Goal: Information Seeking & Learning: Learn about a topic

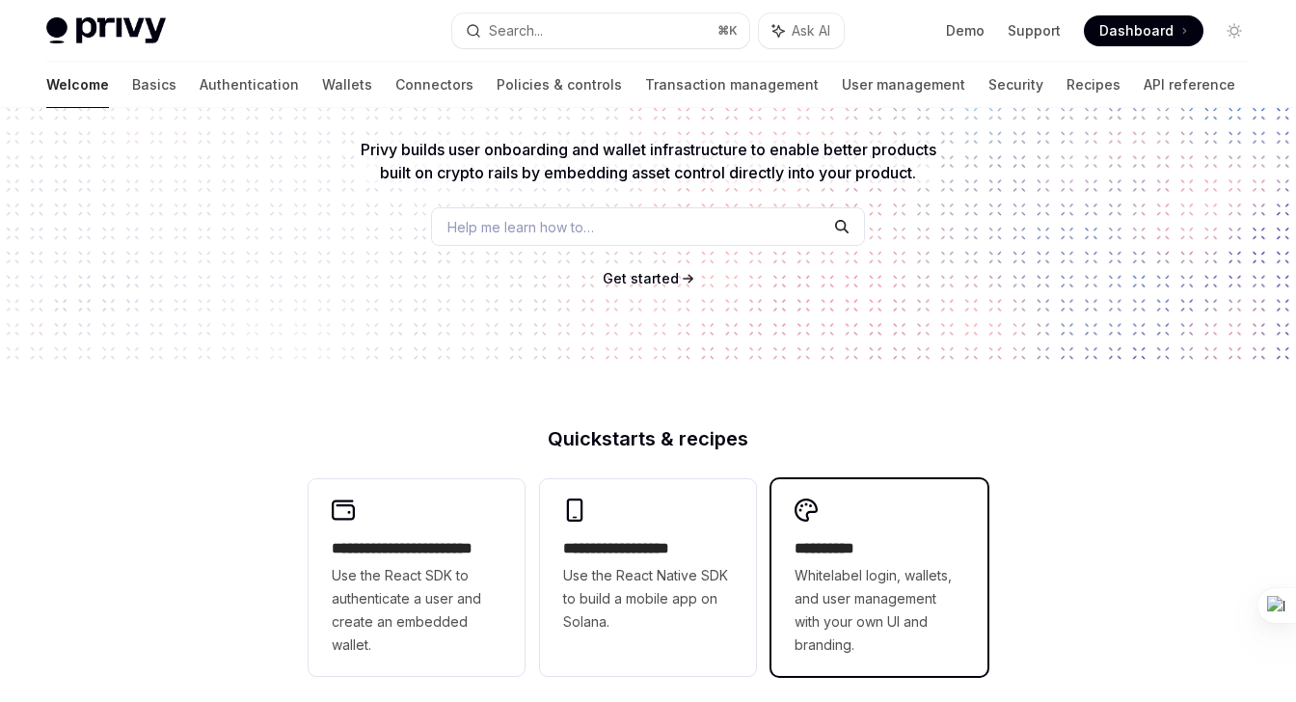
scroll to position [231, 0]
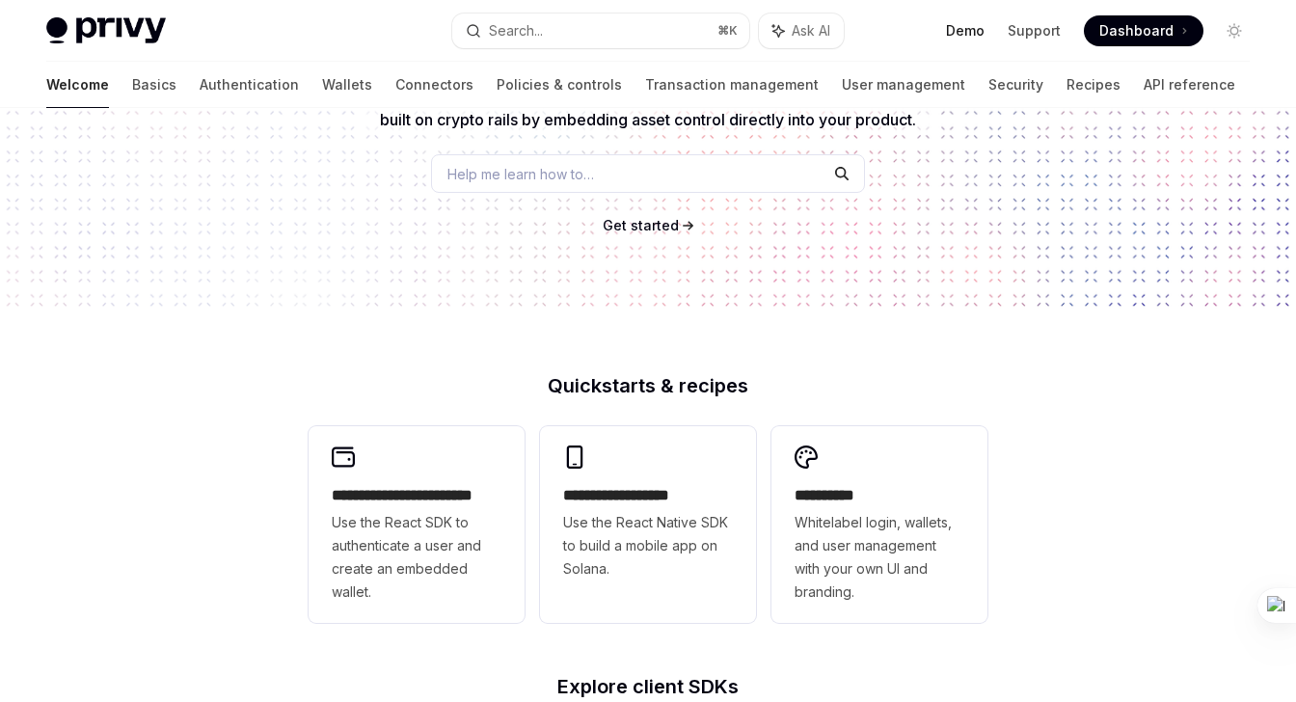
click at [966, 27] on link "Demo" at bounding box center [965, 30] width 39 height 19
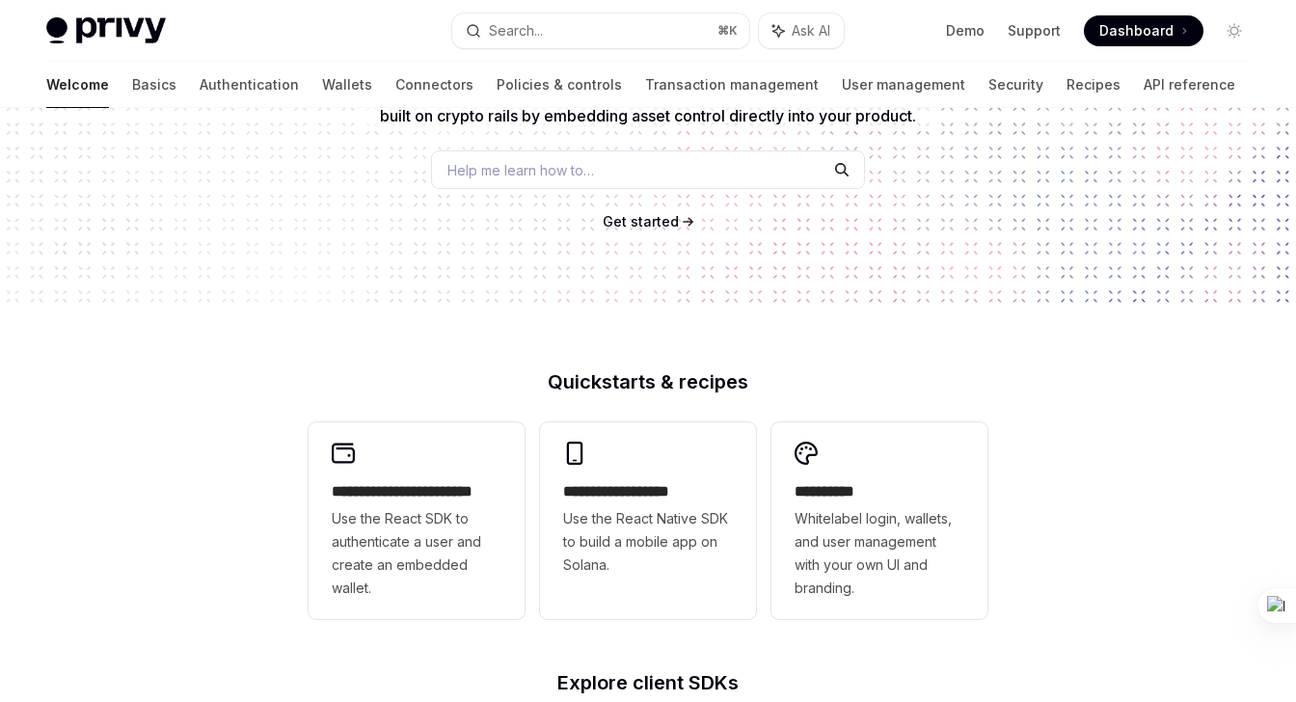
scroll to position [241, 0]
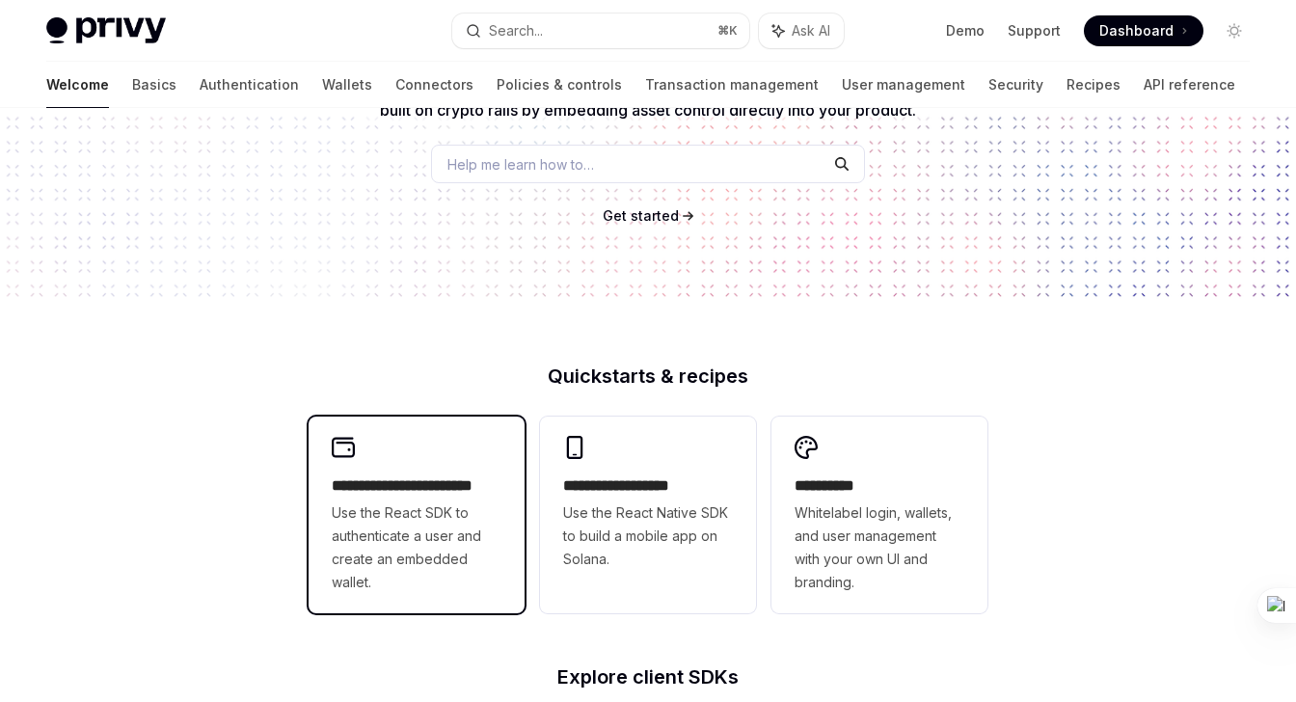
click at [471, 515] on span "Use the React SDK to authenticate a user and create an embedded wallet." at bounding box center [417, 547] width 170 height 93
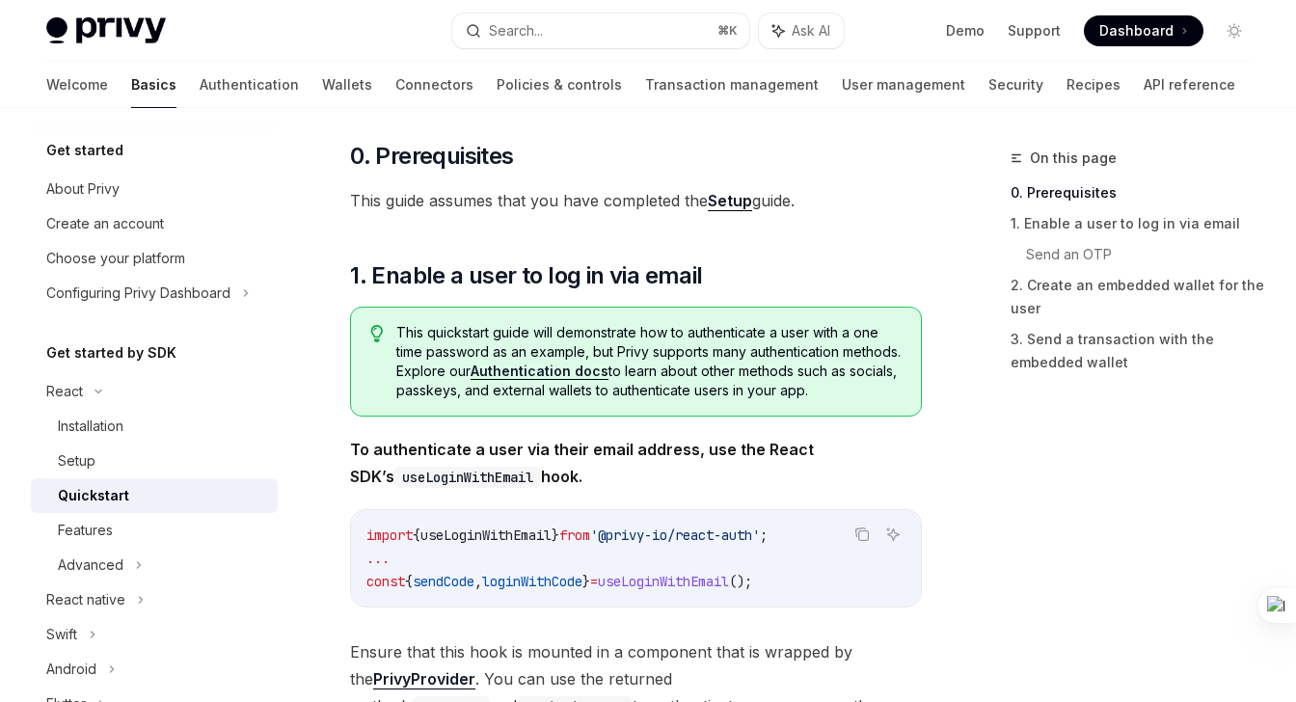
scroll to position [168, 0]
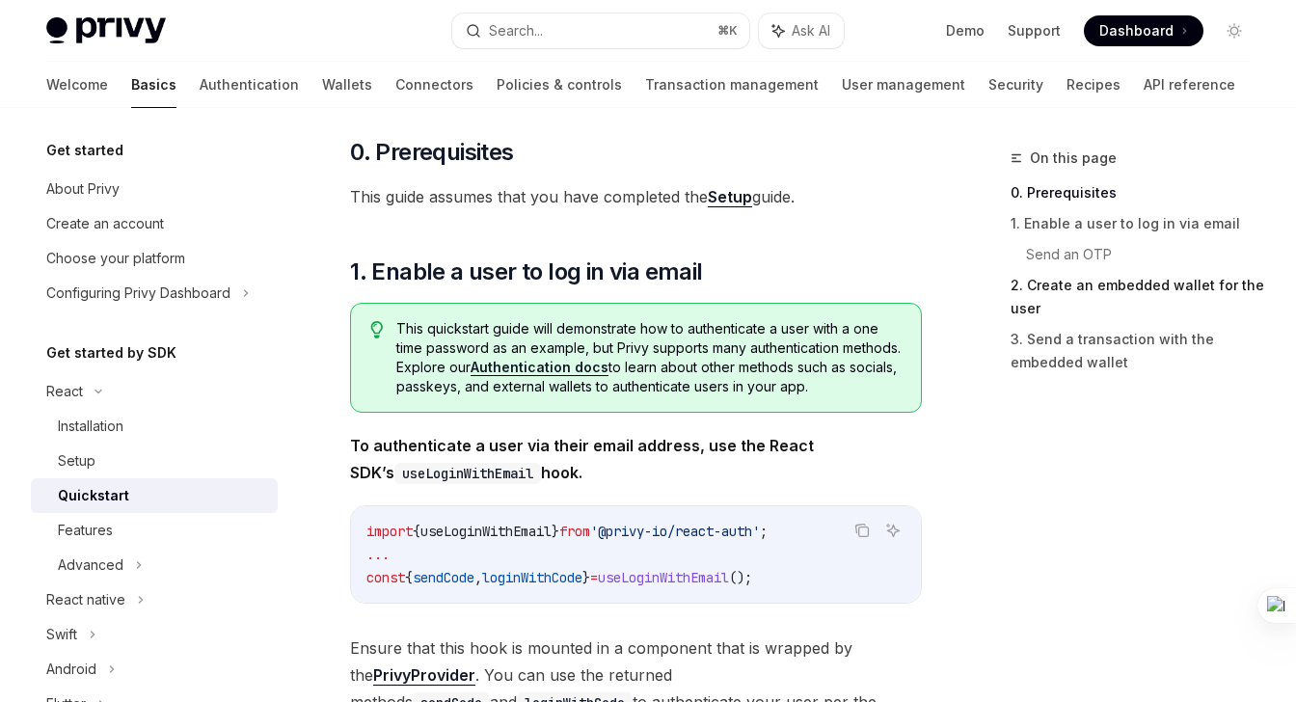
click at [1083, 285] on link "2. Create an embedded wallet for the user" at bounding box center [1138, 297] width 255 height 54
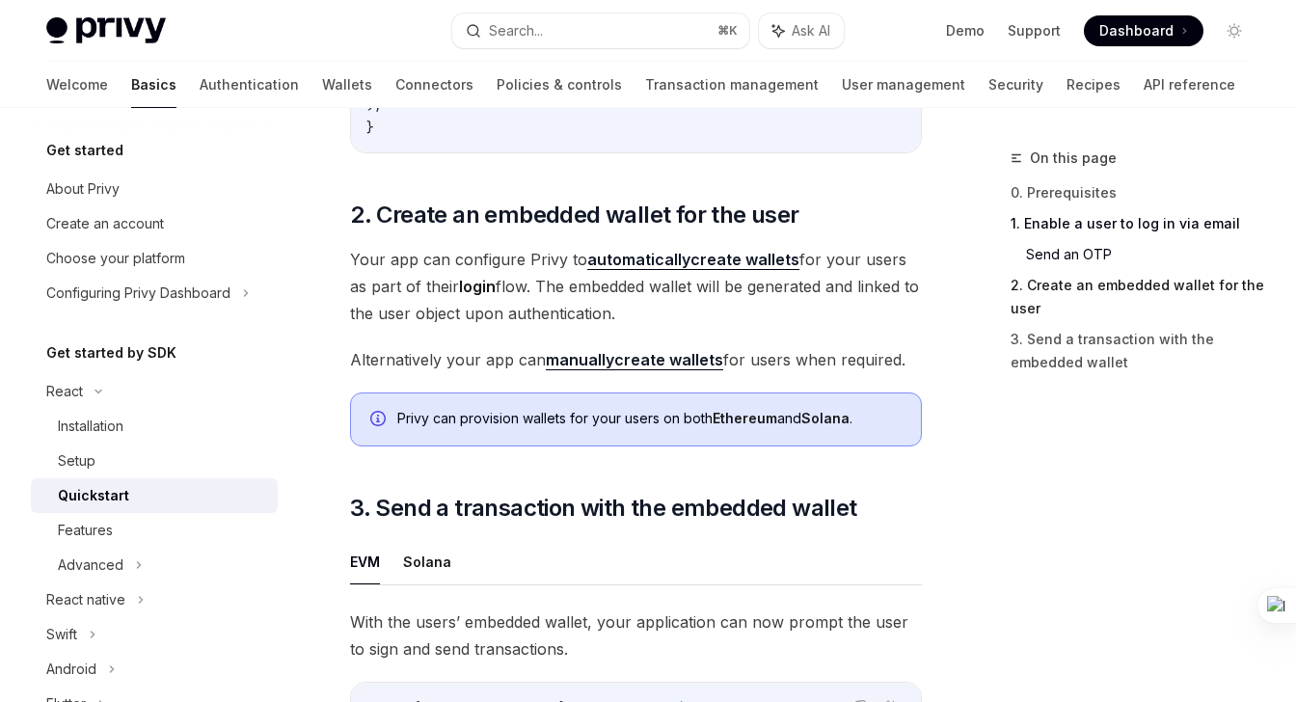
scroll to position [1371, 0]
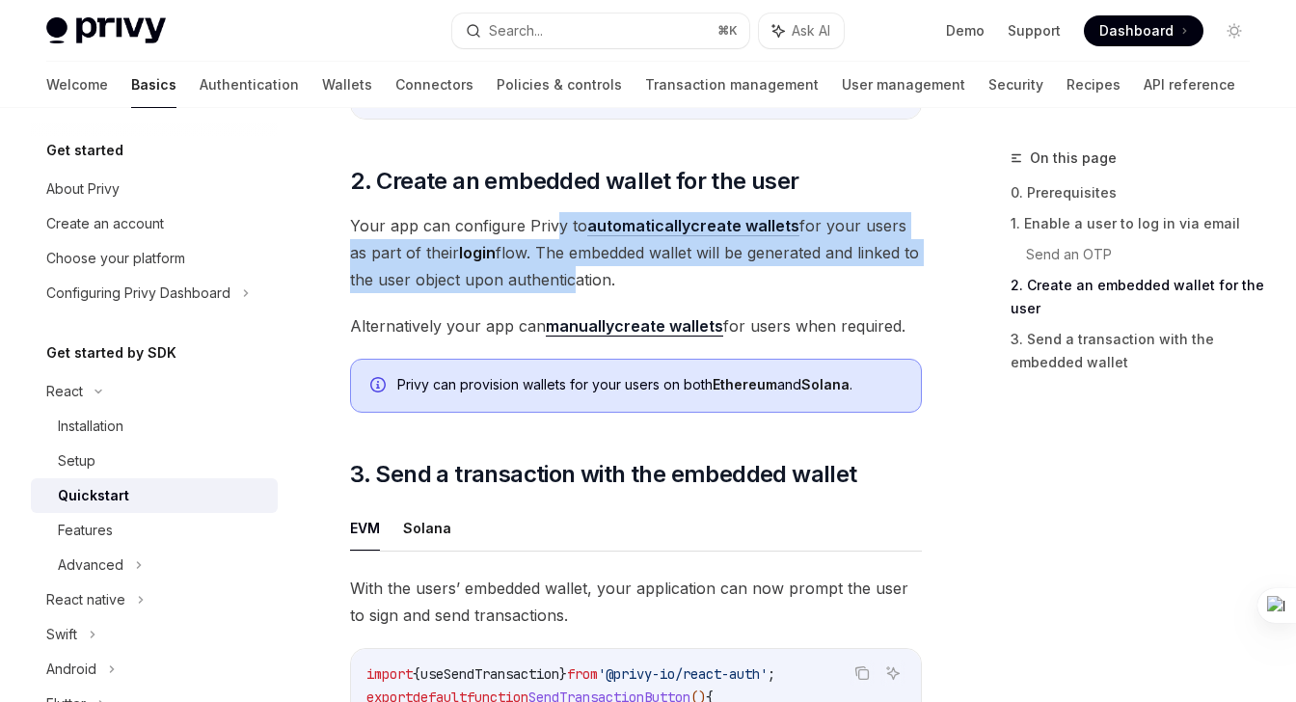
drag, startPoint x: 550, startPoint y: 208, endPoint x: 566, endPoint y: 260, distance: 54.6
click at [566, 260] on span "Your app can configure Privy to automatically create wallets for your users as …" at bounding box center [636, 252] width 572 height 81
click at [554, 254] on span "Your app can configure Privy to automatically create wallets for your users as …" at bounding box center [636, 252] width 572 height 81
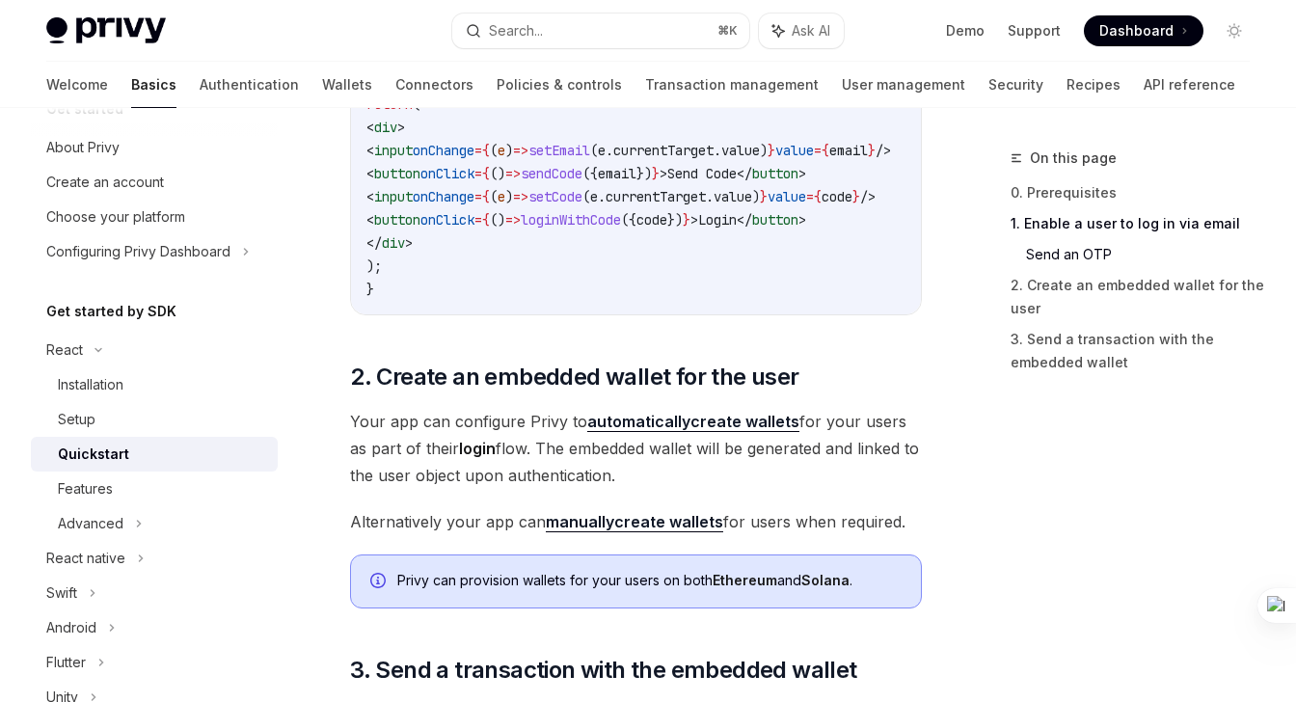
scroll to position [48, 0]
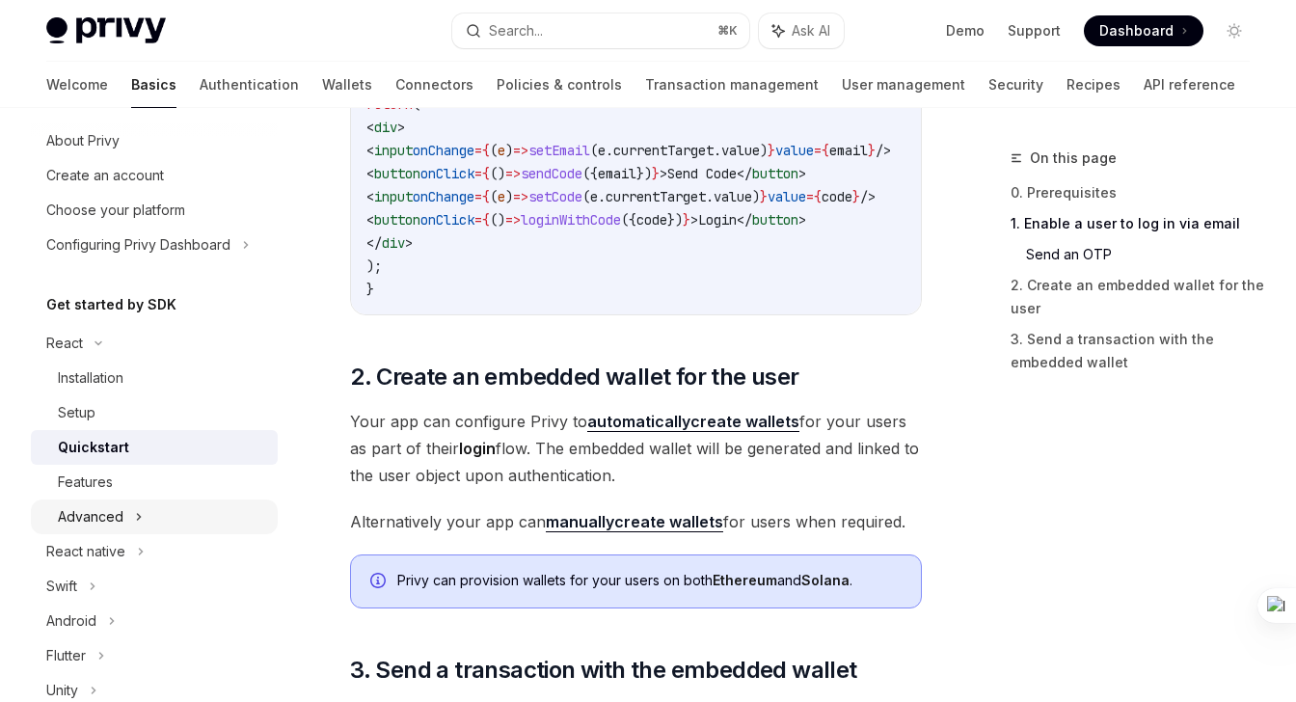
click at [122, 513] on div "Advanced" at bounding box center [154, 517] width 247 height 35
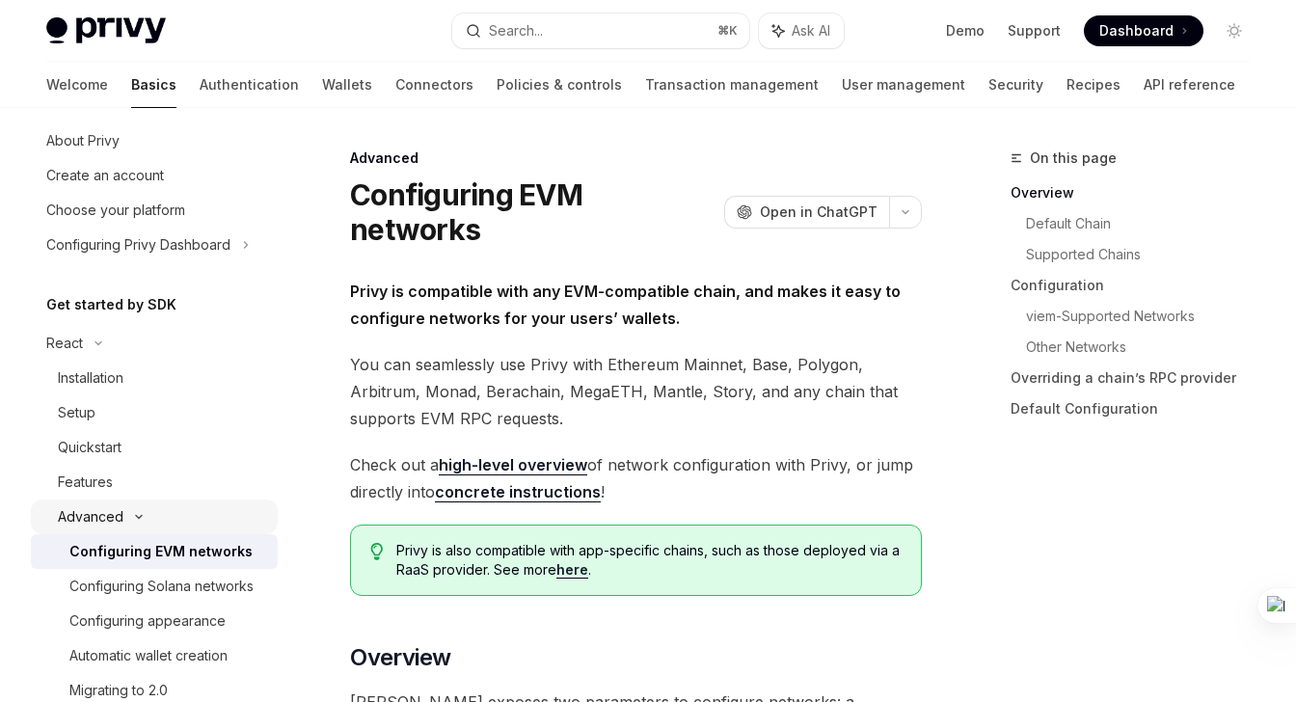
scroll to position [120, 0]
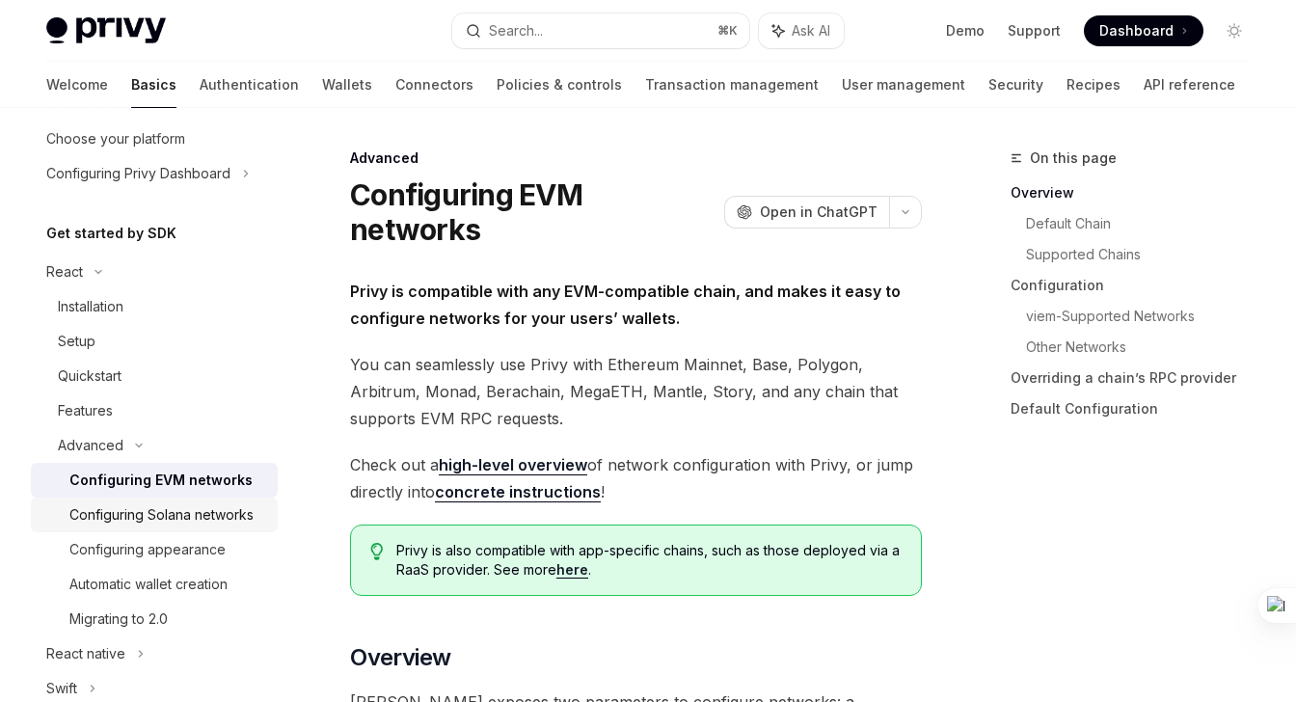
click at [152, 517] on div "Configuring Solana networks" at bounding box center [161, 514] width 184 height 23
type textarea "*"
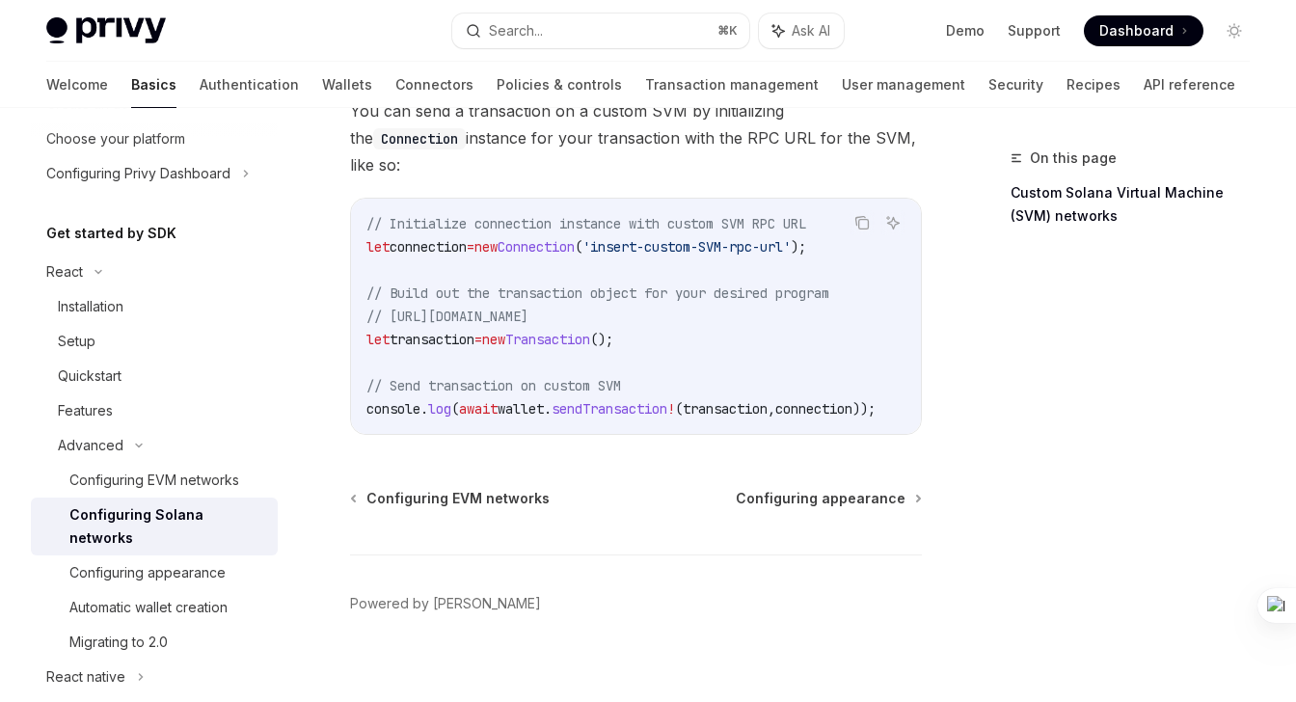
scroll to position [1079, 0]
click at [632, 30] on button "Search... ⌘ K" at bounding box center [600, 31] width 296 height 35
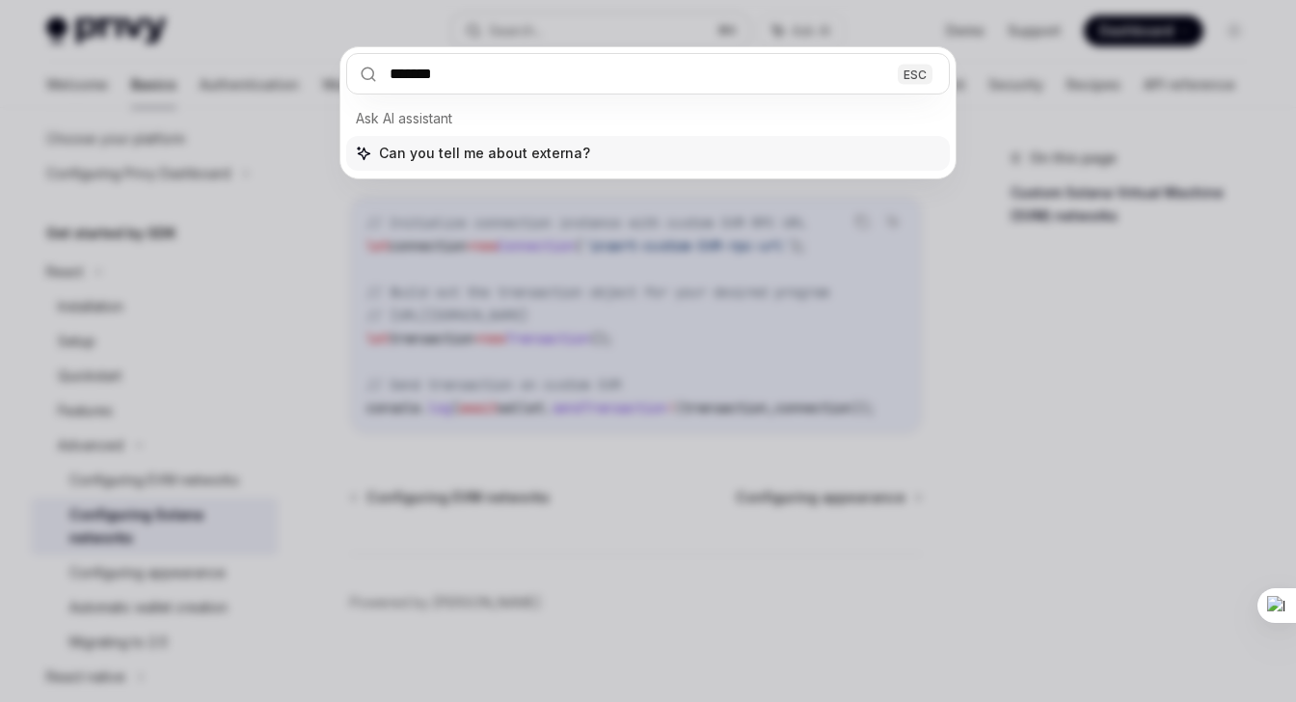
type input "********"
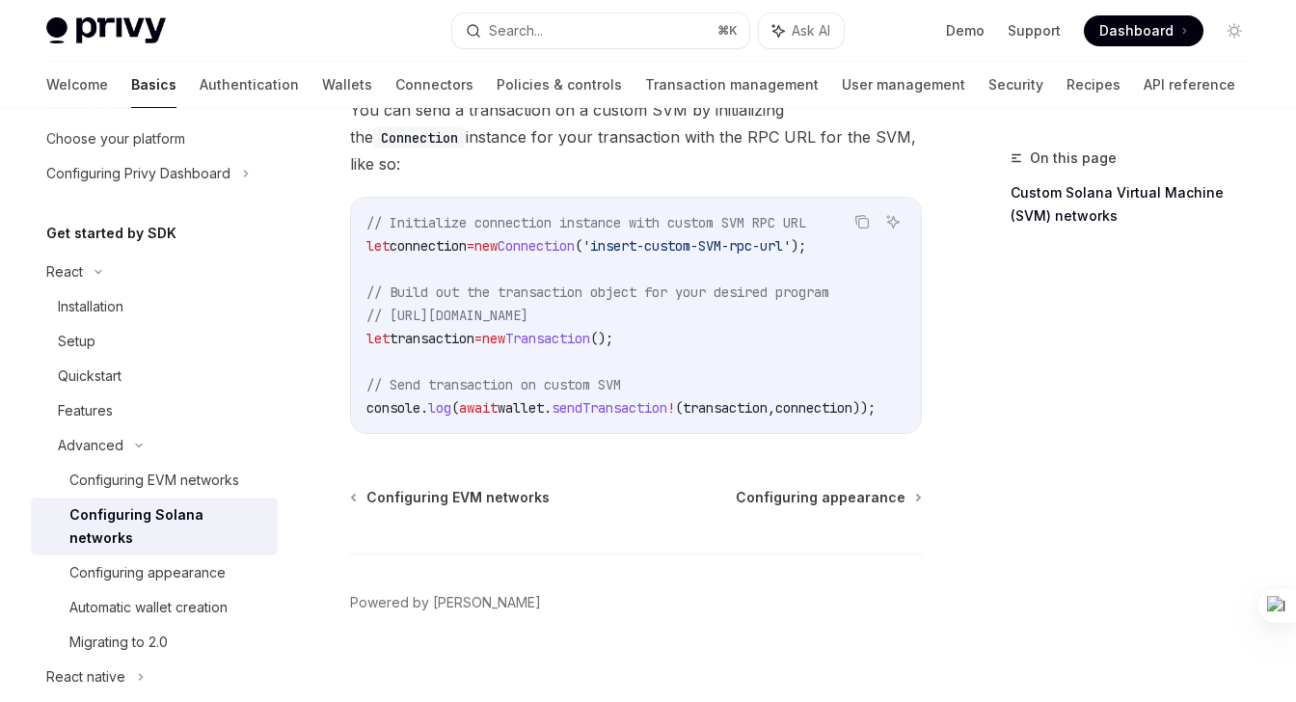
scroll to position [77, 0]
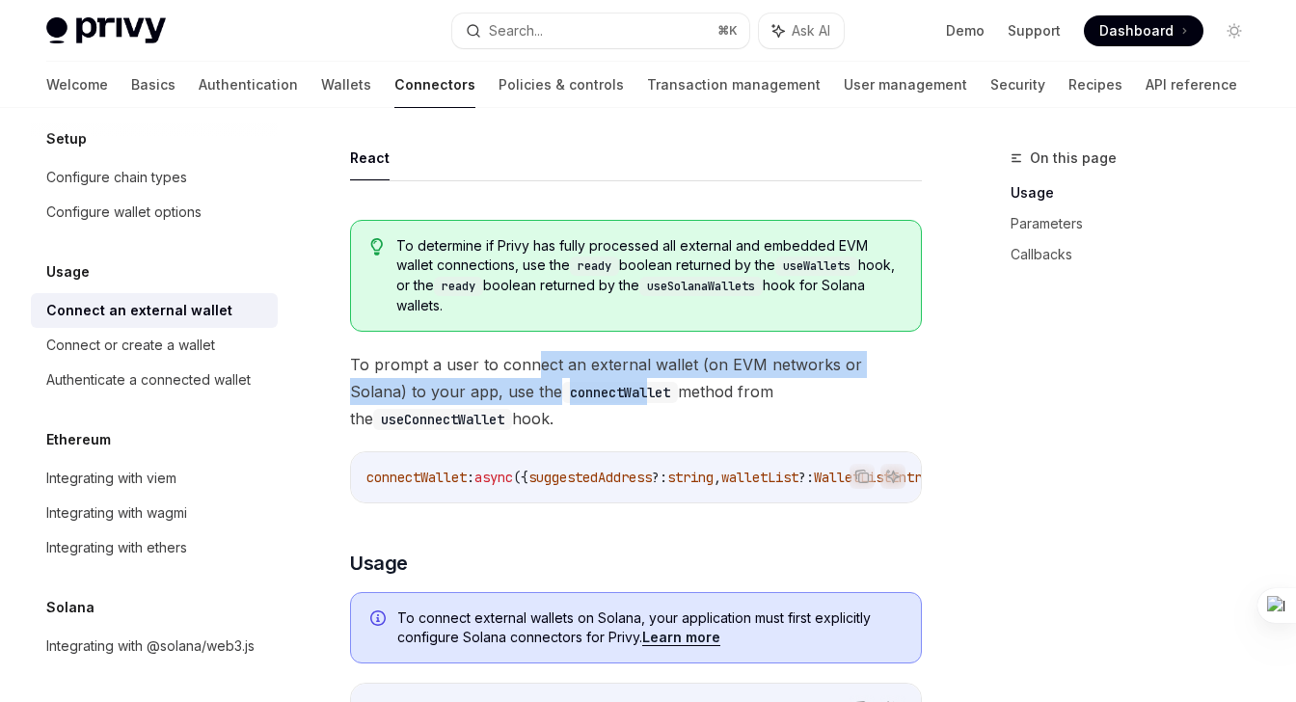
drag, startPoint x: 535, startPoint y: 362, endPoint x: 586, endPoint y: 394, distance: 60.7
click at [586, 394] on span "To prompt a user to connect an external wallet (on EVM networks or Solana) to y…" at bounding box center [636, 391] width 572 height 81
click at [482, 391] on span "To prompt a user to connect an external wallet (on EVM networks or Solana) to y…" at bounding box center [636, 391] width 572 height 81
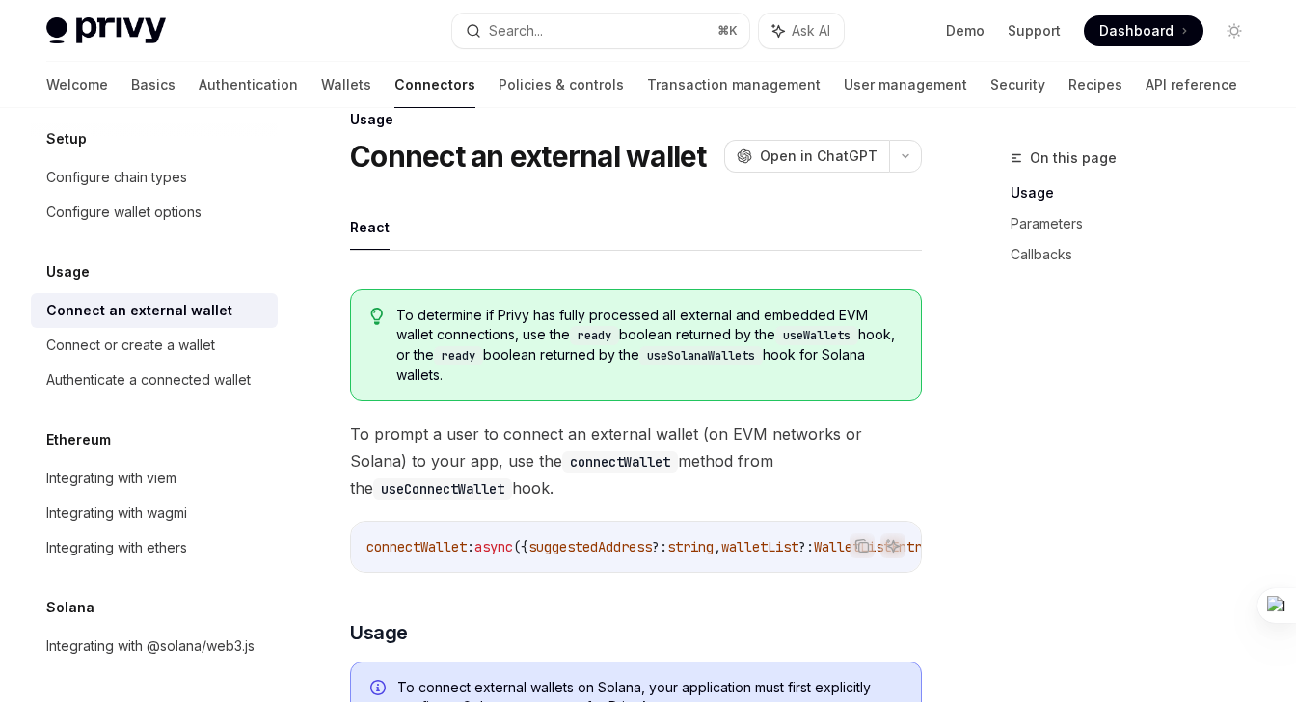
scroll to position [0, 0]
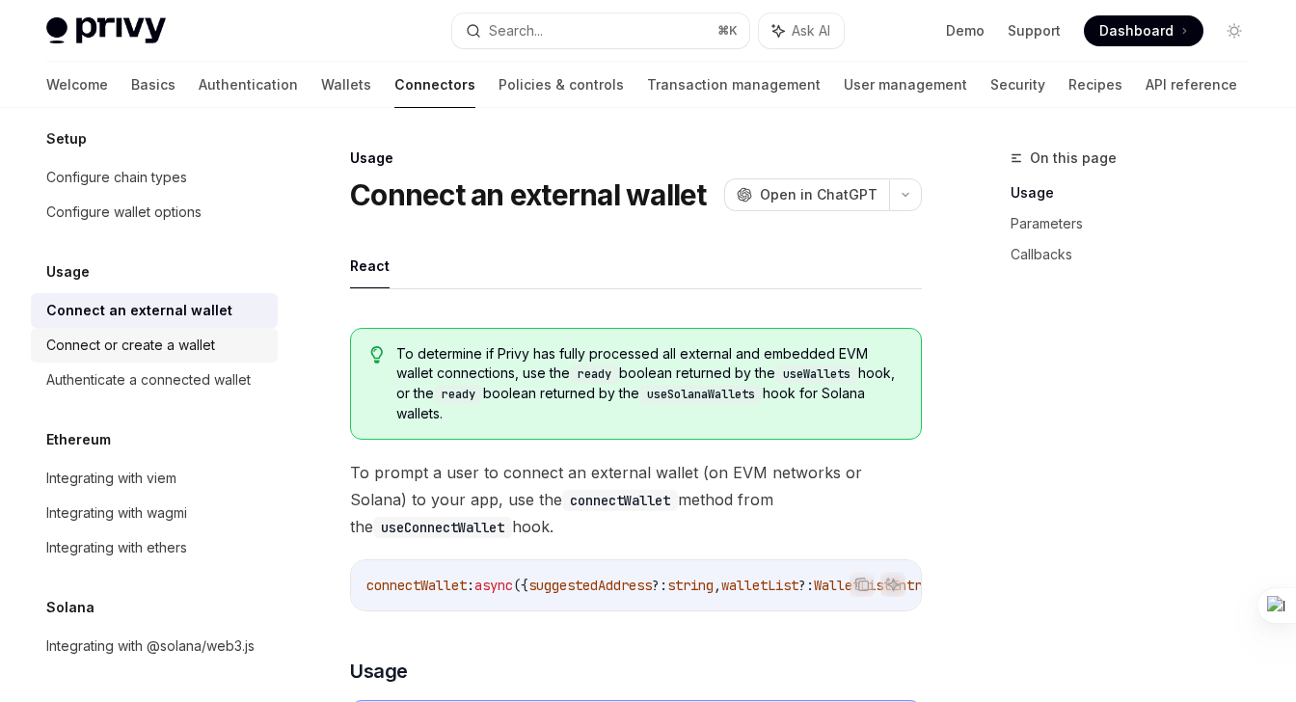
click at [173, 345] on div "Connect or create a wallet" at bounding box center [130, 345] width 169 height 23
type textarea "*"
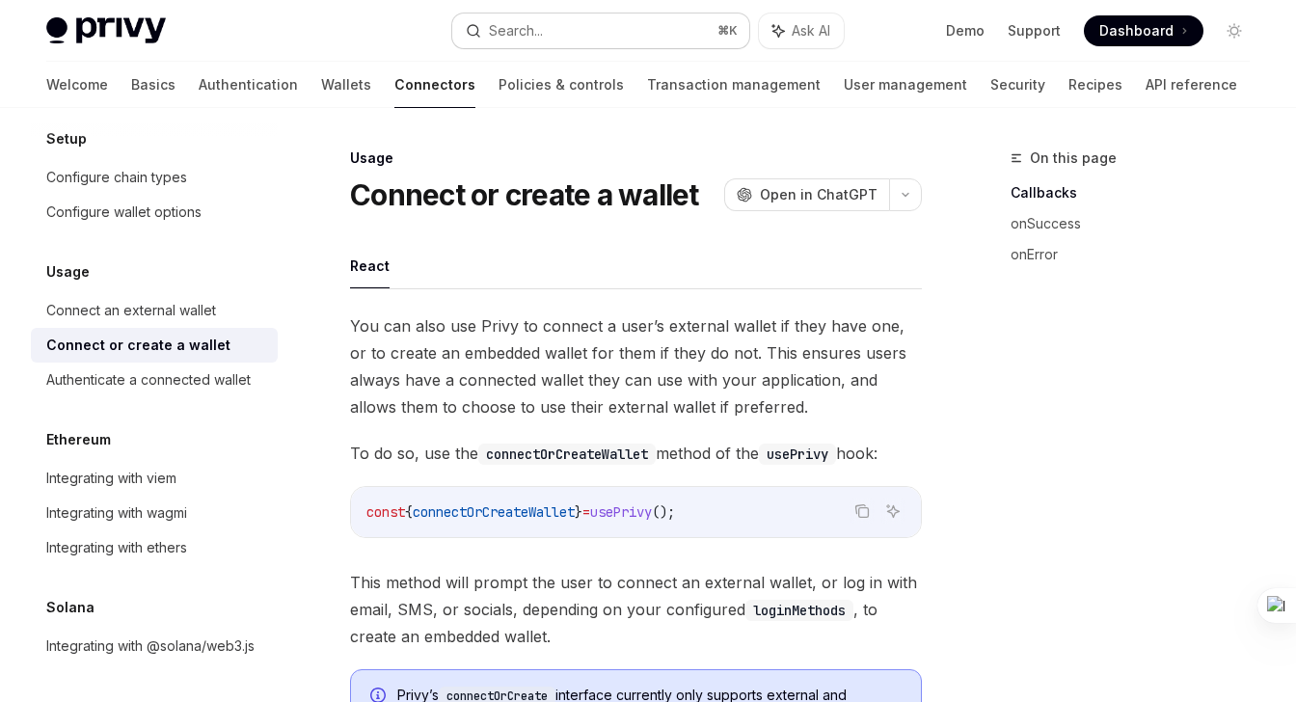
click at [570, 34] on button "Search... ⌘ K" at bounding box center [600, 31] width 296 height 35
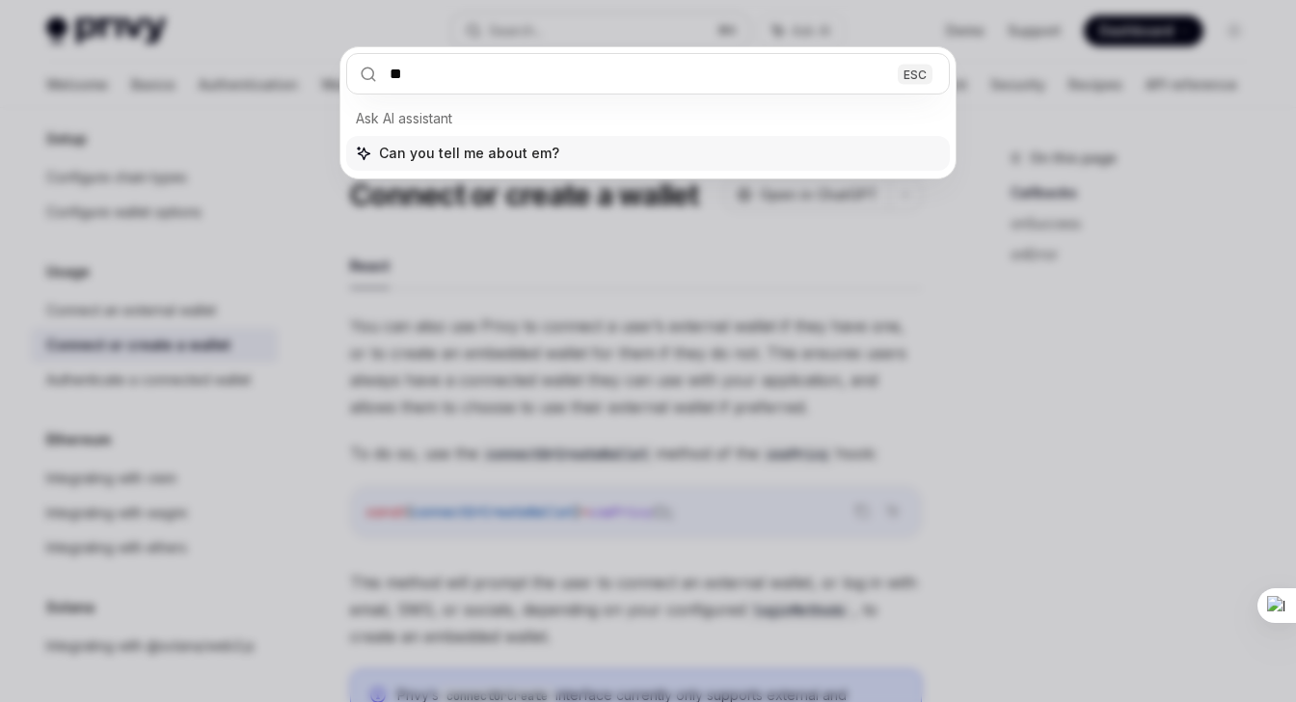
type input "*"
type input "**********"
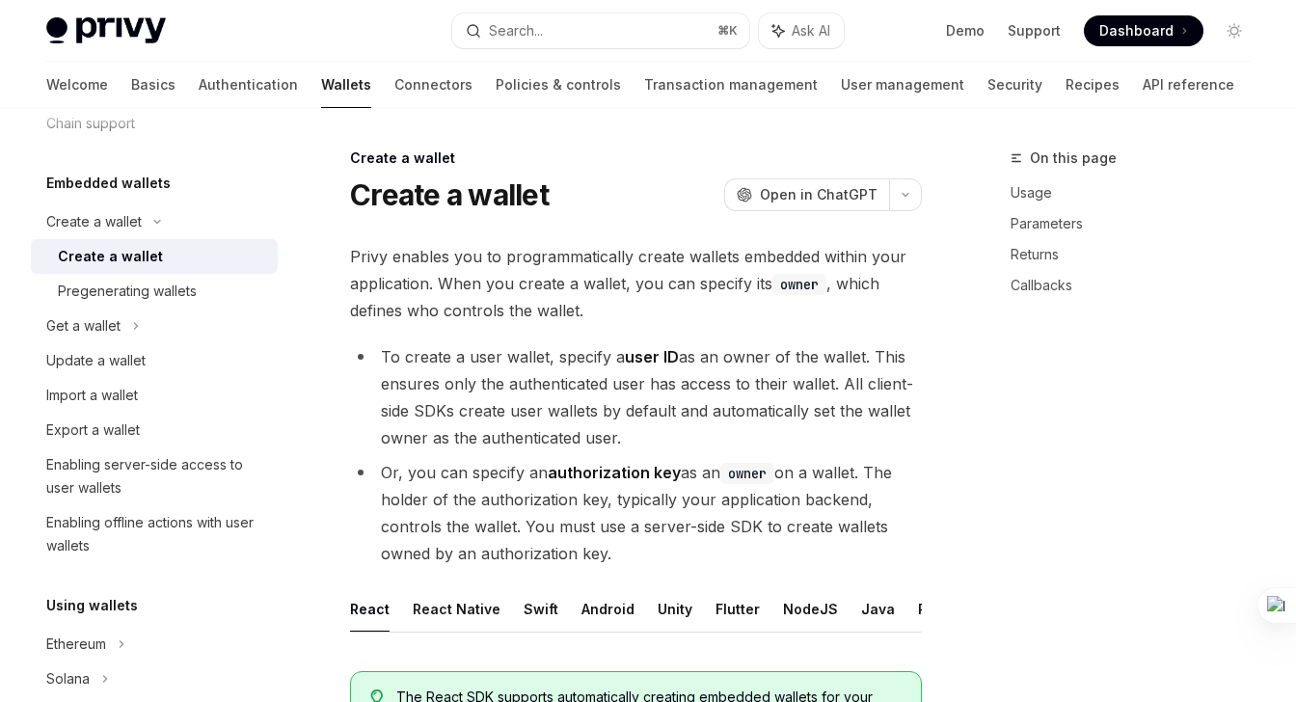
scroll to position [108, 0]
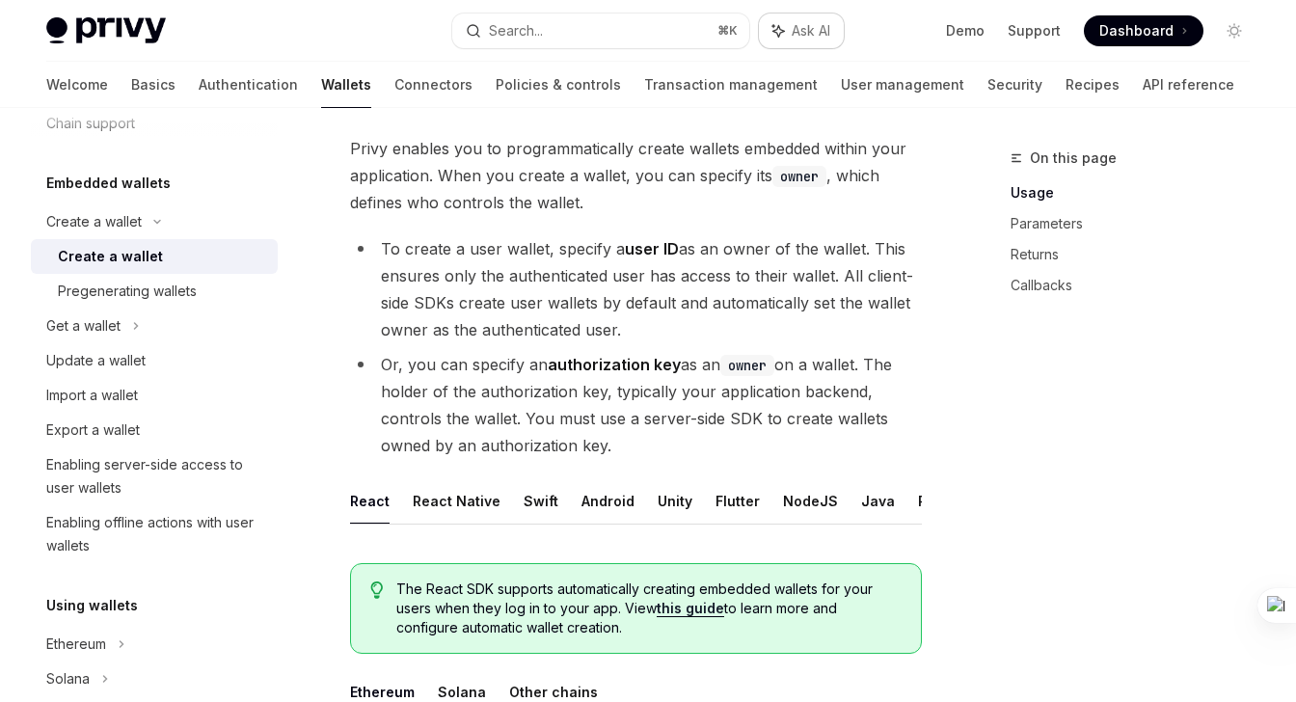
click at [794, 40] on span "Ask AI" at bounding box center [811, 30] width 39 height 19
type textarea "*"
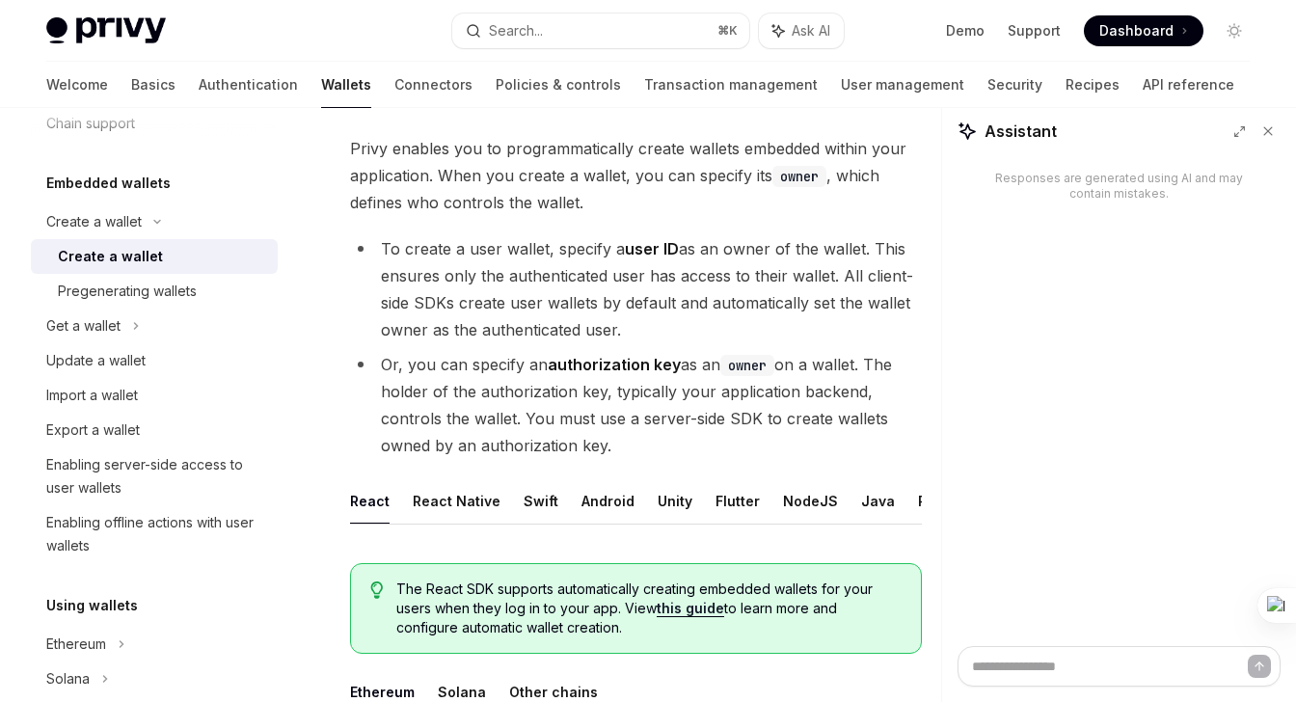
click at [777, 149] on span "Privy enables you to programmatically create wallets embedded within your appli…" at bounding box center [636, 175] width 572 height 81
copy span "embedded"
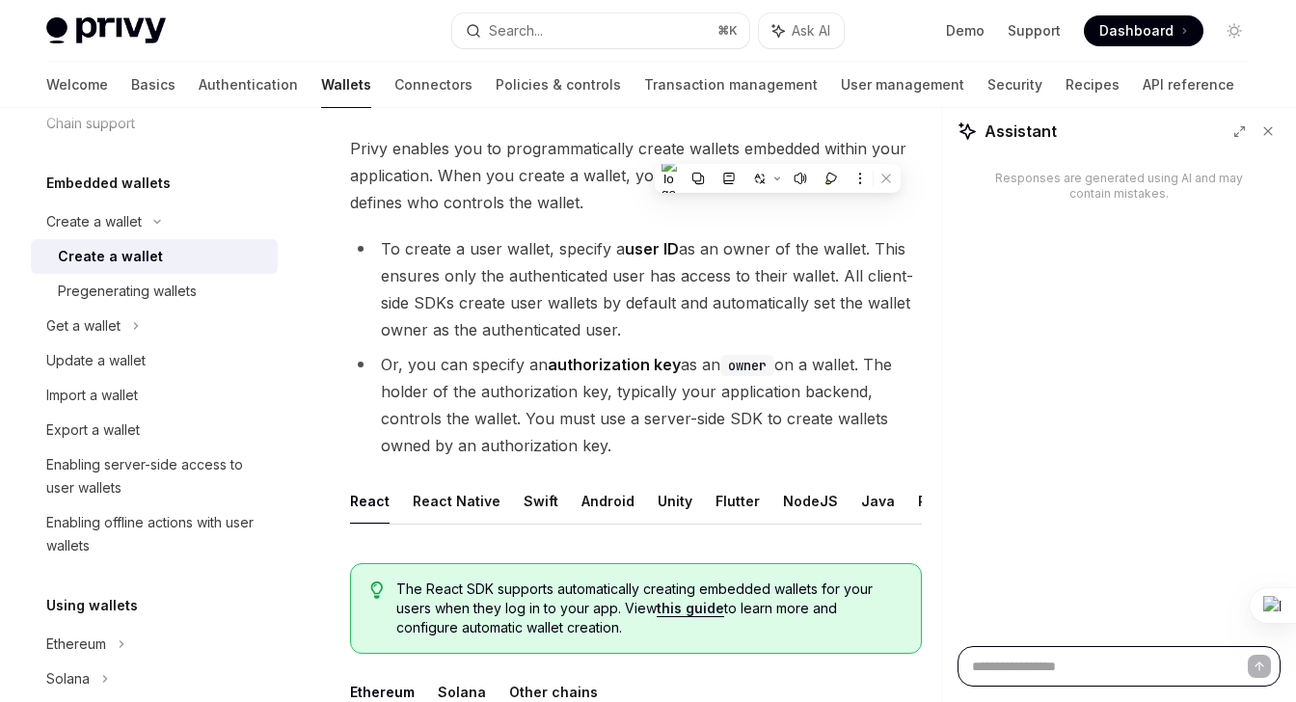
click at [1012, 654] on textarea at bounding box center [1119, 666] width 323 height 41
paste textarea "********"
type textarea "********"
type textarea "*"
type textarea "********"
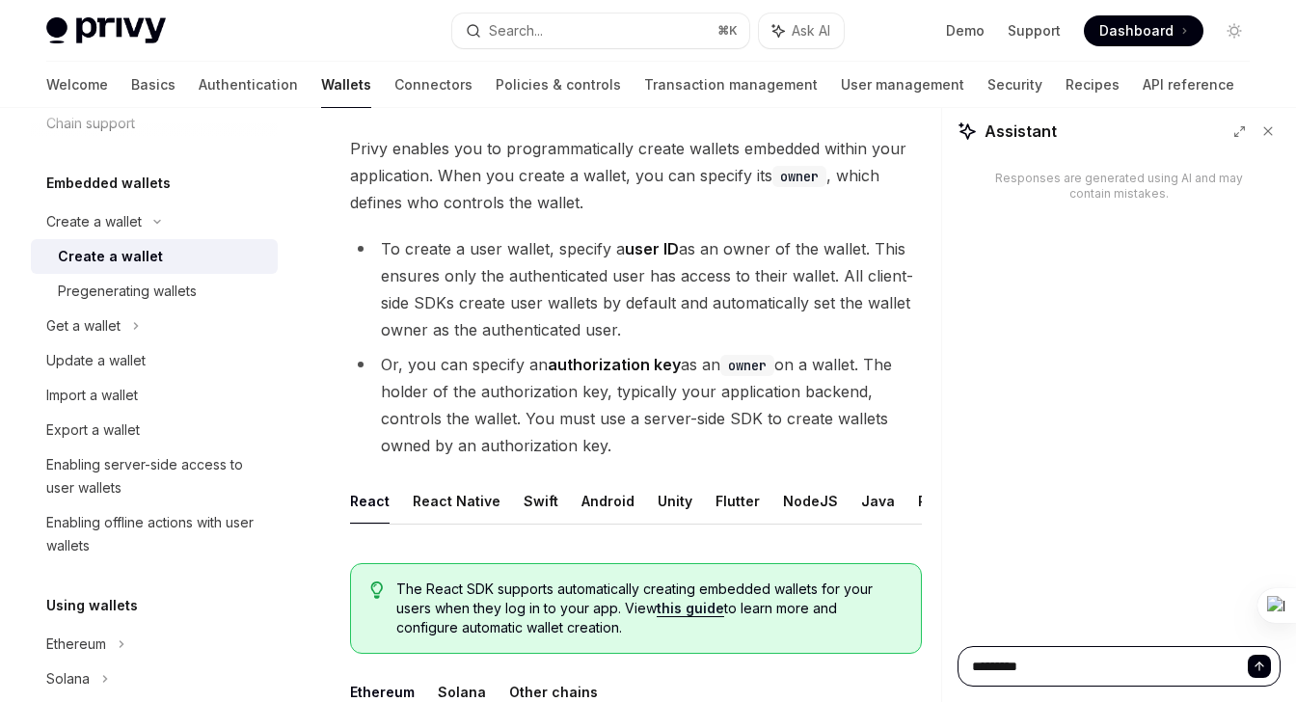
type textarea "*"
type textarea "**********"
type textarea "*"
type textarea "**********"
type textarea "*"
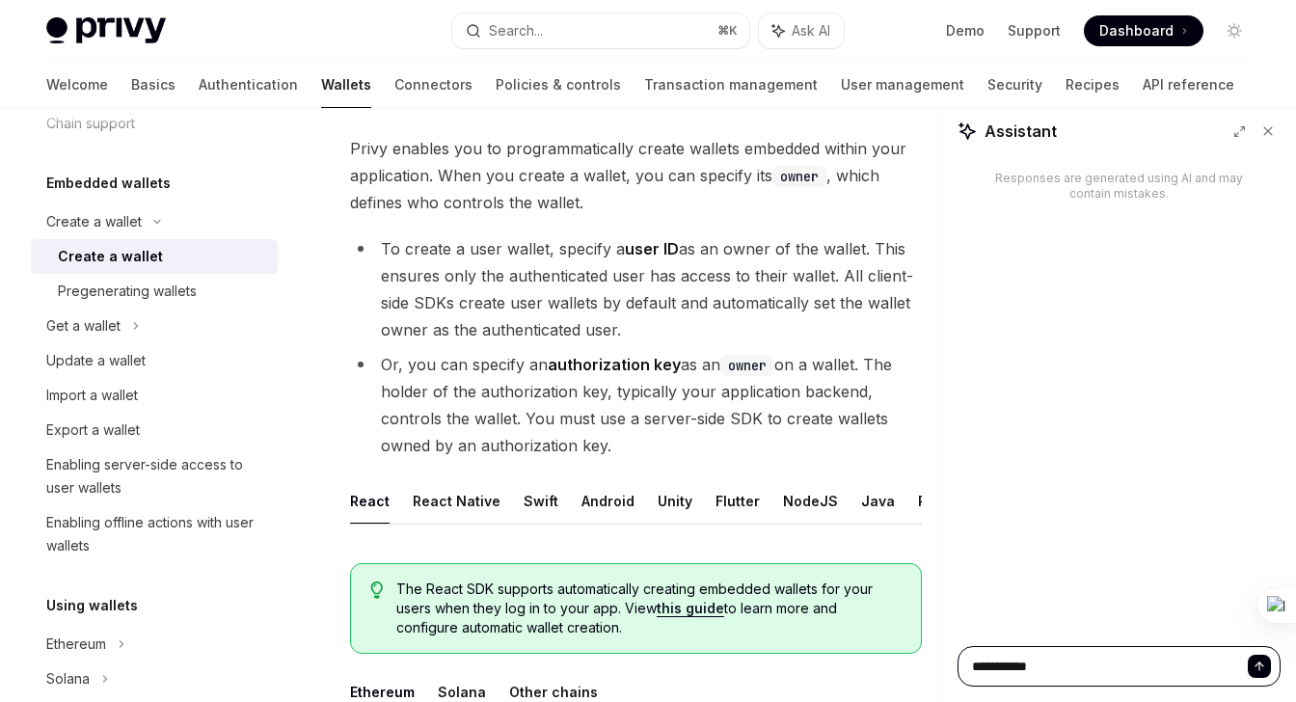
type textarea "**********"
type textarea "*"
type textarea "**********"
type textarea "*"
type textarea "**********"
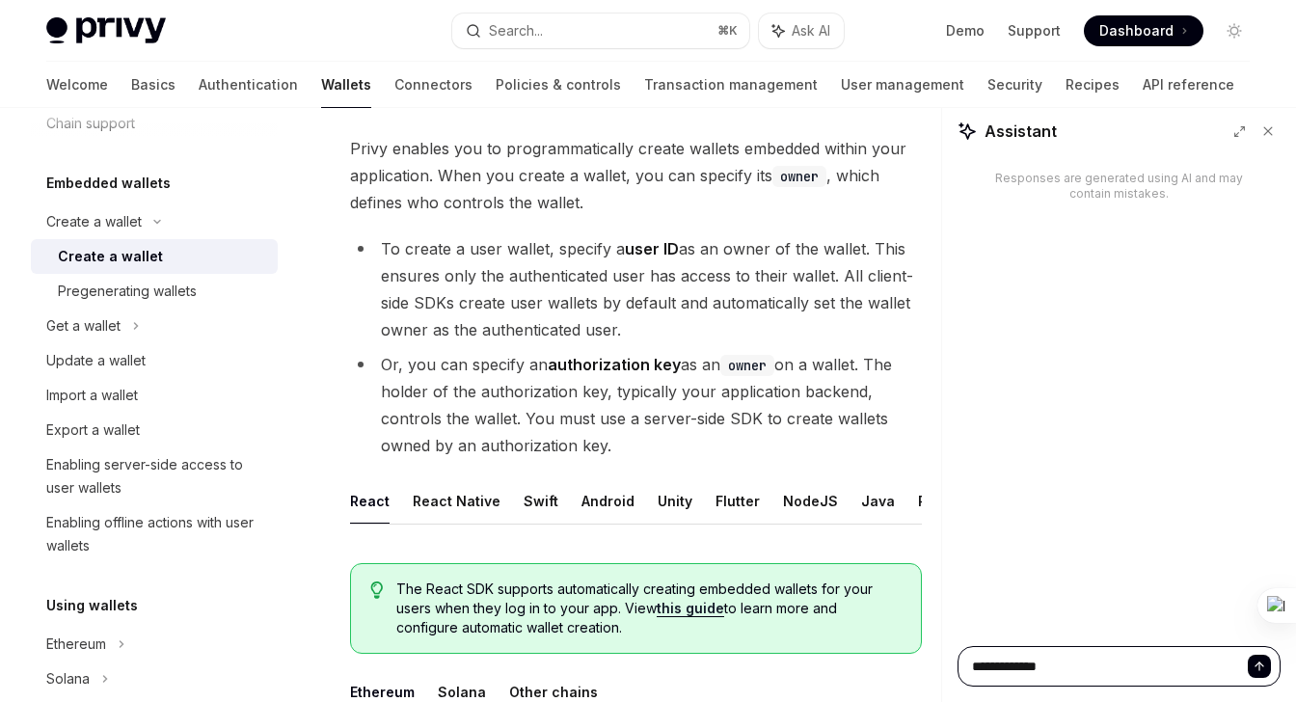
type textarea "*"
type textarea "**********"
type textarea "*"
type textarea "**********"
type textarea "*"
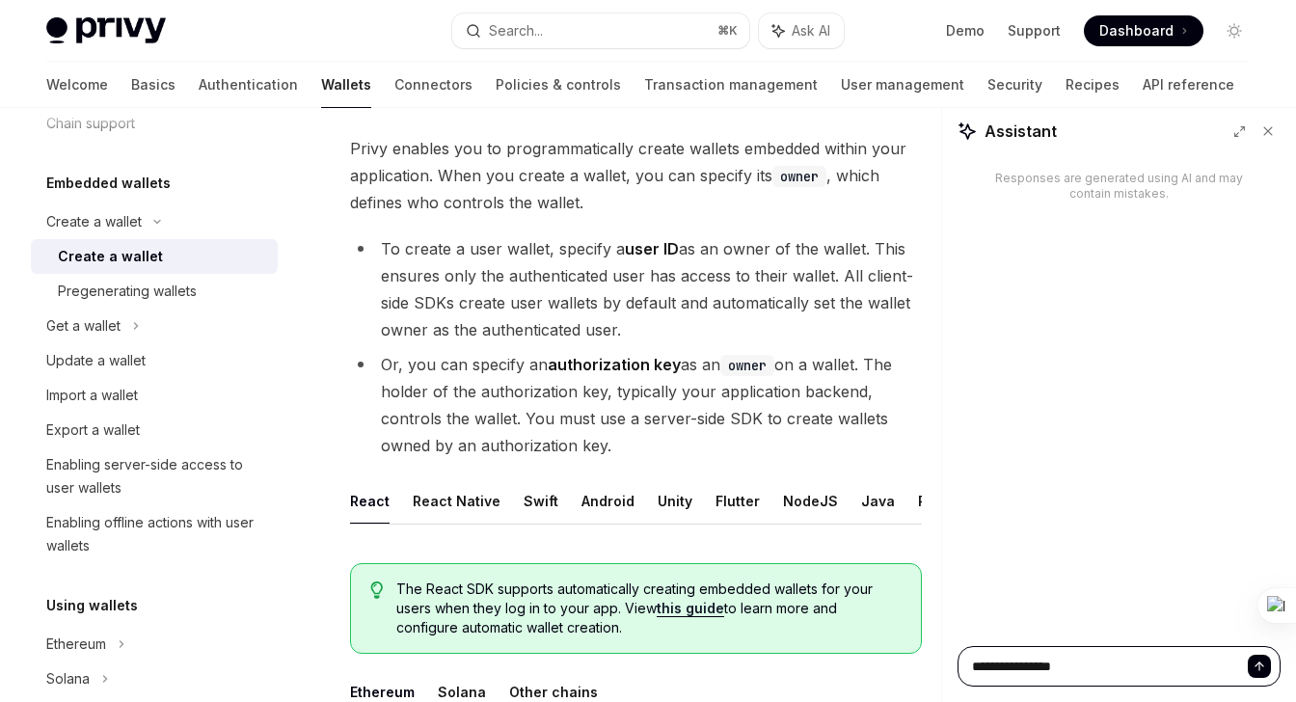
type textarea "**********"
type textarea "*"
type textarea "**********"
type textarea "*"
type textarea "**********"
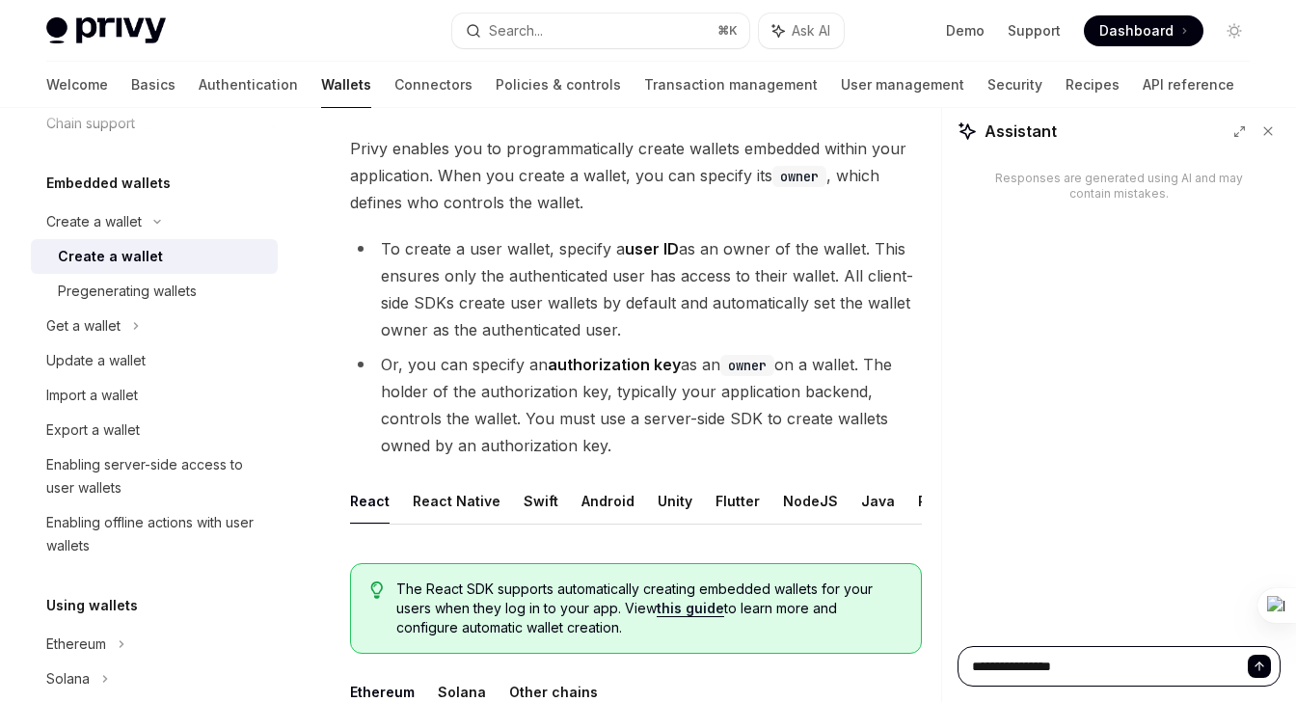
type textarea "*"
type textarea "**********"
type textarea "*"
type textarea "**********"
type textarea "*"
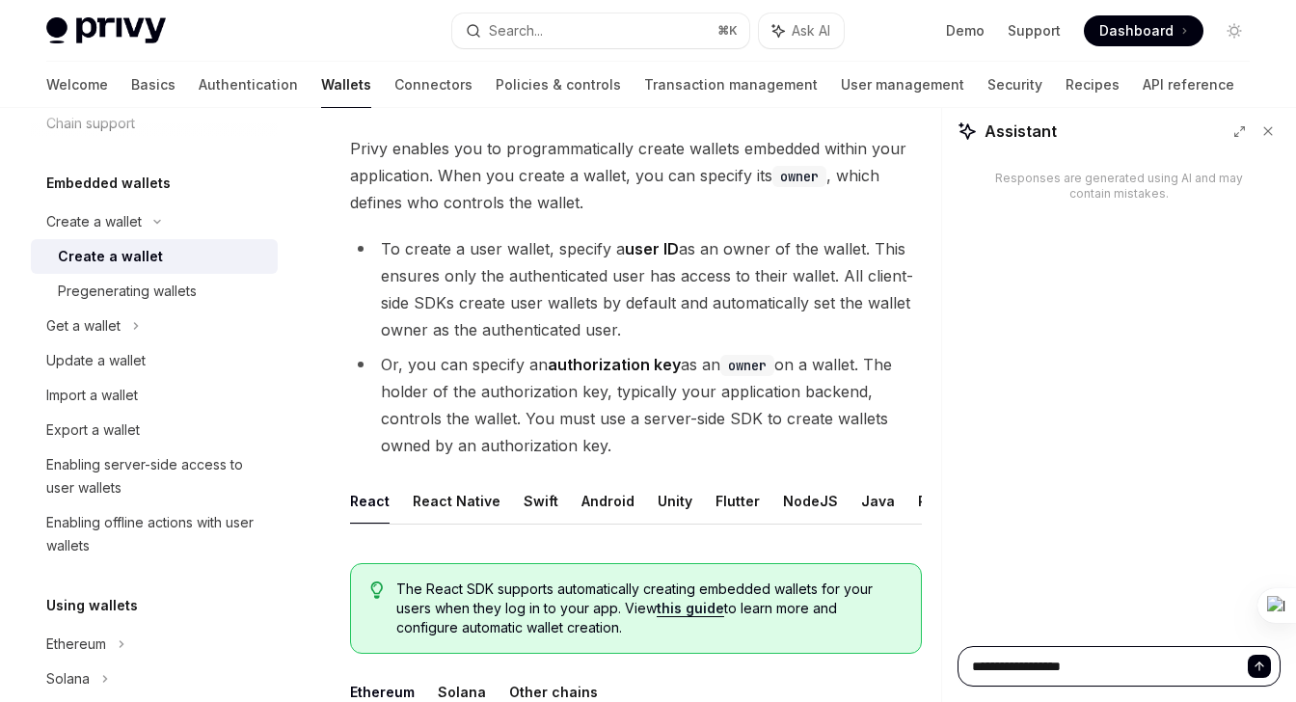
type textarea "**********"
type textarea "*"
type textarea "**********"
type textarea "*"
type textarea "**********"
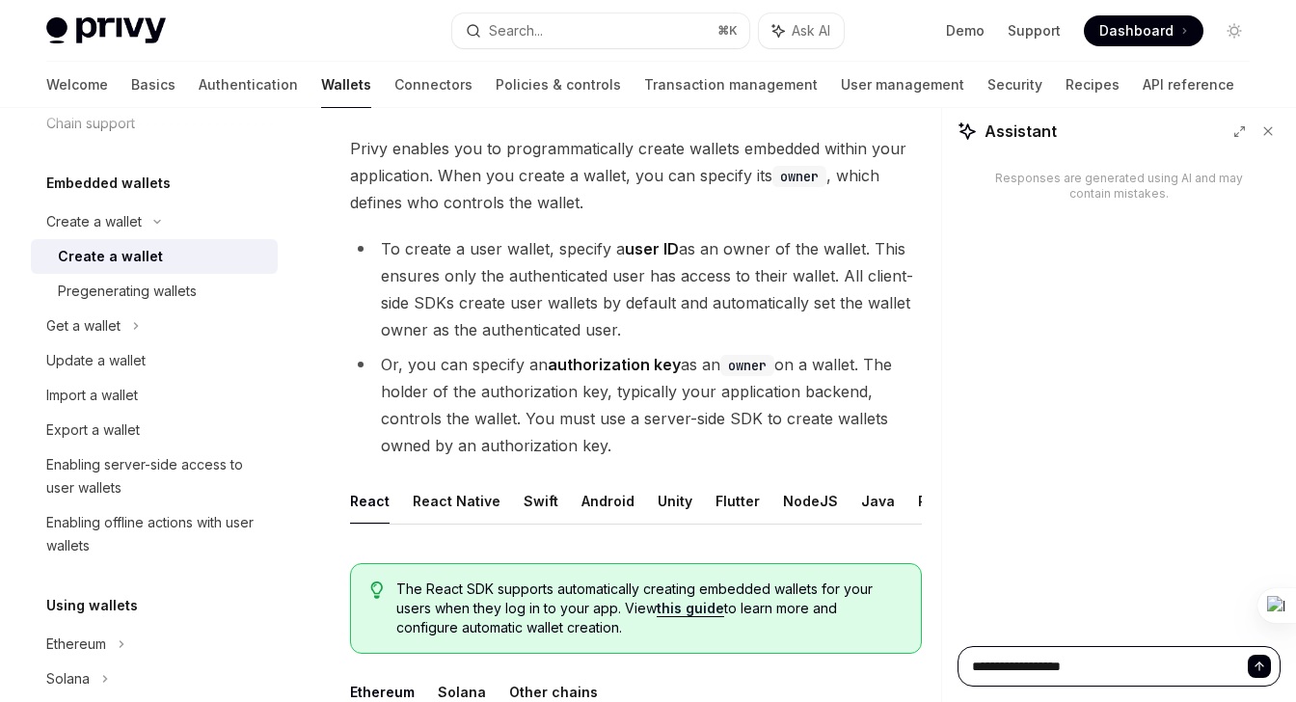
type textarea "*"
type textarea "**********"
type textarea "*"
type textarea "**********"
type textarea "*"
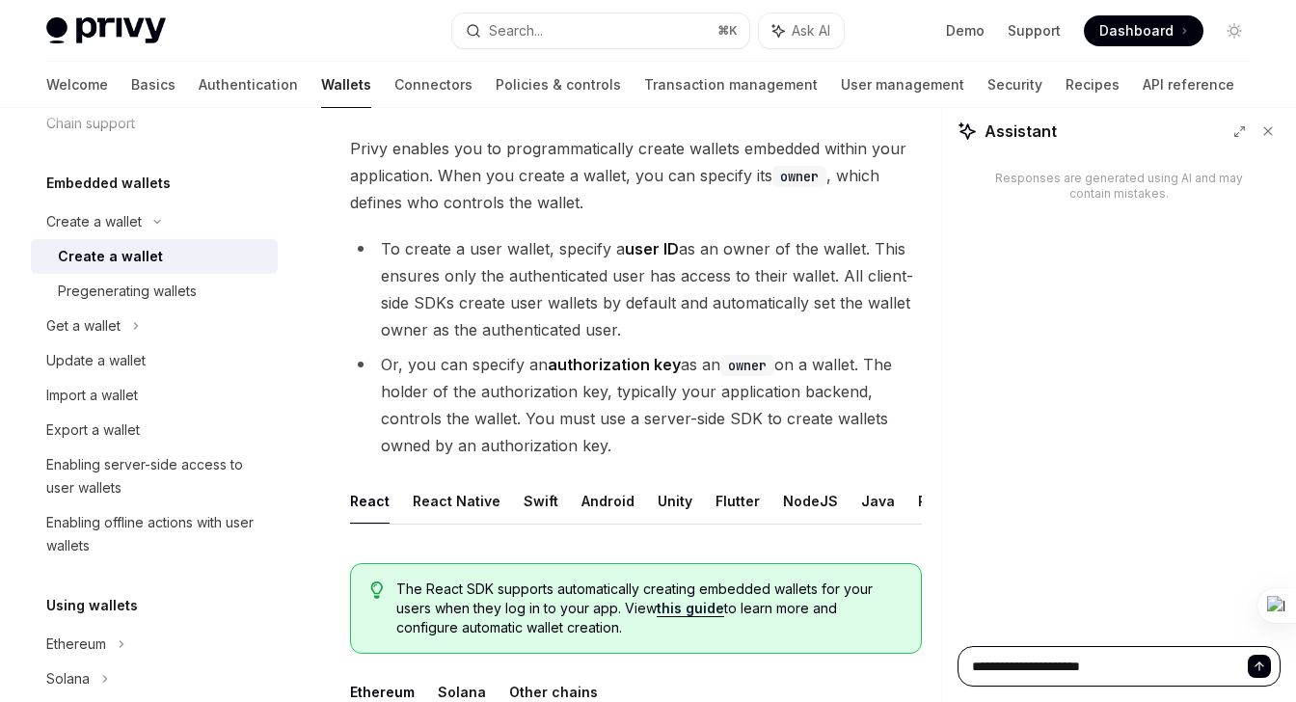
type textarea "**********"
type textarea "*"
type textarea "**********"
type textarea "*"
type textarea "**********"
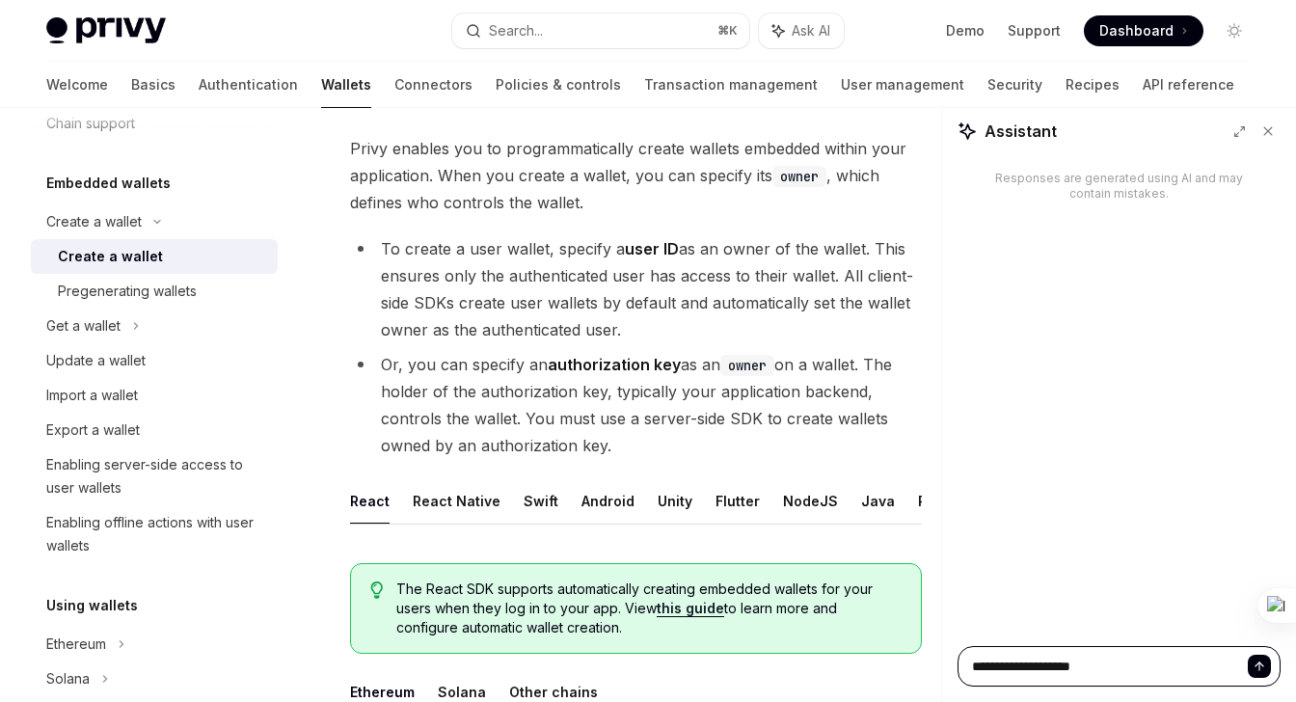
type textarea "*"
type textarea "**********"
type textarea "*"
type textarea "**********"
type textarea "*"
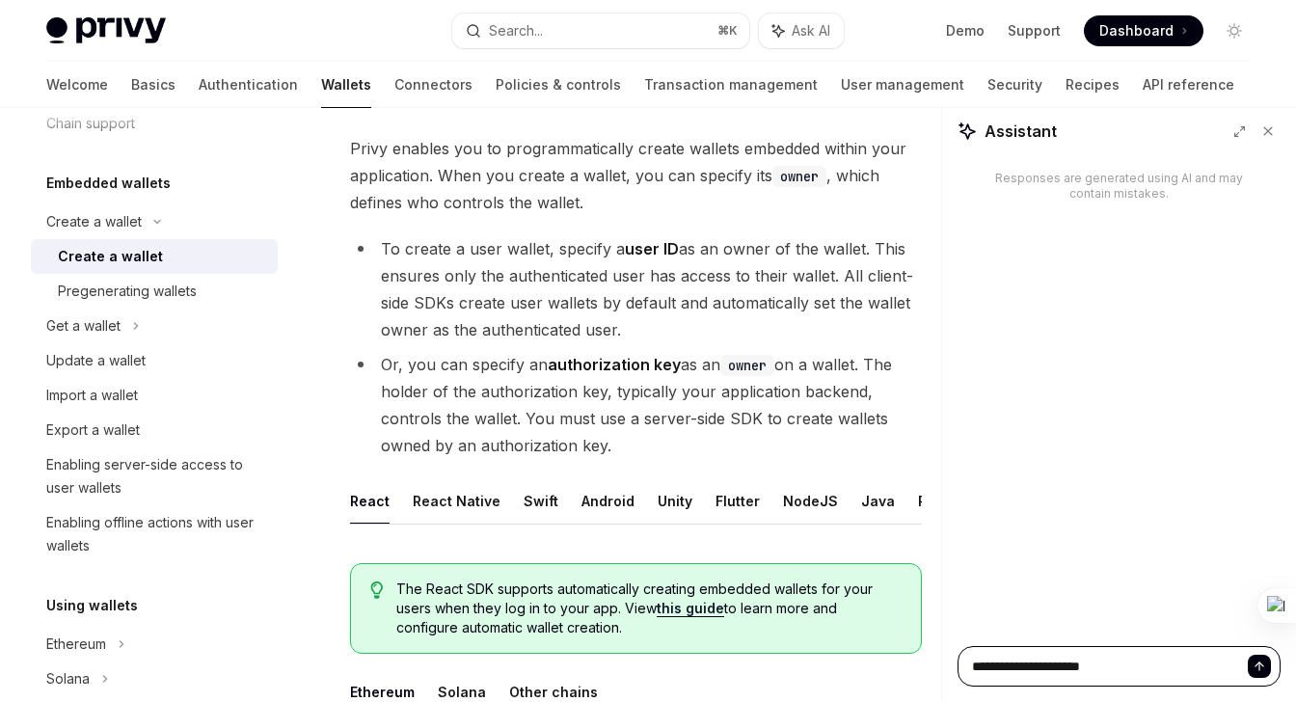
type textarea "**********"
type textarea "*"
type textarea "**********"
type textarea "*"
type textarea "**********"
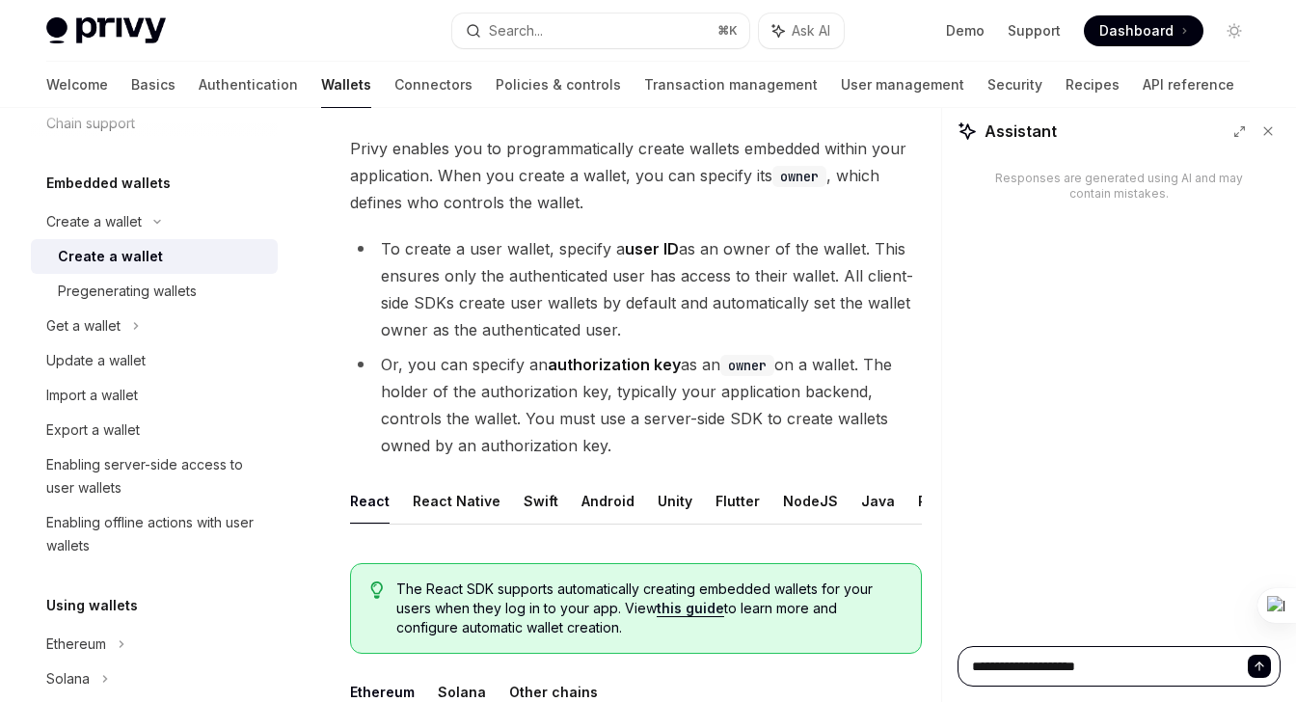
type textarea "*"
type textarea "**********"
type textarea "*"
type textarea "**********"
type textarea "*"
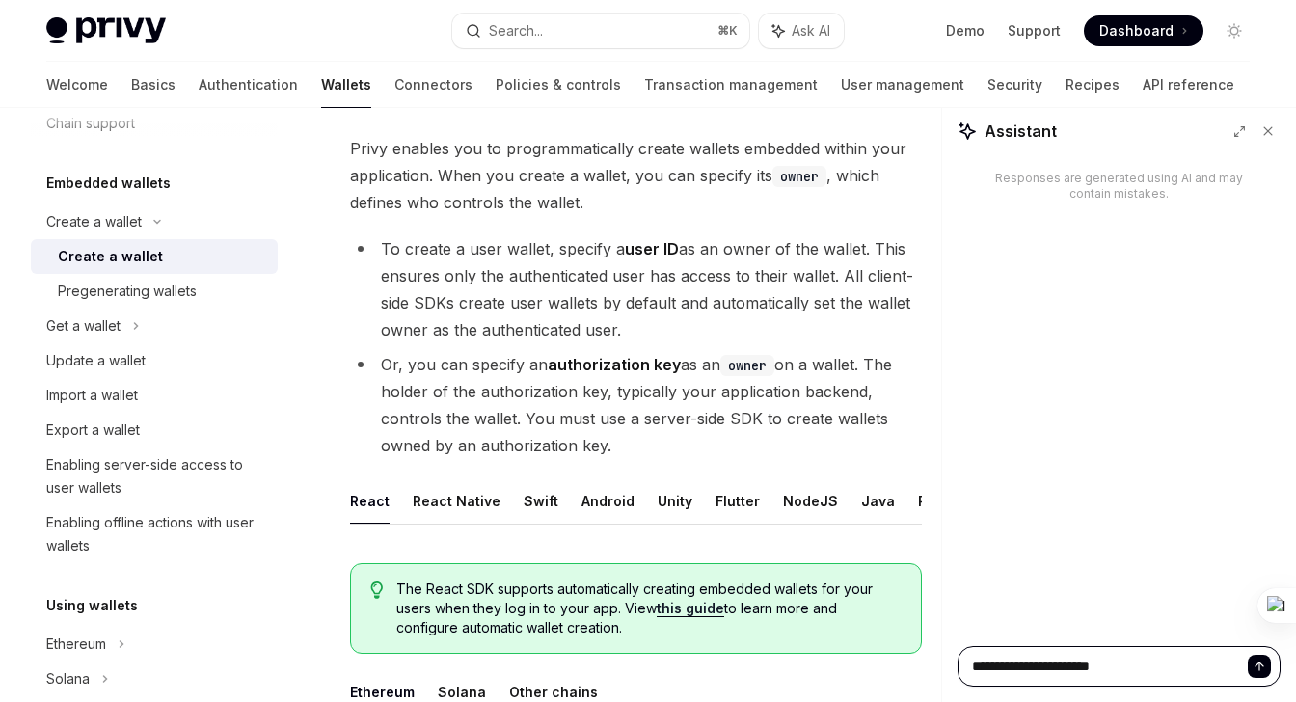
type textarea "**********"
type textarea "*"
type textarea "**********"
type textarea "*"
type textarea "**********"
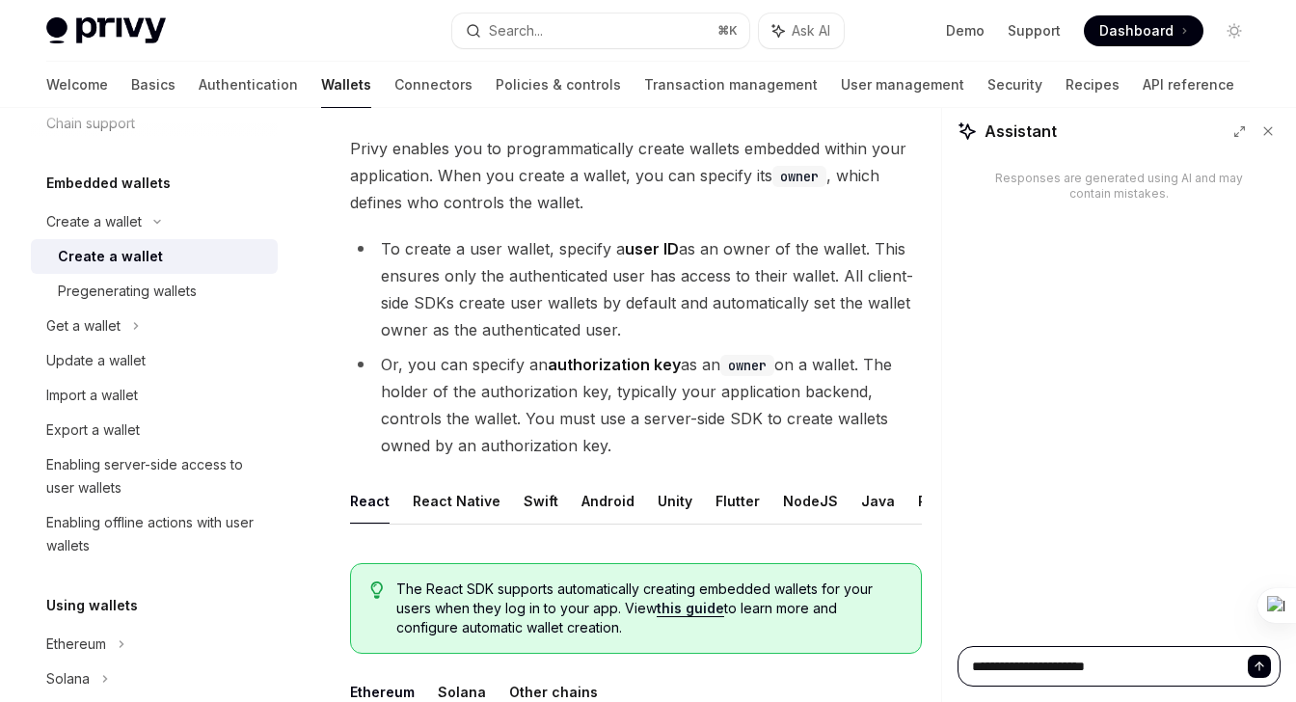
type textarea "*"
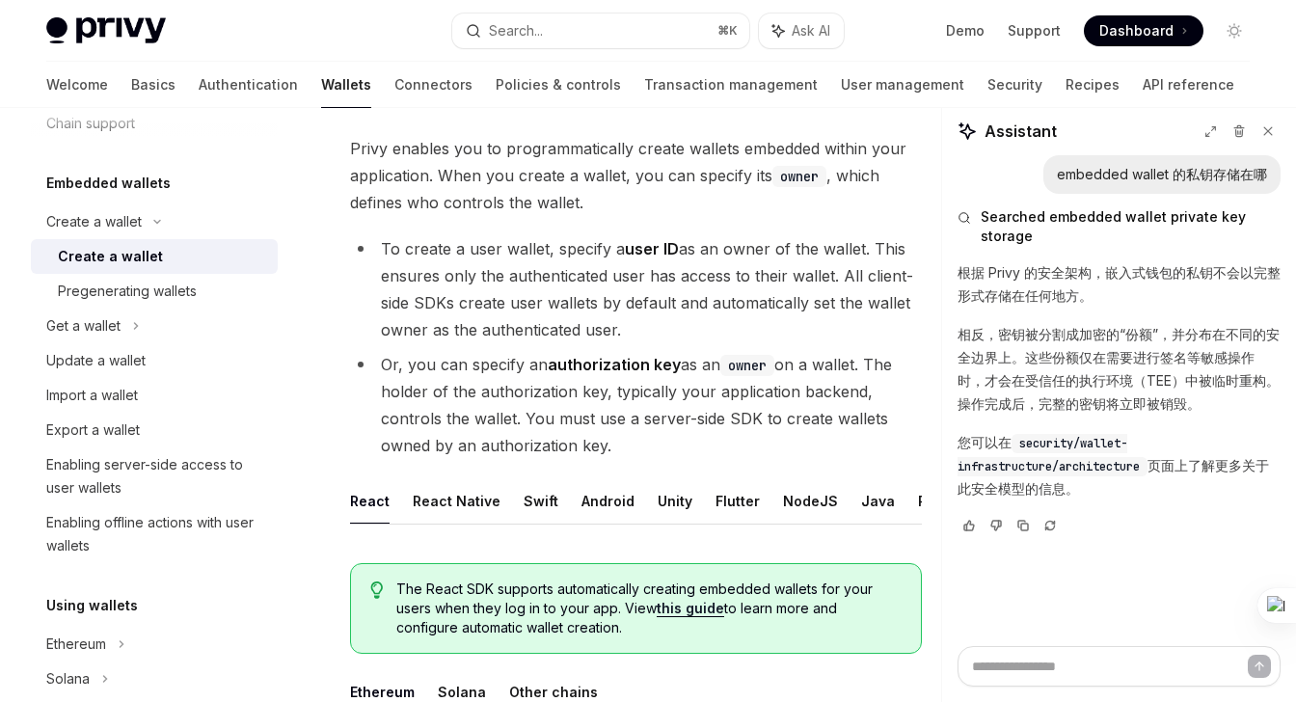
click at [1087, 458] on code "security/wallet-infrastructure/architecture" at bounding box center [1053, 455] width 190 height 42
click at [1158, 458] on p "您可以在 security/wallet-infrastructure/architecture 页面上了解更多关于此安全模型的信息。" at bounding box center [1119, 465] width 323 height 69
click at [1101, 448] on span "security/wallet-infrastructure/architecture" at bounding box center [1049, 455] width 182 height 39
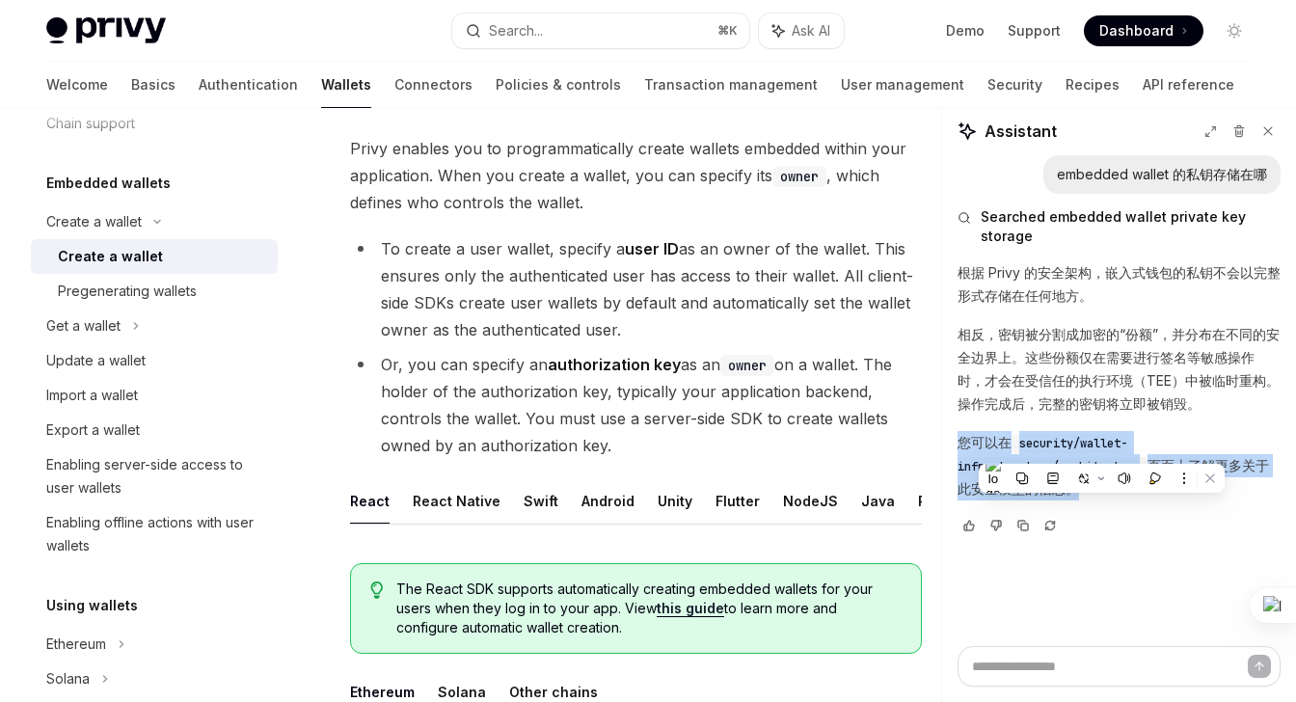
click at [1101, 448] on span "security/wallet-infrastructure/architecture" at bounding box center [1049, 455] width 182 height 39
click at [1088, 435] on code "security/wallet-infrastructure/architecture" at bounding box center [1053, 455] width 190 height 42
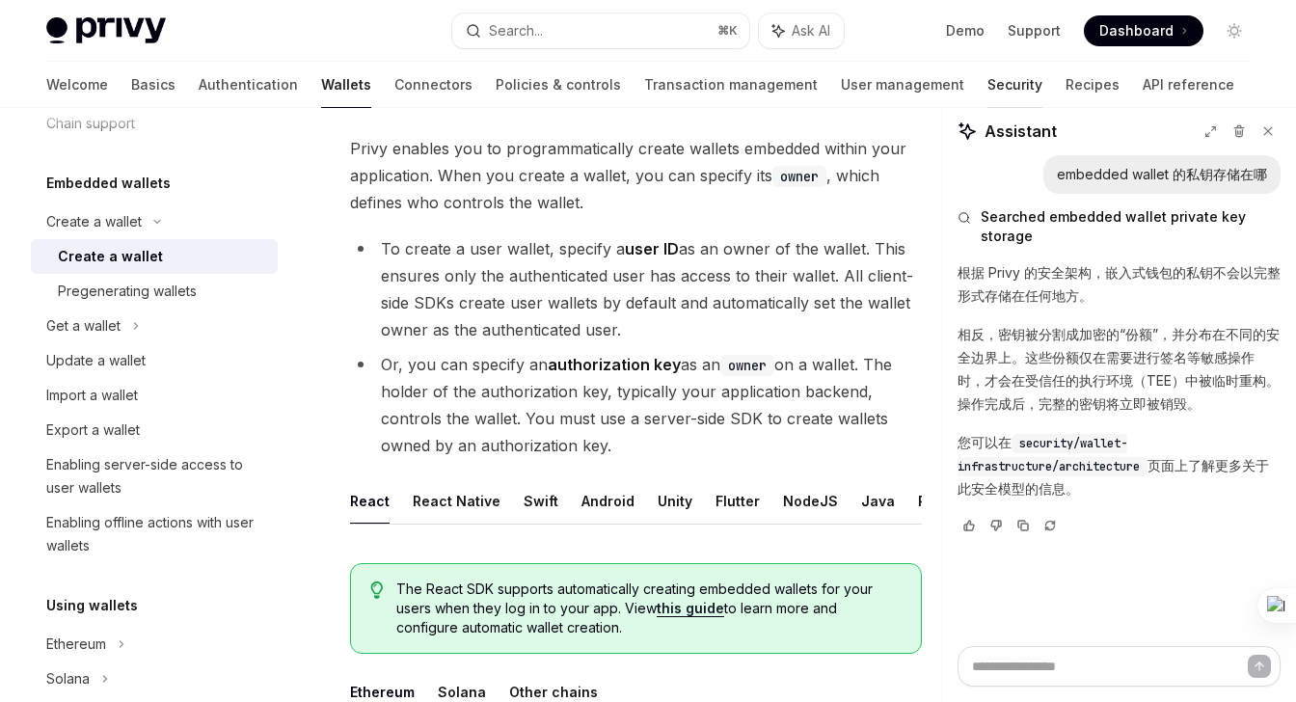
click at [987, 88] on link "Security" at bounding box center [1014, 85] width 55 height 46
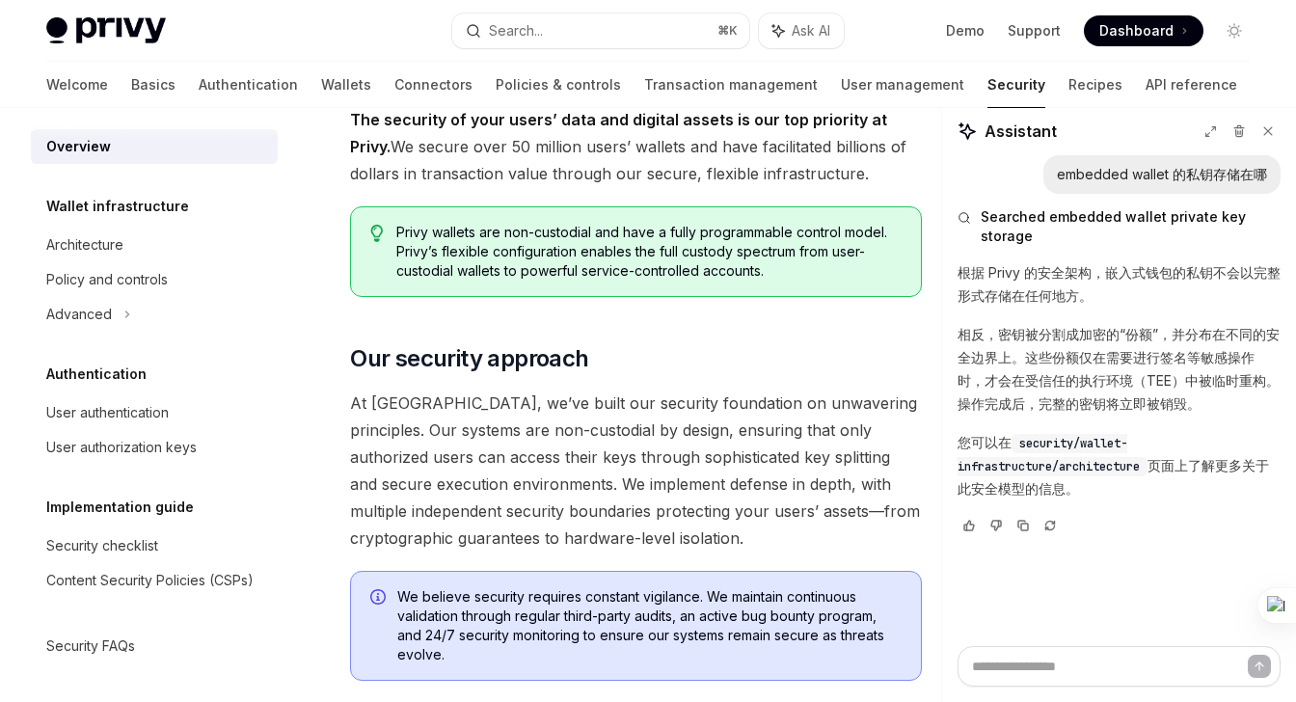
scroll to position [10, 0]
click at [112, 322] on div "Advanced" at bounding box center [154, 314] width 247 height 35
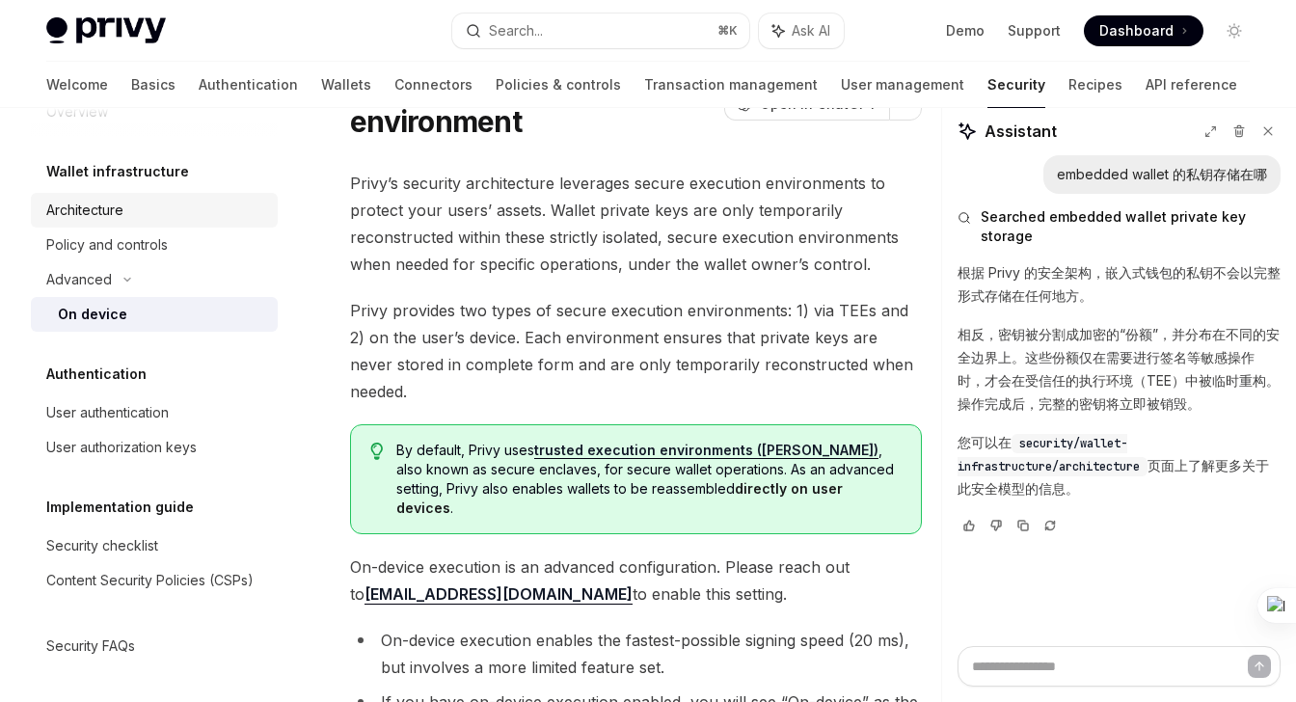
click at [141, 209] on div "Architecture" at bounding box center [156, 210] width 220 height 23
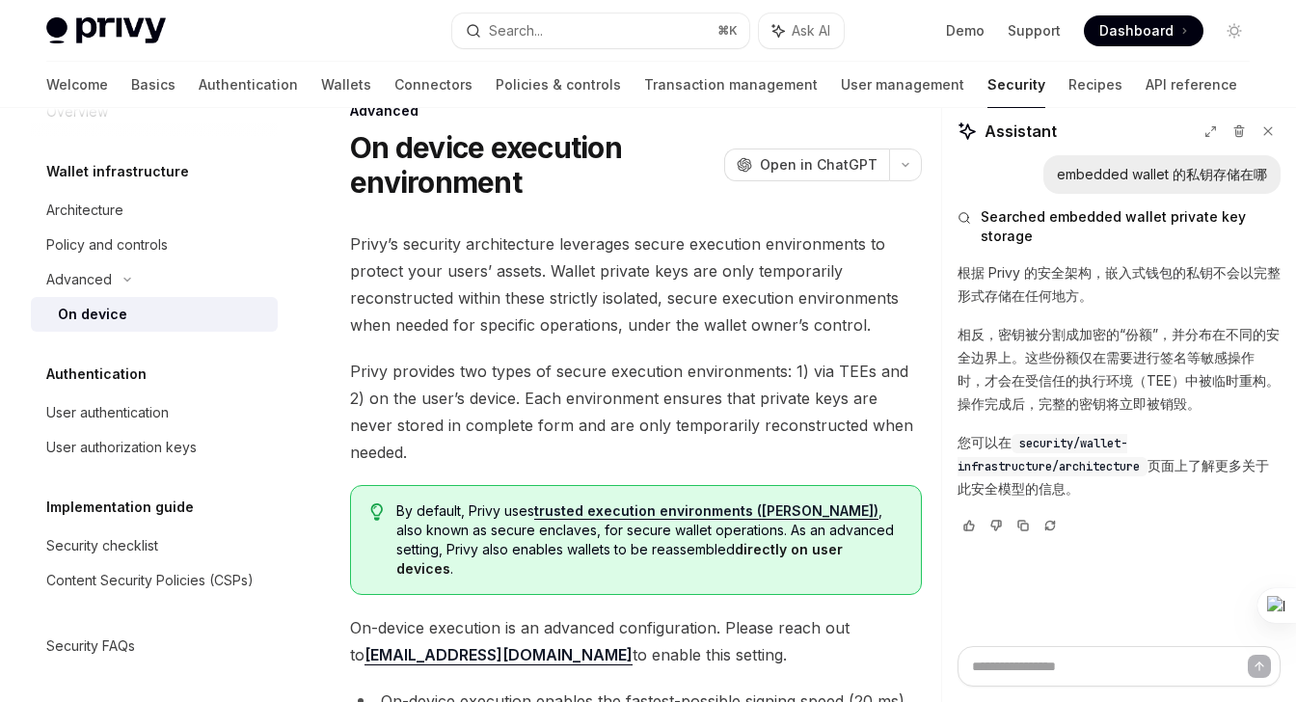
scroll to position [108, 0]
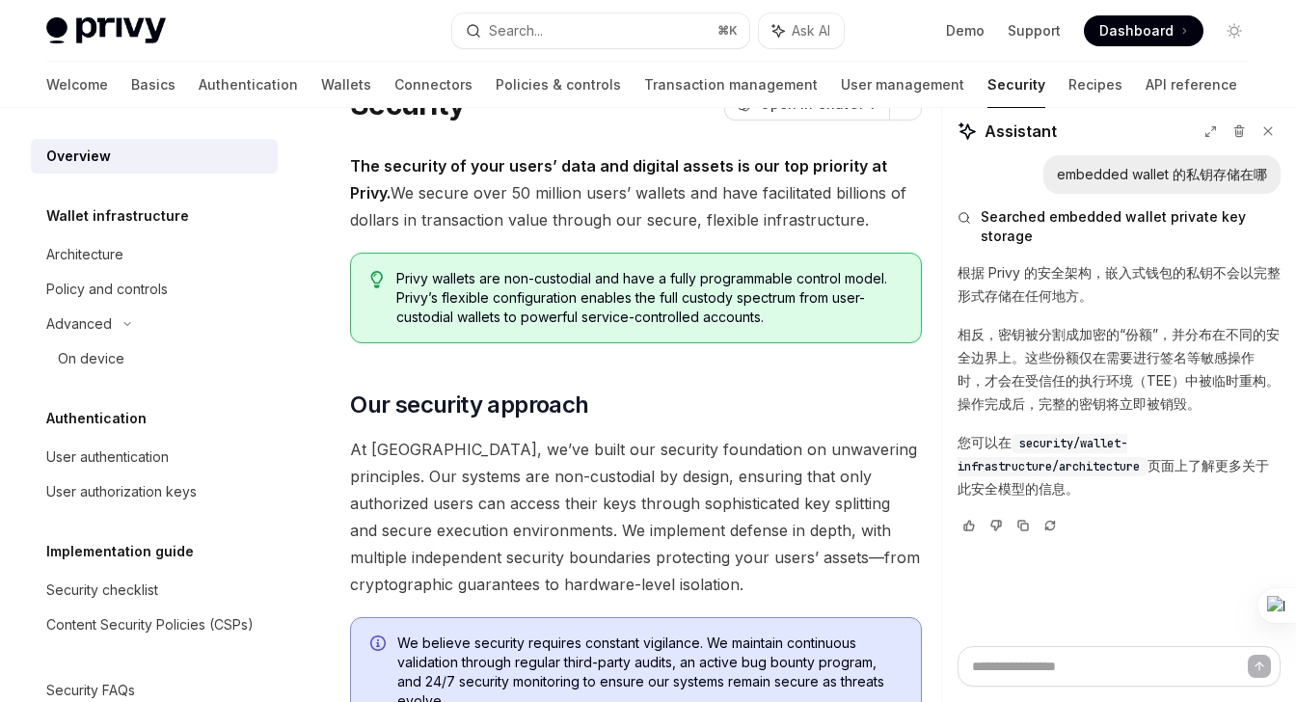
scroll to position [47, 0]
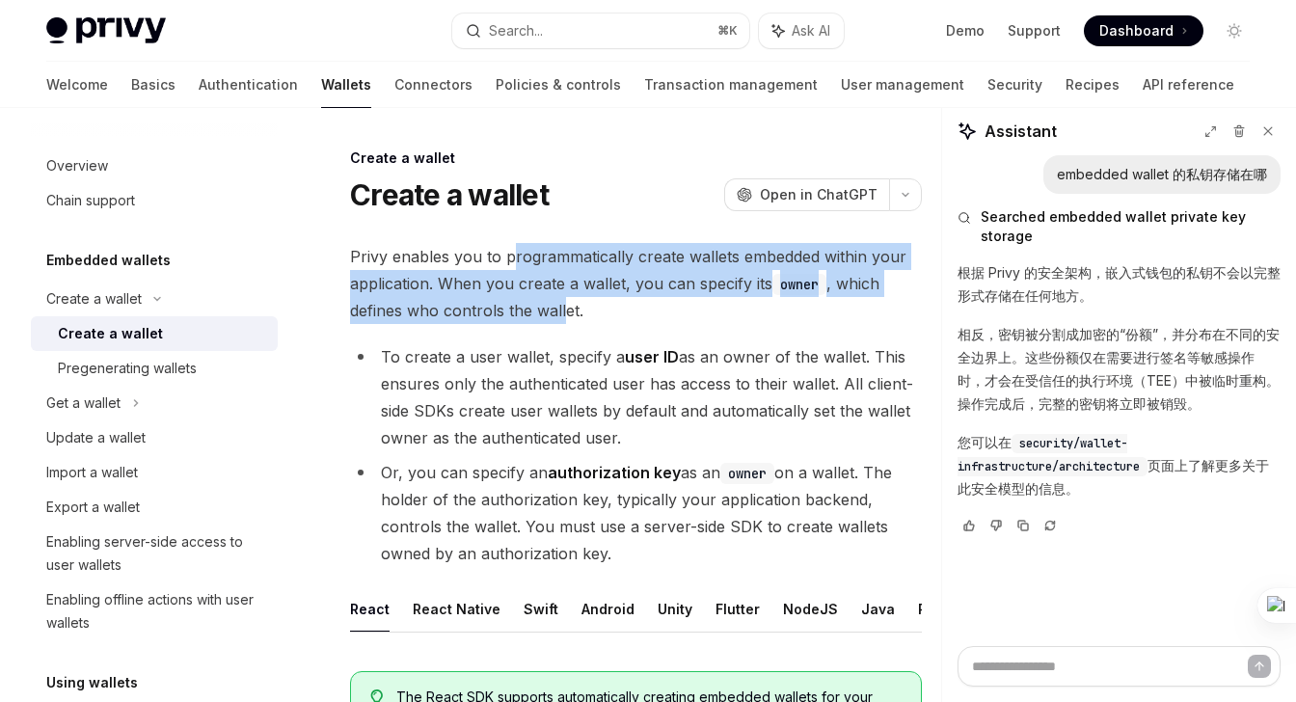
drag, startPoint x: 511, startPoint y: 252, endPoint x: 565, endPoint y: 311, distance: 80.6
click at [565, 311] on span "Privy enables you to programmatically create wallets embedded within your appli…" at bounding box center [636, 283] width 572 height 81
click at [563, 304] on span "Privy enables you to programmatically create wallets embedded within your appli…" at bounding box center [636, 283] width 572 height 81
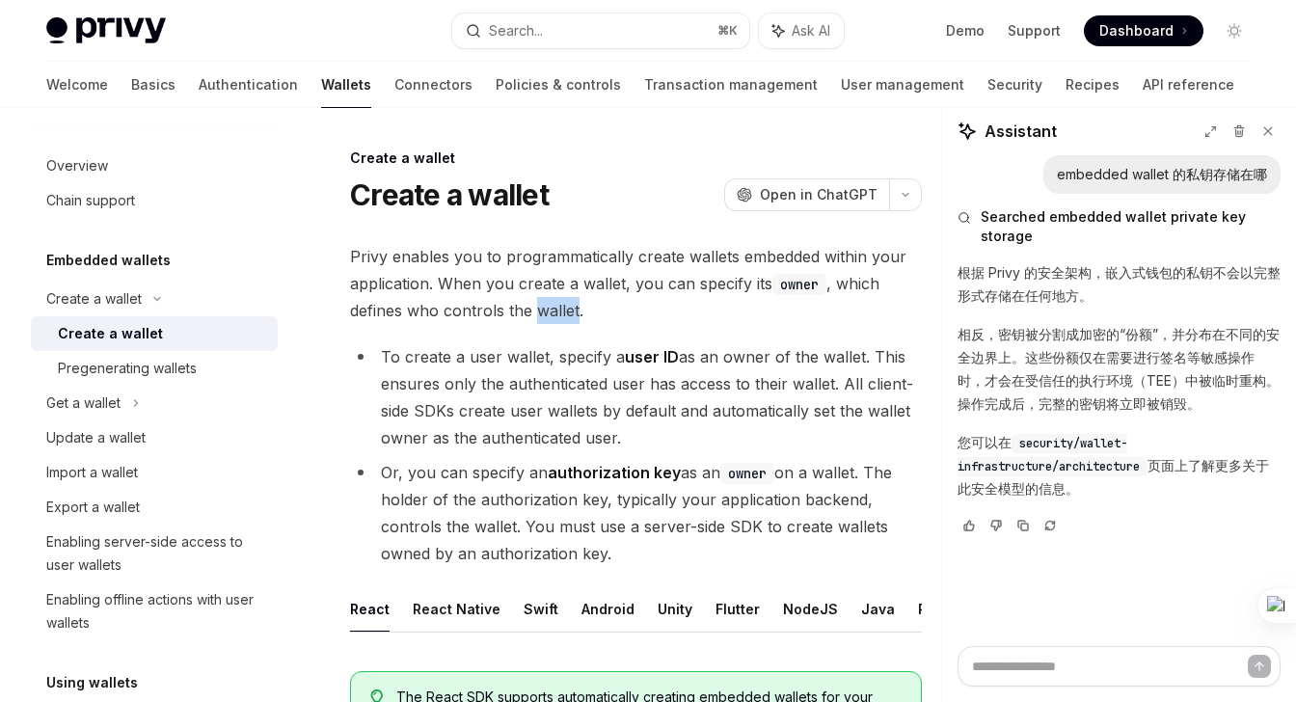
click at [563, 304] on span "Privy enables you to programmatically create wallets embedded within your appli…" at bounding box center [636, 283] width 572 height 81
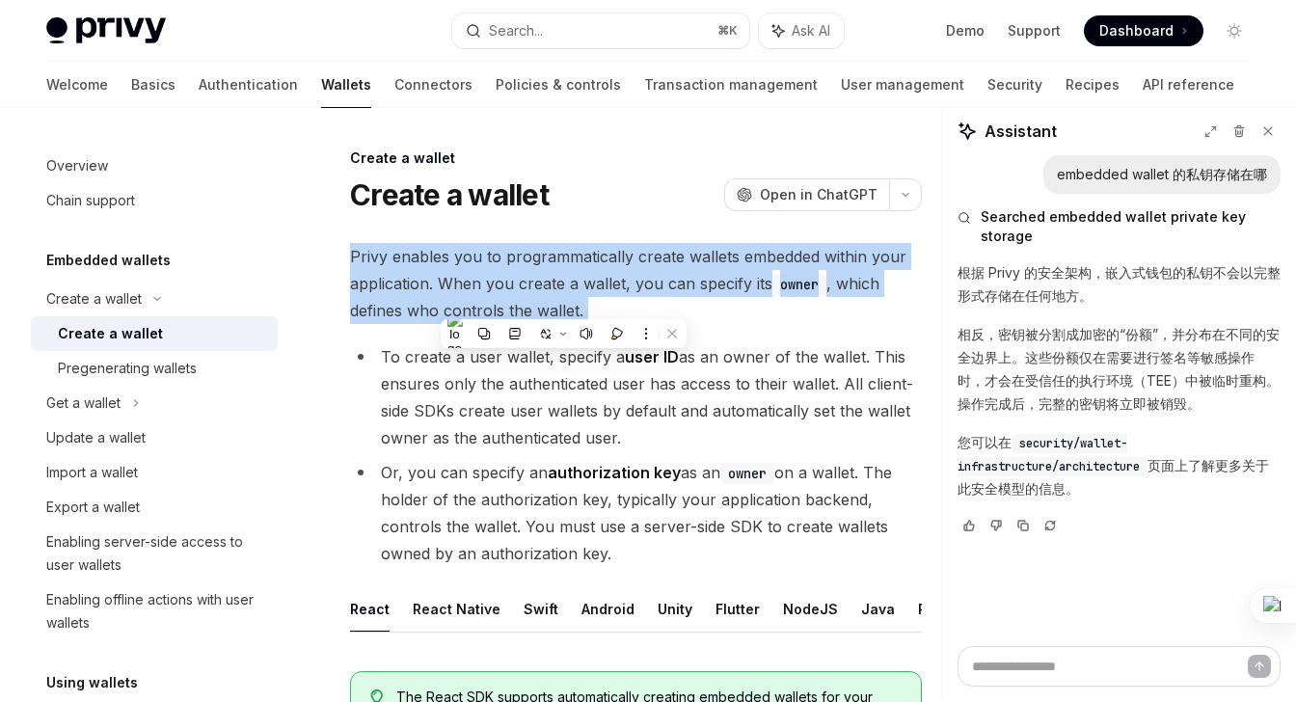
click at [563, 304] on span "Privy enables you to programmatically create wallets embedded within your appli…" at bounding box center [636, 283] width 572 height 81
click at [577, 279] on span "Privy enables you to programmatically create wallets embedded within your appli…" at bounding box center [636, 283] width 572 height 81
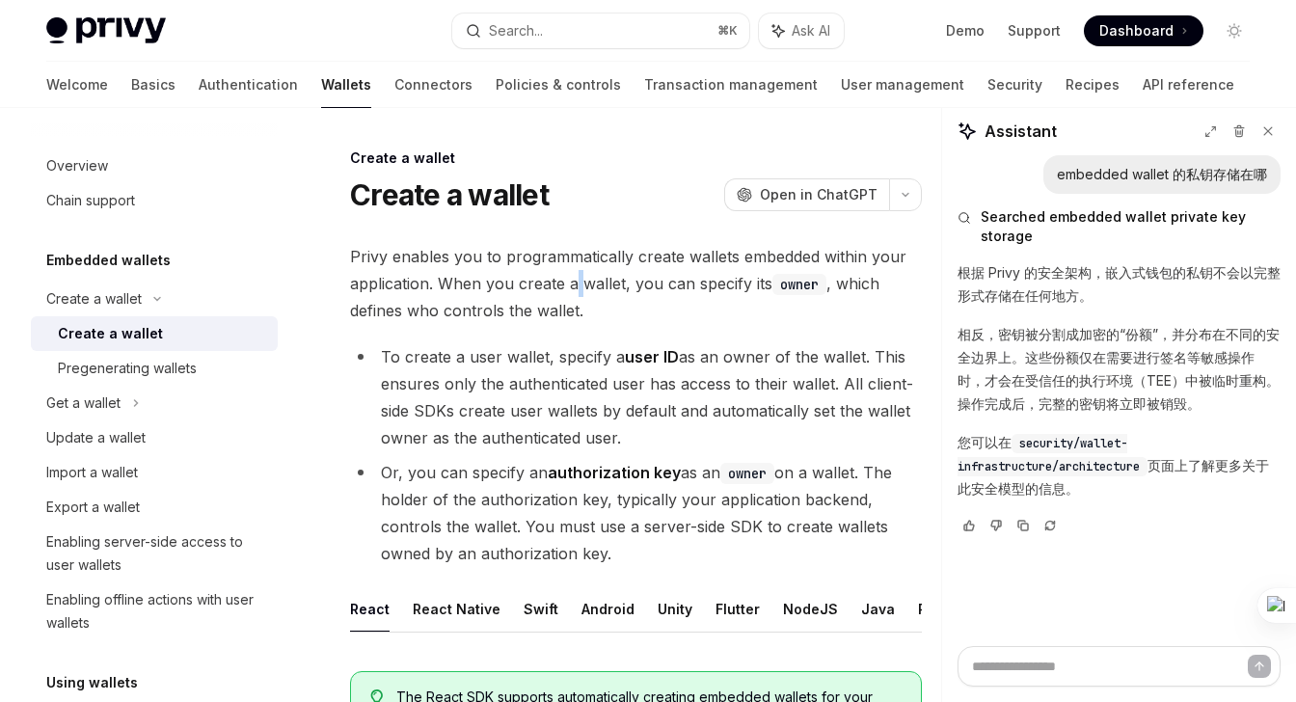
click at [577, 279] on span "Privy enables you to programmatically create wallets embedded within your appli…" at bounding box center [636, 283] width 572 height 81
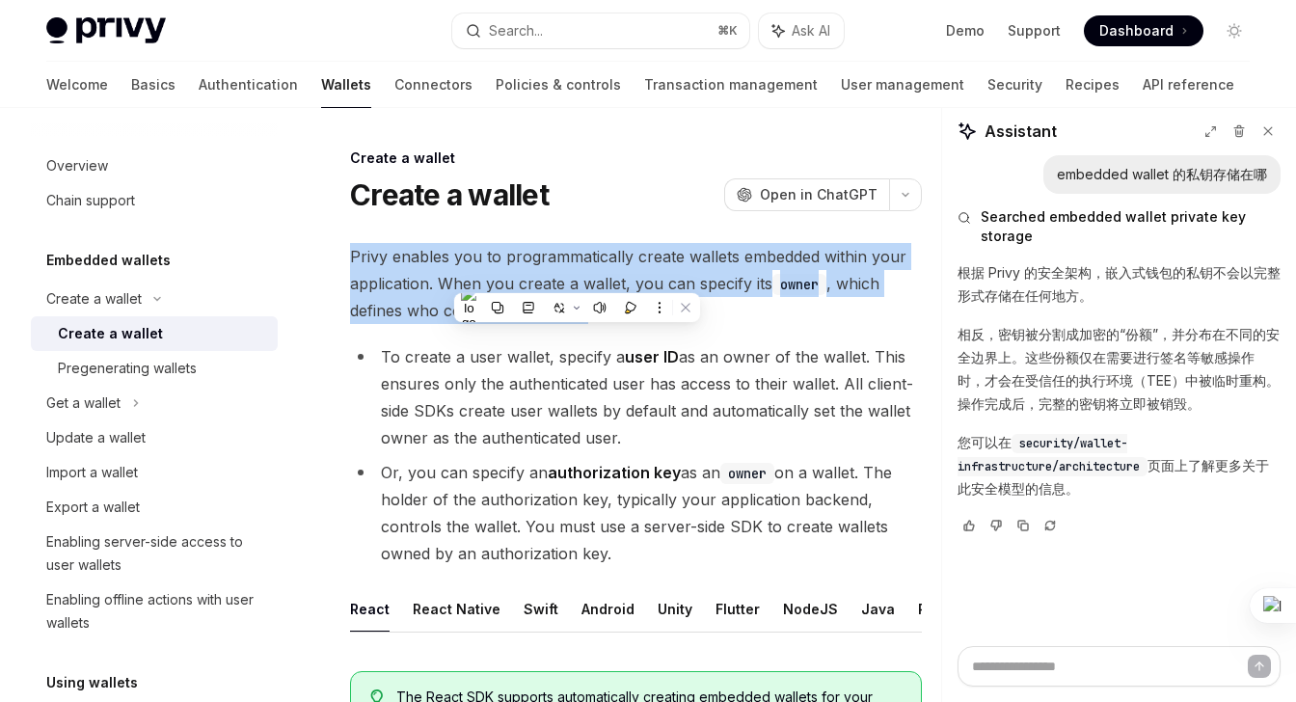
click at [599, 270] on span "Privy enables you to programmatically create wallets embedded within your appli…" at bounding box center [636, 283] width 572 height 81
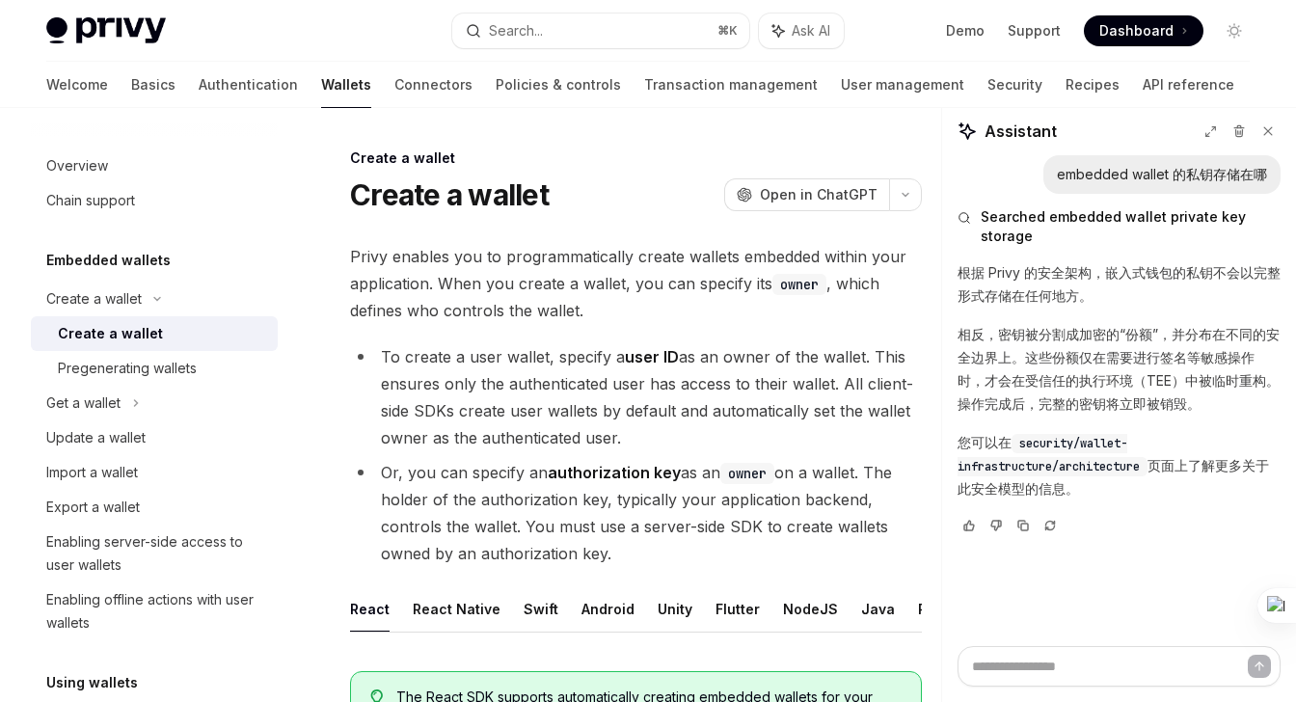
drag, startPoint x: 624, startPoint y: 435, endPoint x: 672, endPoint y: 339, distance: 107.0
drag, startPoint x: 841, startPoint y: 385, endPoint x: 839, endPoint y: 438, distance: 53.1
click at [839, 439] on li "To create a user wallet, specify a user ID as an owner of the wallet. This ensu…" at bounding box center [636, 397] width 572 height 108
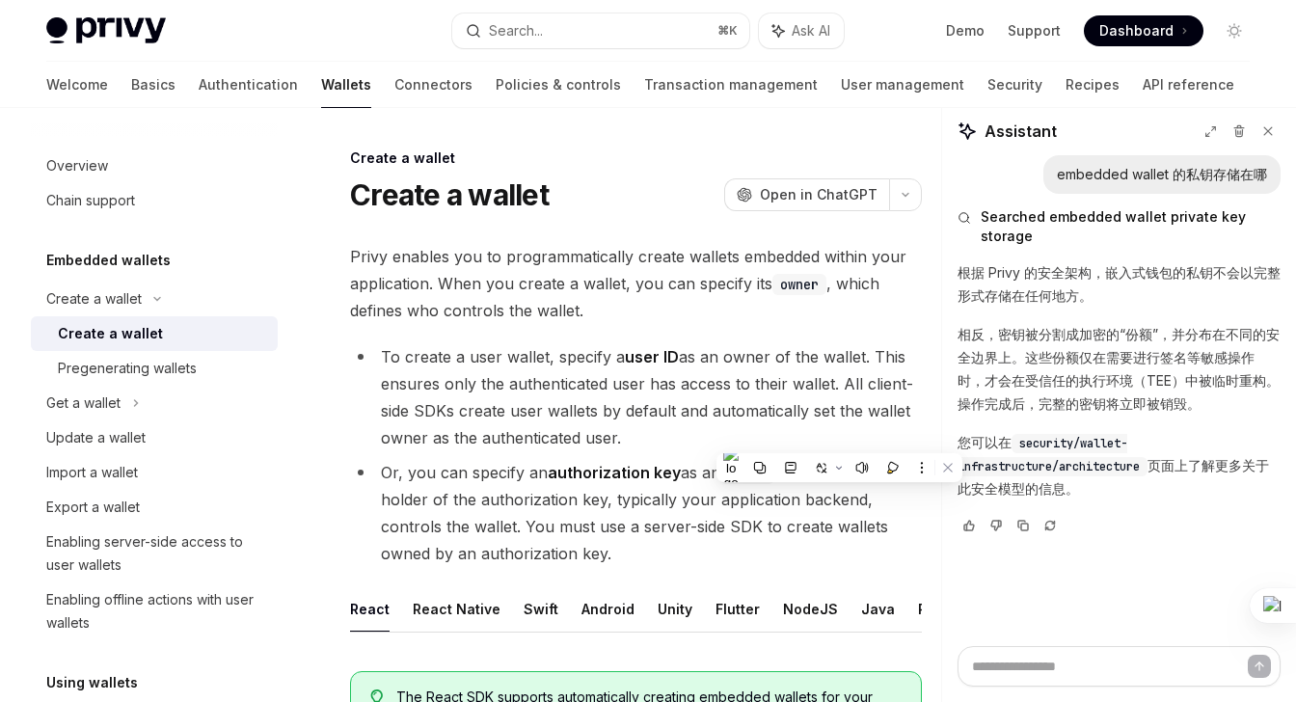
click at [839, 438] on li "To create a user wallet, specify a user ID as an owner of the wallet. This ensu…" at bounding box center [636, 397] width 572 height 108
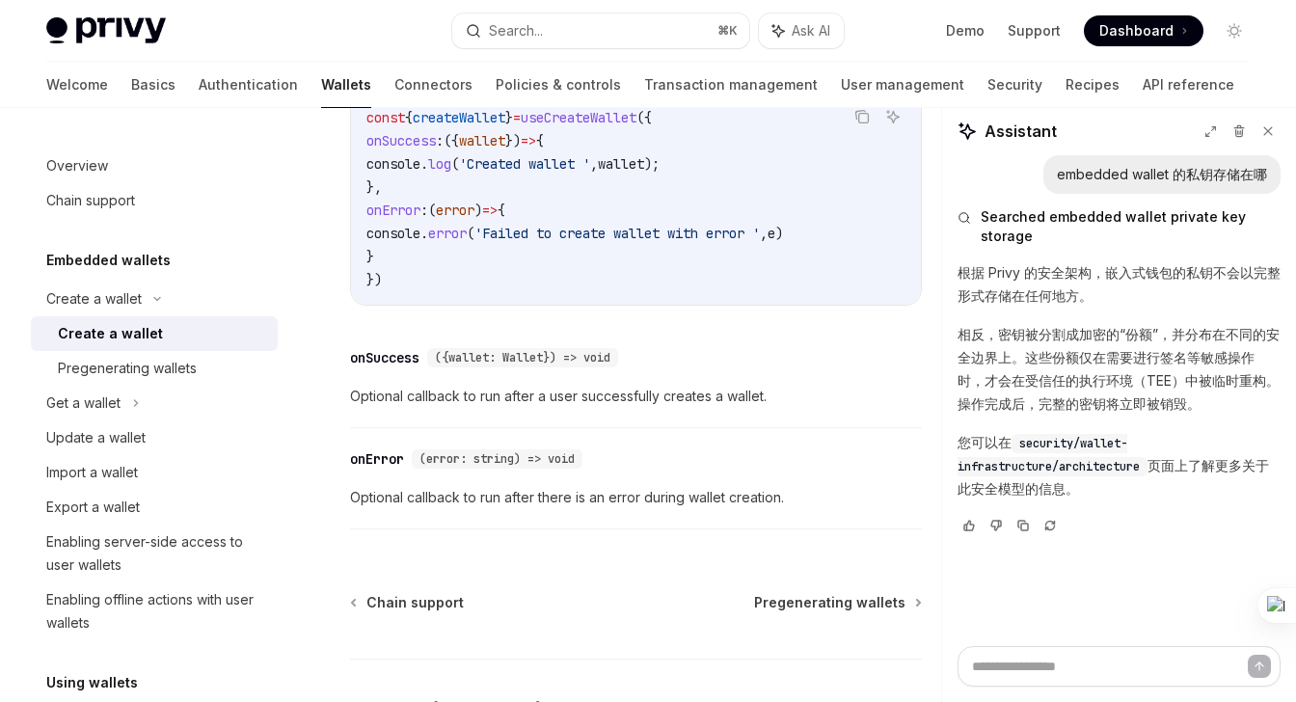
scroll to position [1744, 0]
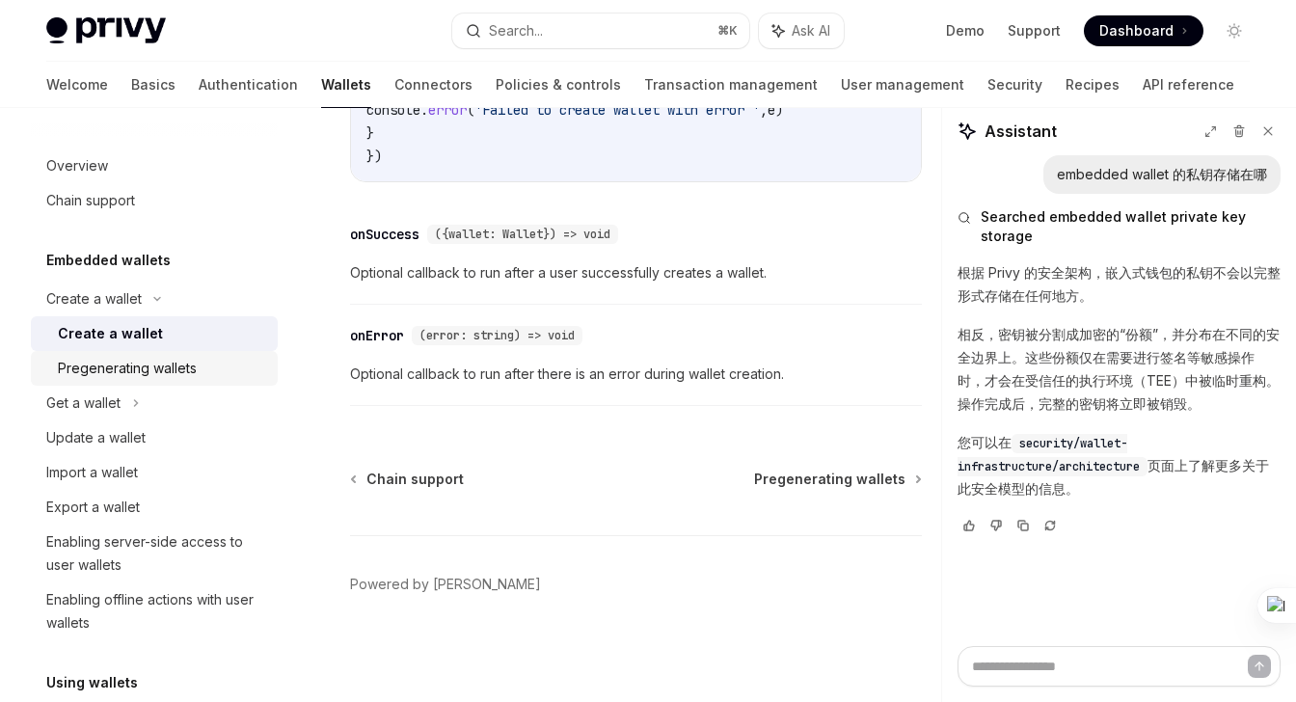
click at [180, 367] on div "Pregenerating wallets" at bounding box center [127, 368] width 139 height 23
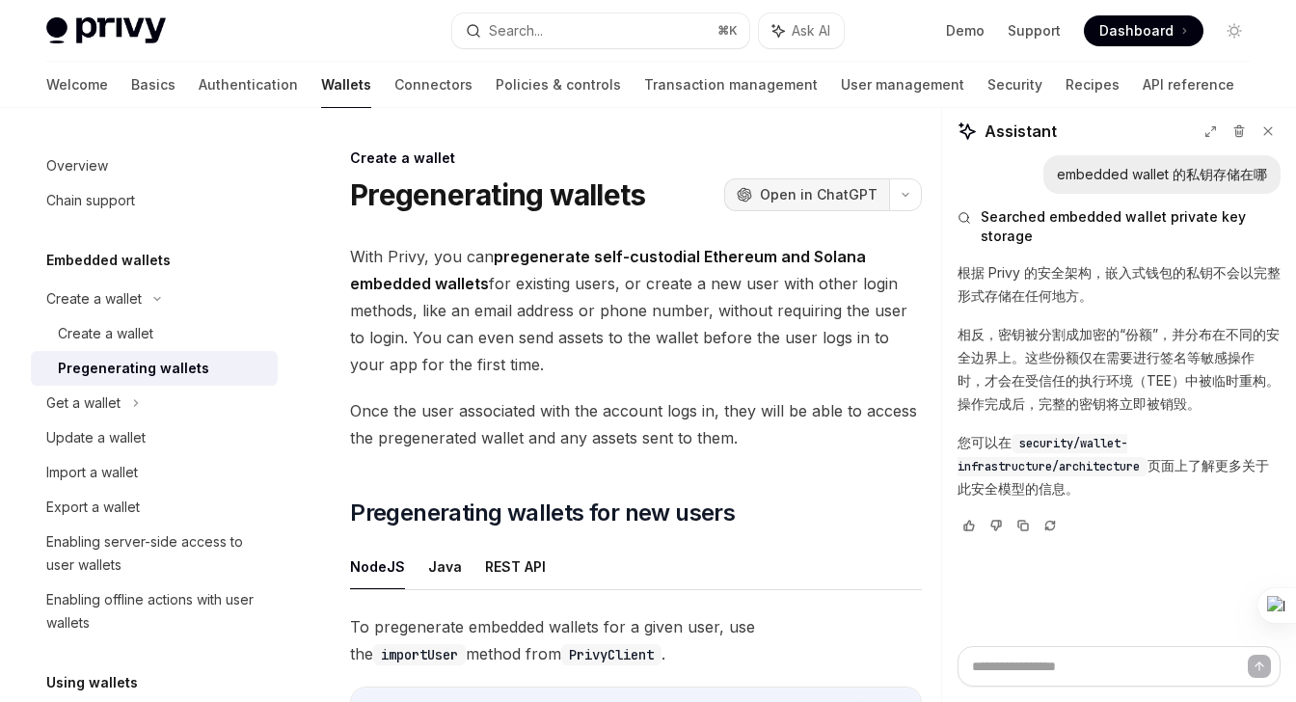
click at [795, 200] on span "Open in ChatGPT" at bounding box center [819, 194] width 118 height 19
click at [902, 188] on button "button" at bounding box center [905, 194] width 33 height 33
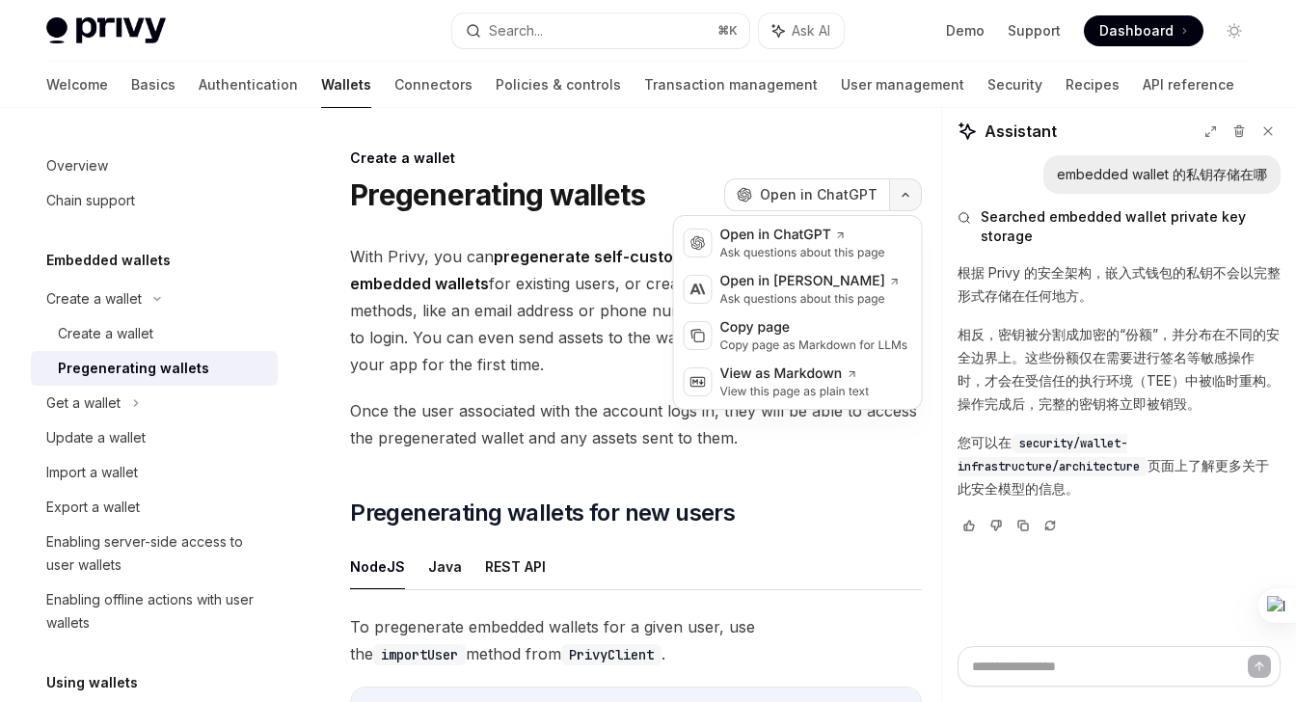
click at [903, 189] on button "button" at bounding box center [905, 194] width 33 height 33
click at [902, 192] on icon "button" at bounding box center [905, 195] width 23 height 8
click at [817, 298] on div "Ask questions about this page" at bounding box center [810, 298] width 180 height 15
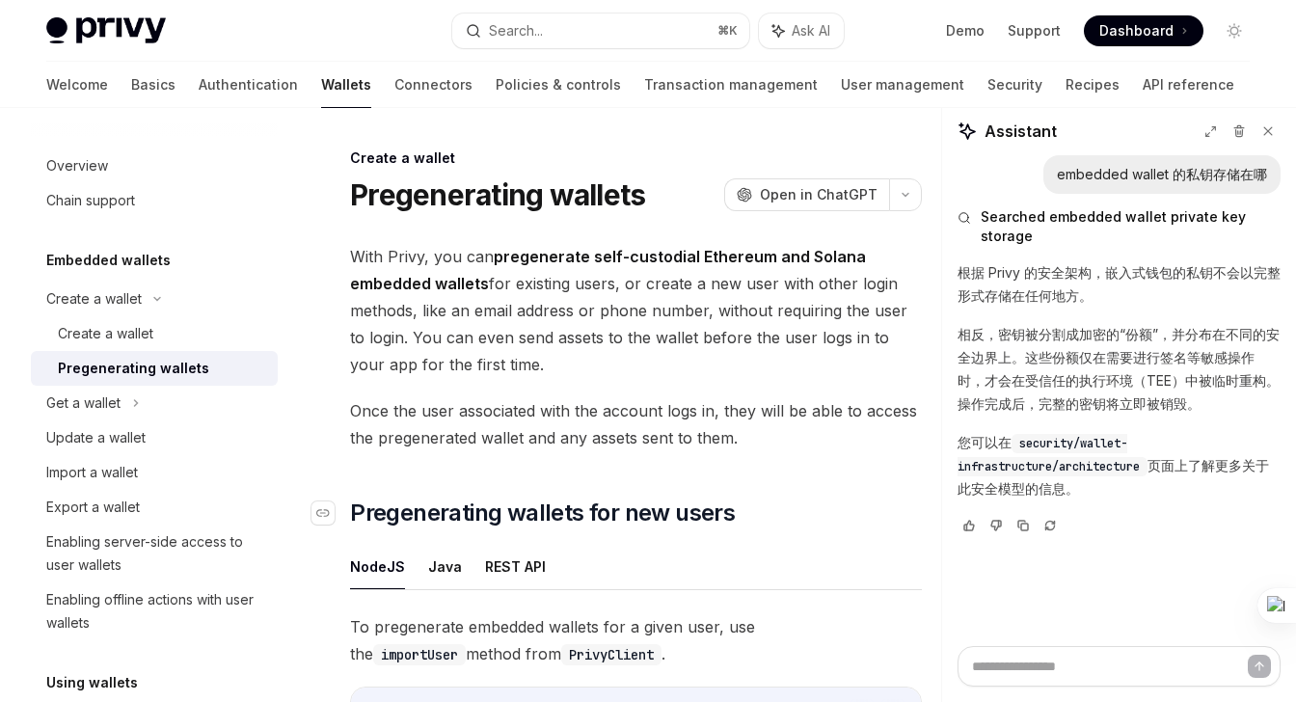
click at [617, 509] on span "Pregenerating wallets for new users" at bounding box center [542, 513] width 385 height 31
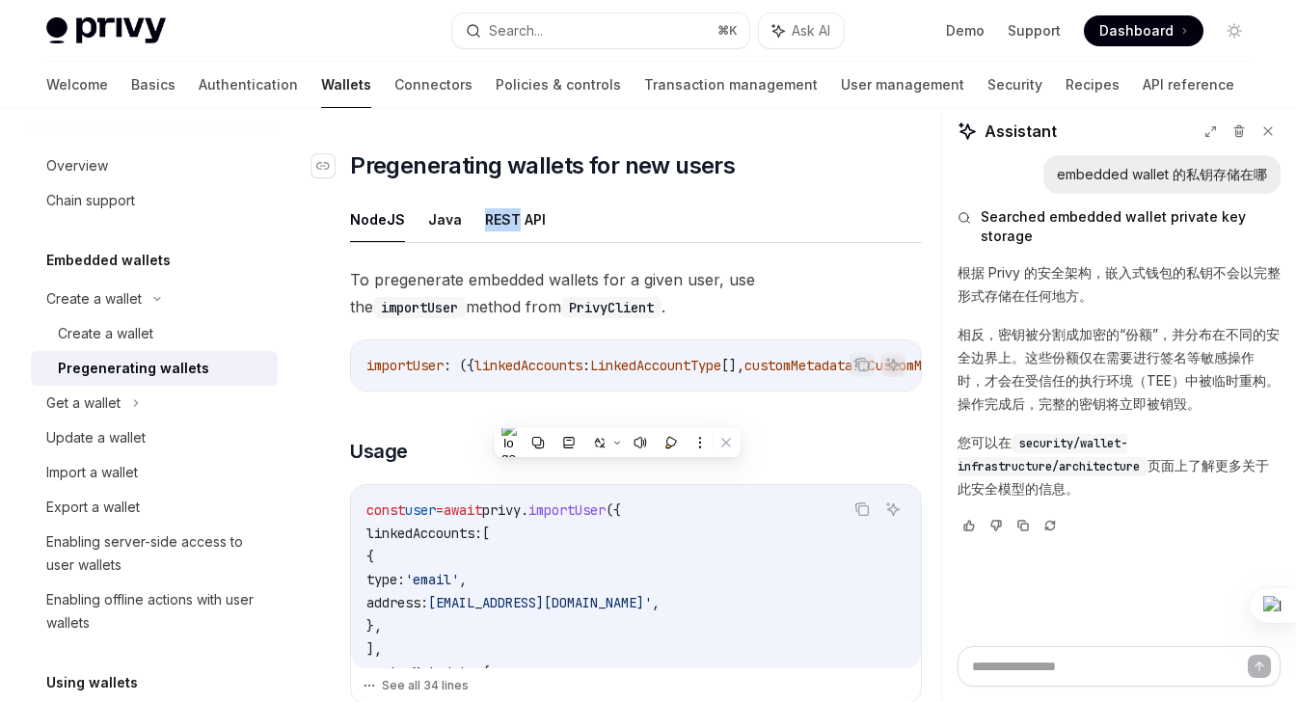
scroll to position [351, 0]
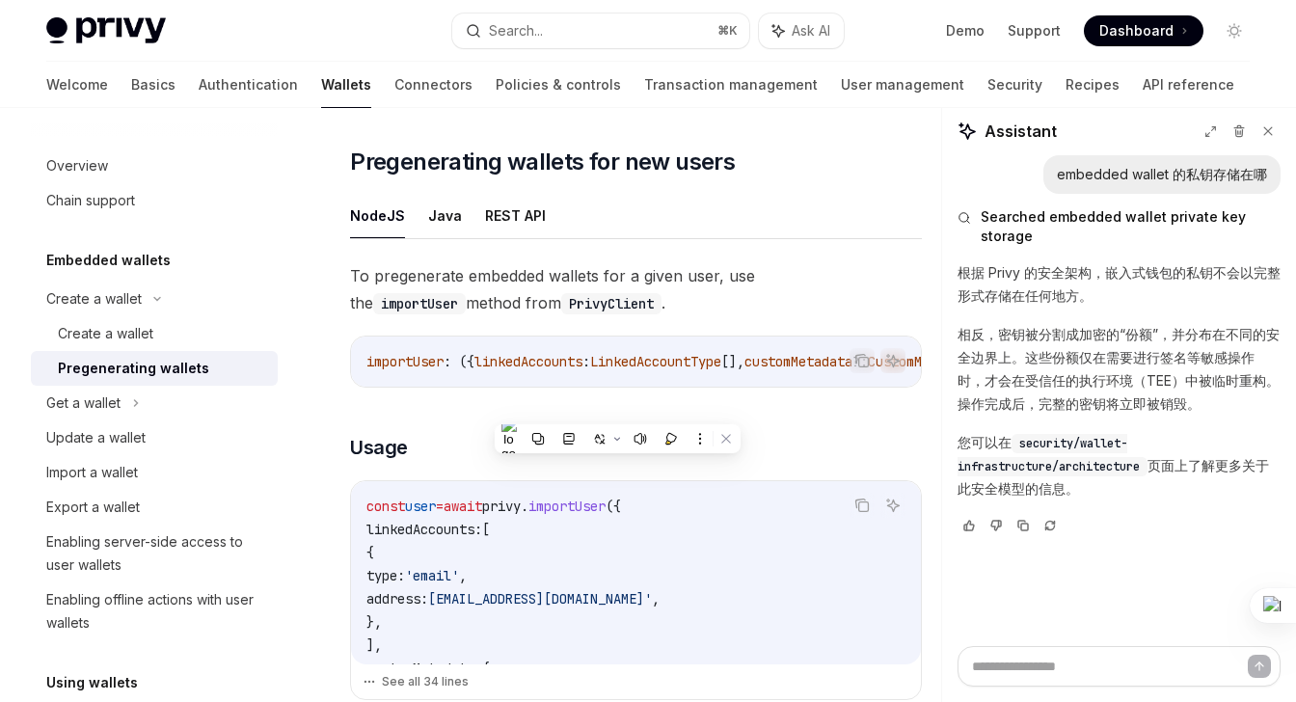
click at [586, 292] on span "To pregenerate embedded wallets for a given user, use the importUser method fro…" at bounding box center [636, 289] width 572 height 54
click at [538, 160] on span "Pregenerating wallets for new users" at bounding box center [542, 162] width 385 height 31
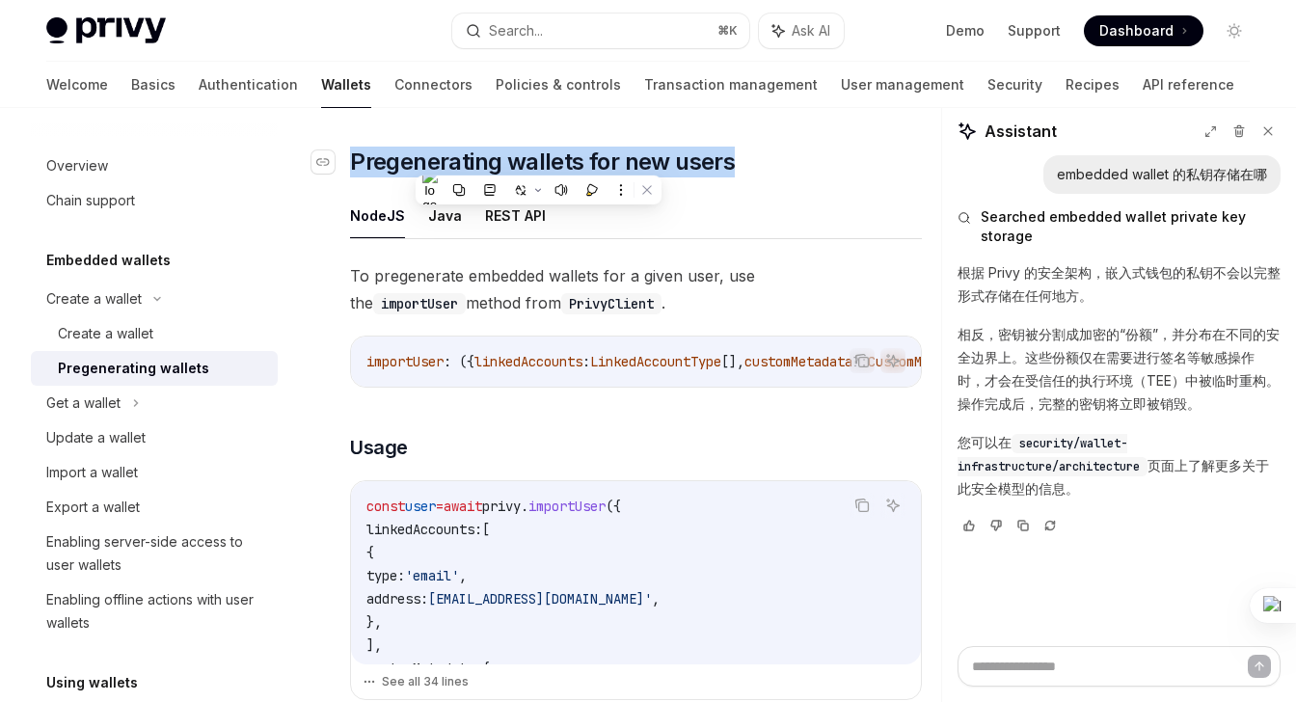
click at [538, 160] on span "Pregenerating wallets for new users" at bounding box center [542, 162] width 385 height 31
click at [509, 188] on button at bounding box center [520, 189] width 25 height 25
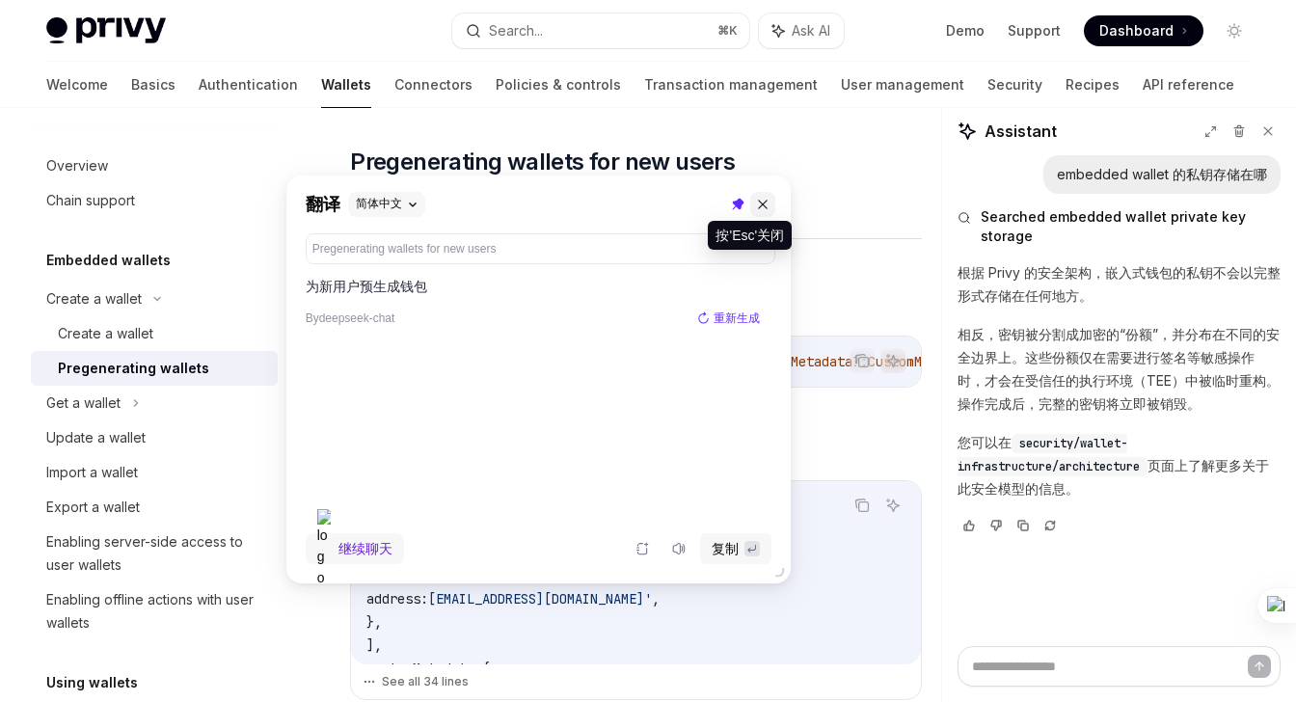
click at [763, 207] on icon at bounding box center [763, 205] width 14 height 14
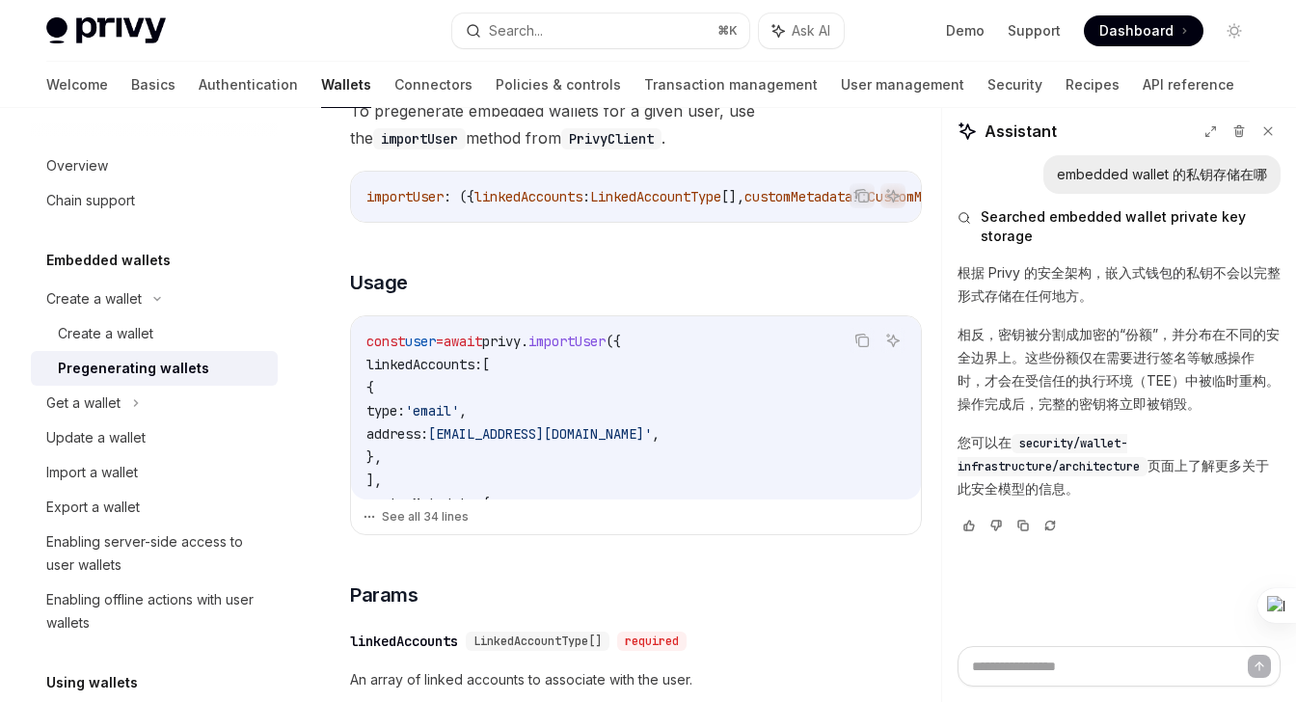
scroll to position [517, 0]
click at [447, 525] on button "See all 34 lines" at bounding box center [636, 515] width 547 height 27
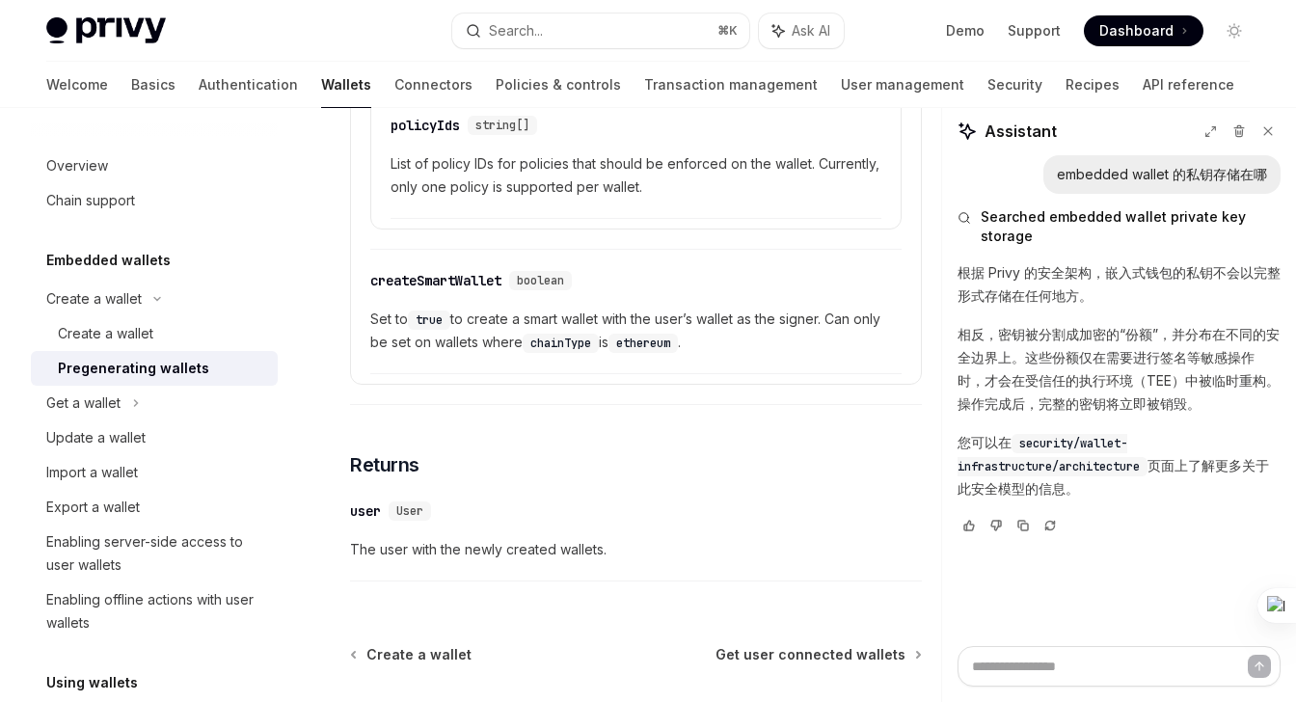
scroll to position [4417, 0]
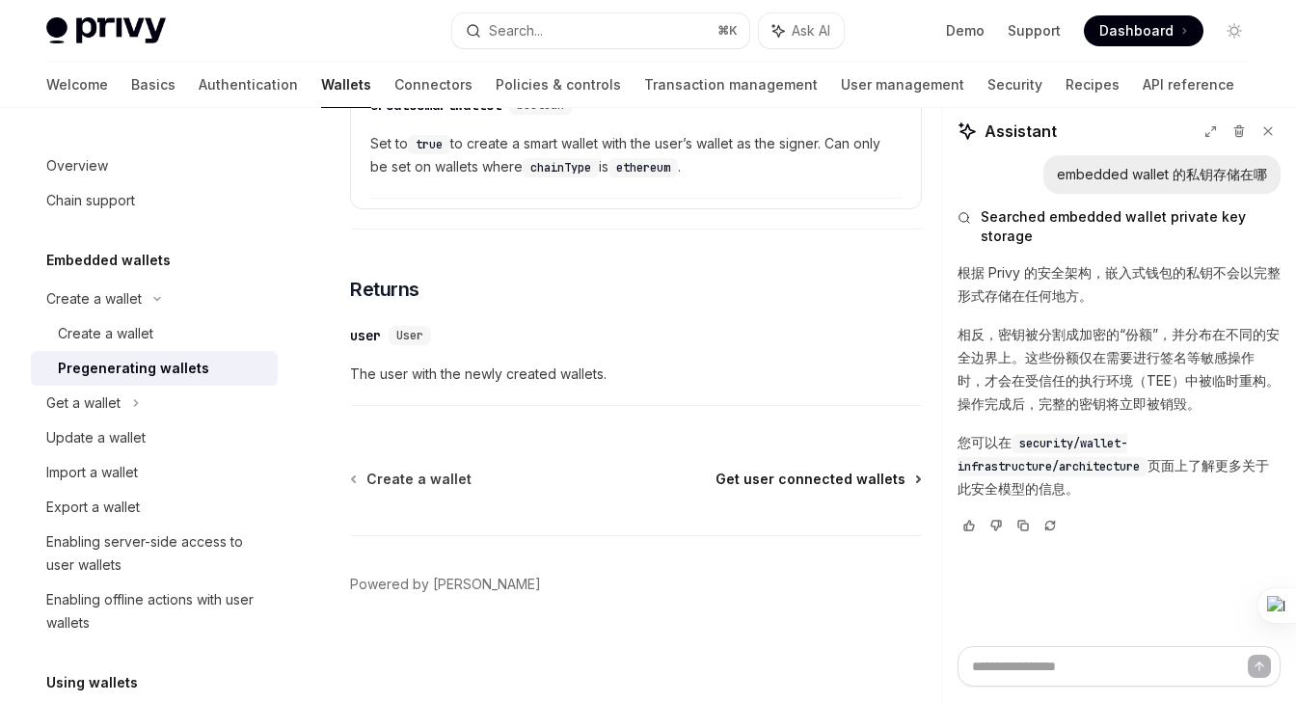
click at [769, 476] on span "Get user connected wallets" at bounding box center [811, 479] width 190 height 19
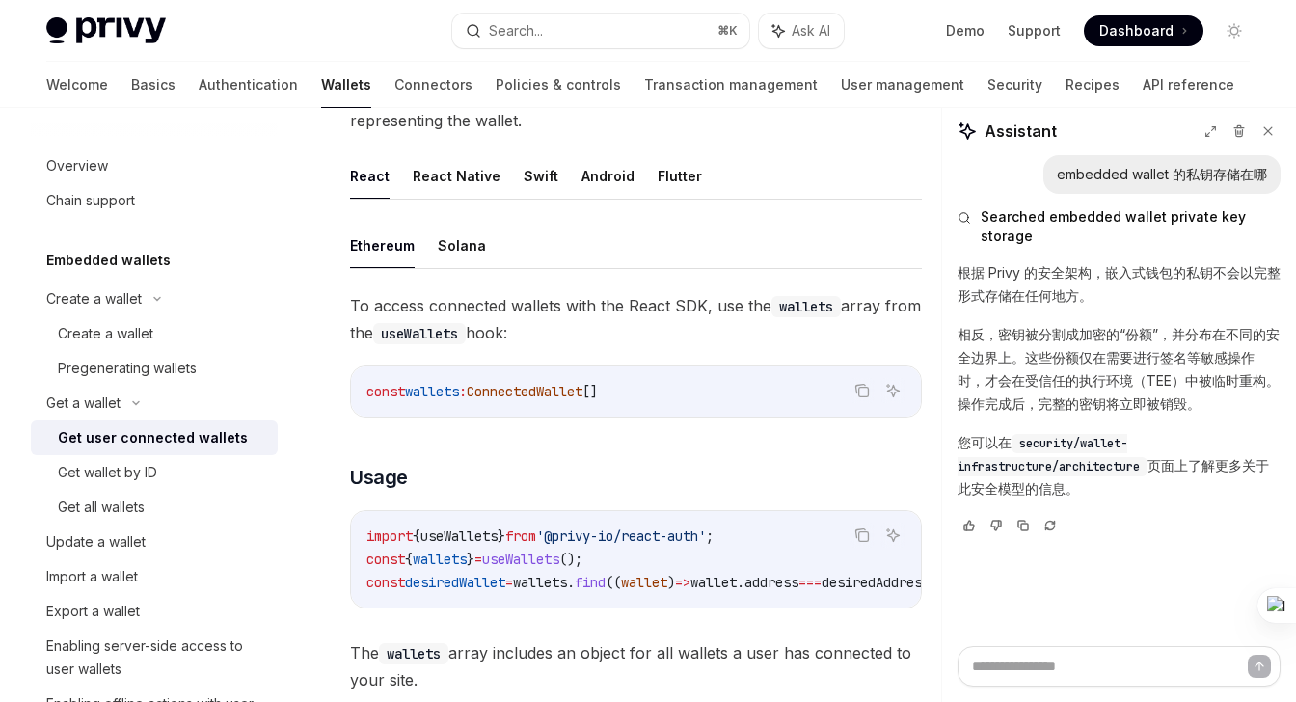
scroll to position [600, 0]
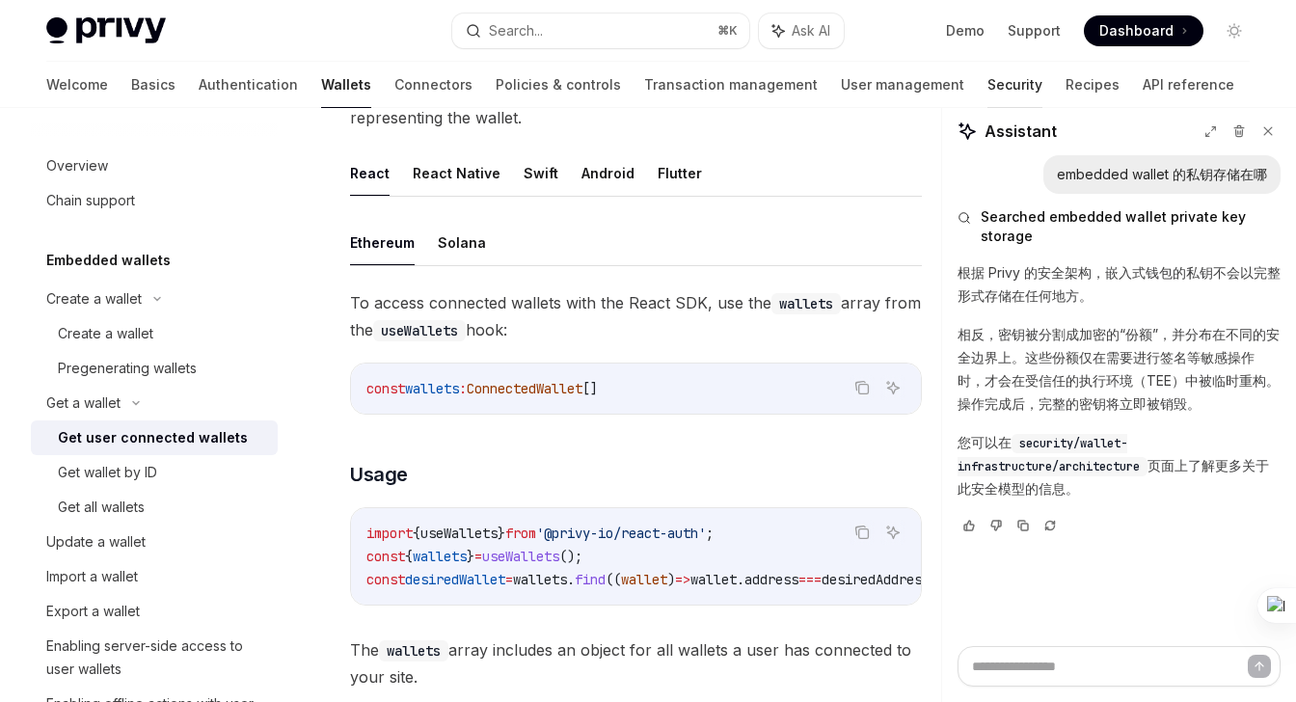
click at [987, 92] on link "Security" at bounding box center [1014, 85] width 55 height 46
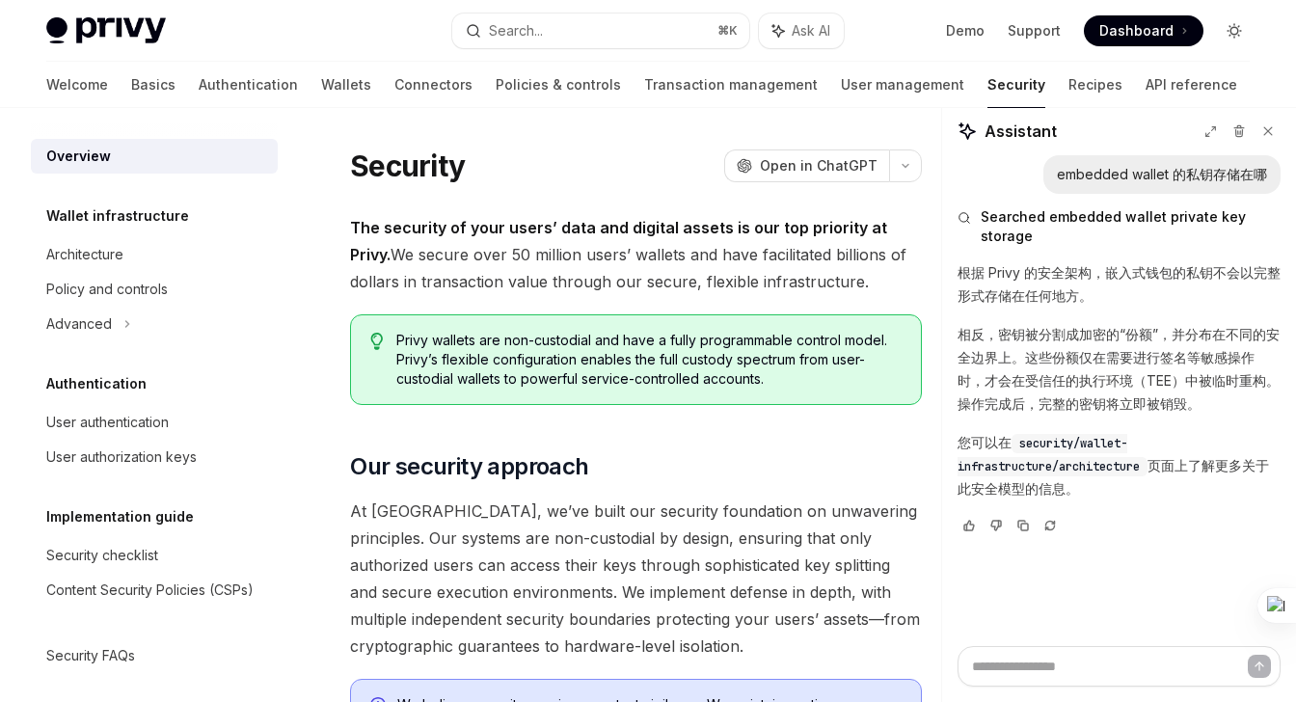
click at [1238, 35] on icon "Toggle dark mode" at bounding box center [1238, 35] width 1 height 1
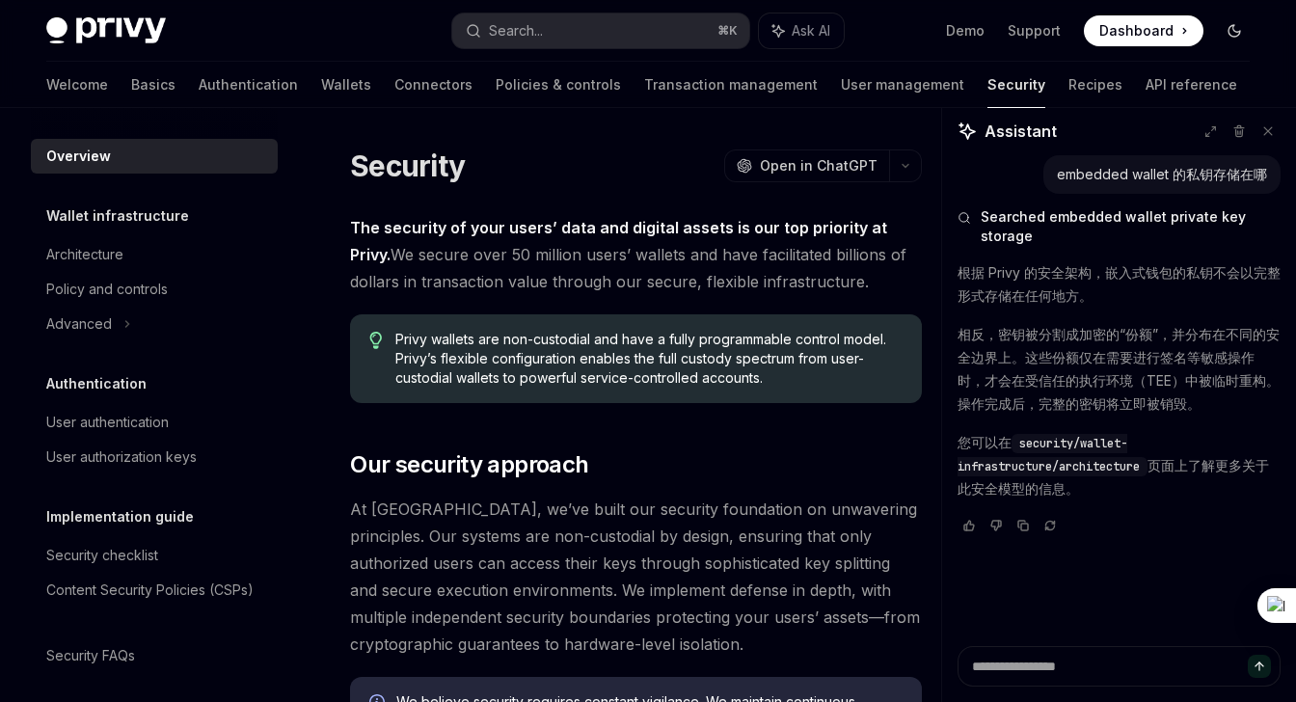
click at [1237, 34] on icon "Toggle dark mode" at bounding box center [1235, 31] width 12 height 12
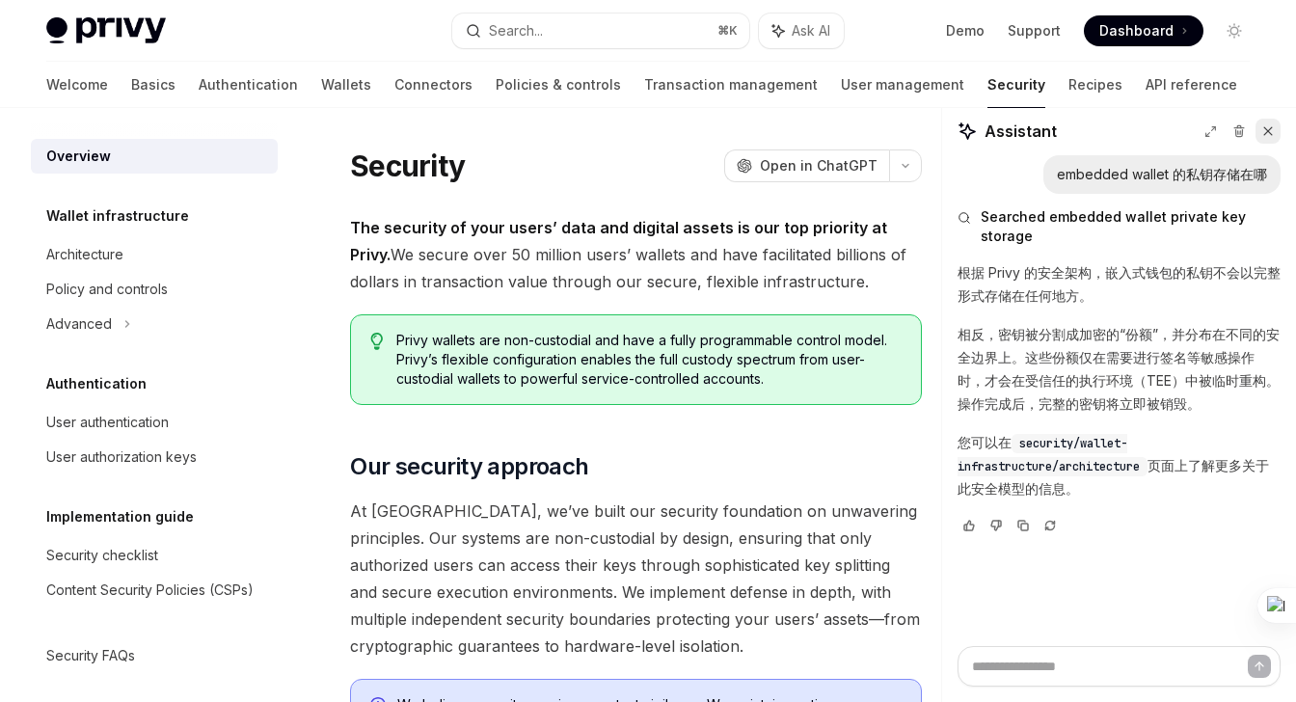
click at [1274, 132] on icon at bounding box center [1268, 131] width 14 height 14
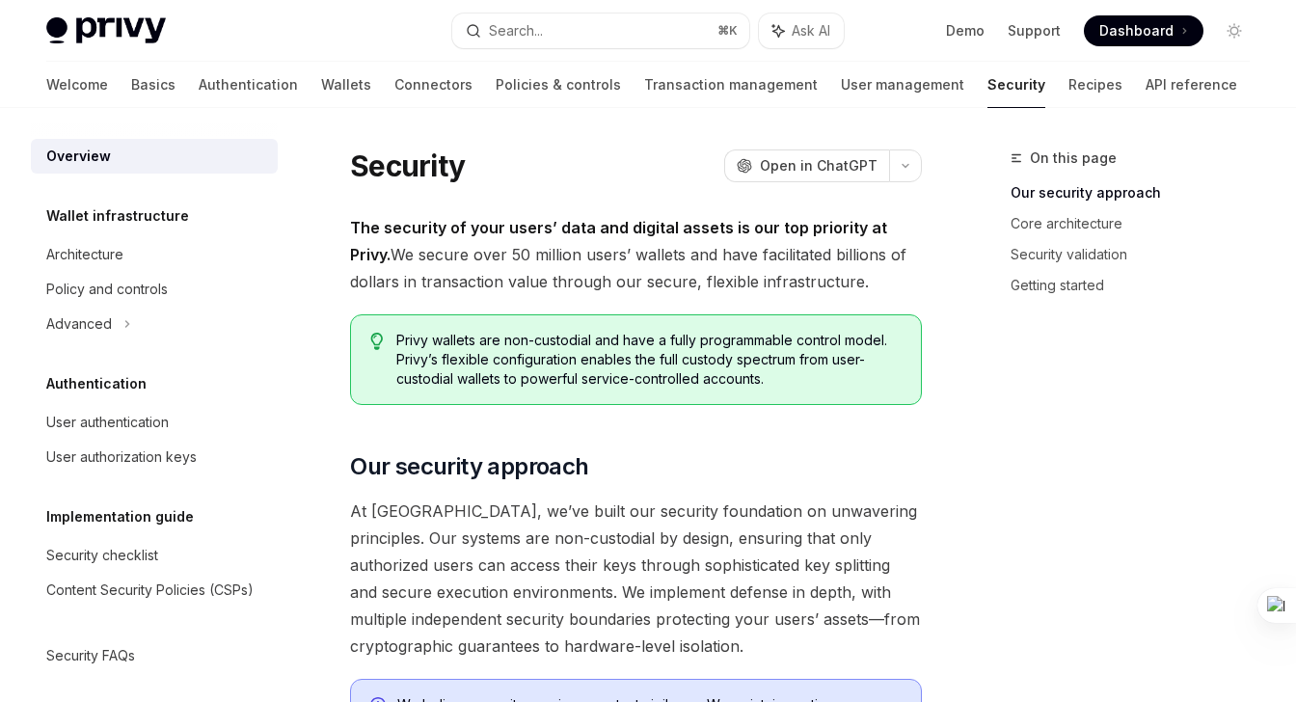
click at [861, 288] on span "The security of your users’ data and digital assets is our top priority at Priv…" at bounding box center [636, 254] width 572 height 81
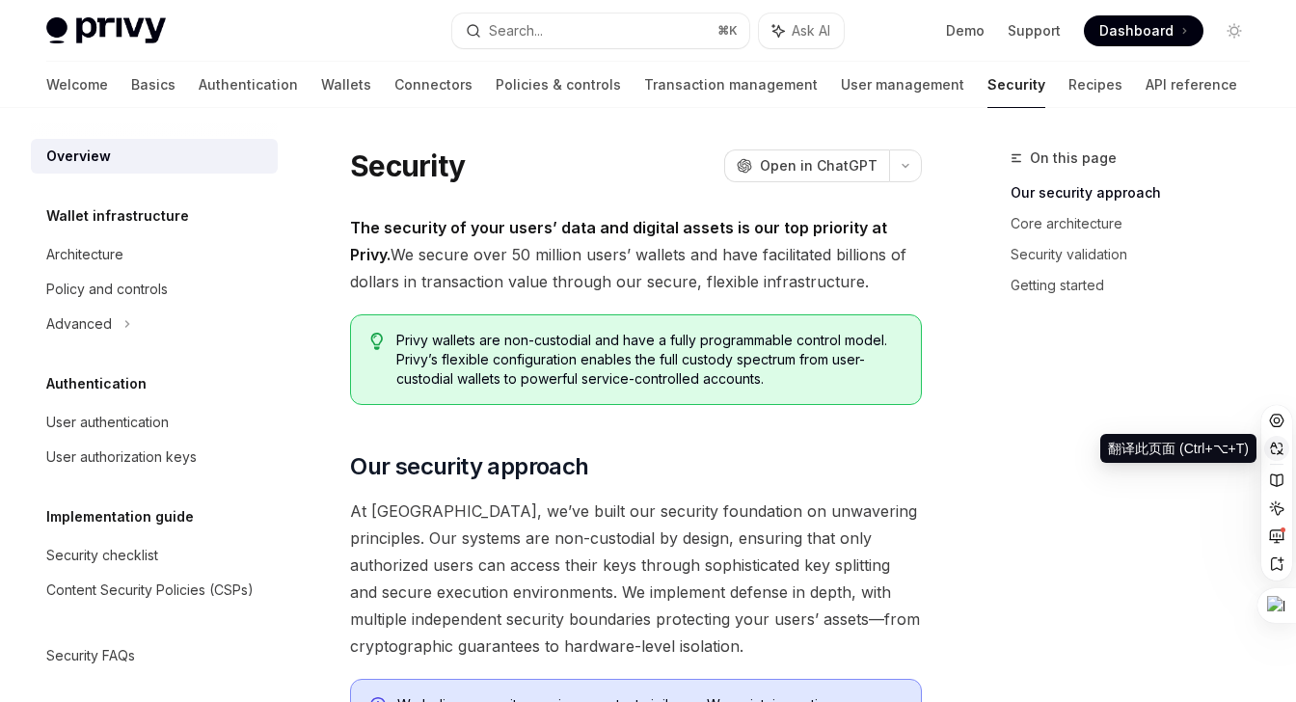
click at [1276, 441] on icon at bounding box center [1276, 448] width 15 height 15
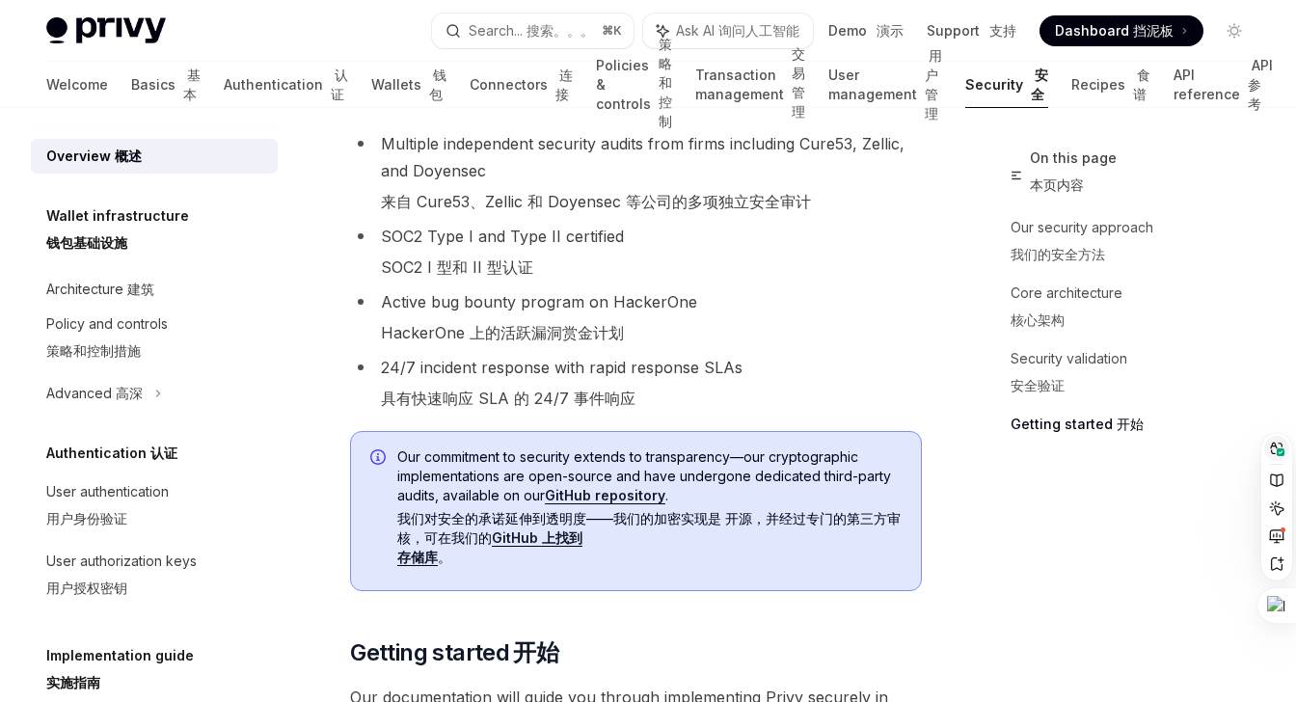
scroll to position [2046, 0]
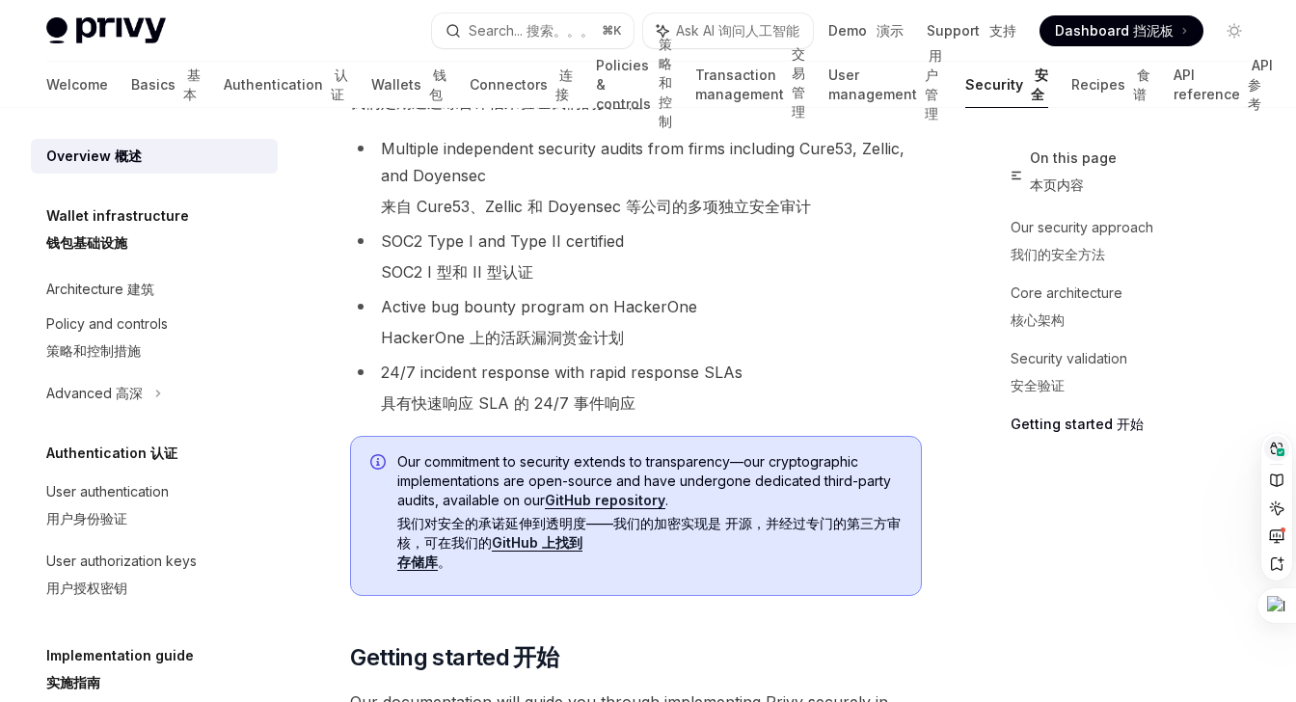
click at [716, 371] on li "24/7 incident response with rapid response SLAs 具有快速响应 SLA 的 24/7 事件响应" at bounding box center [636, 388] width 572 height 58
copy li "SLAs"
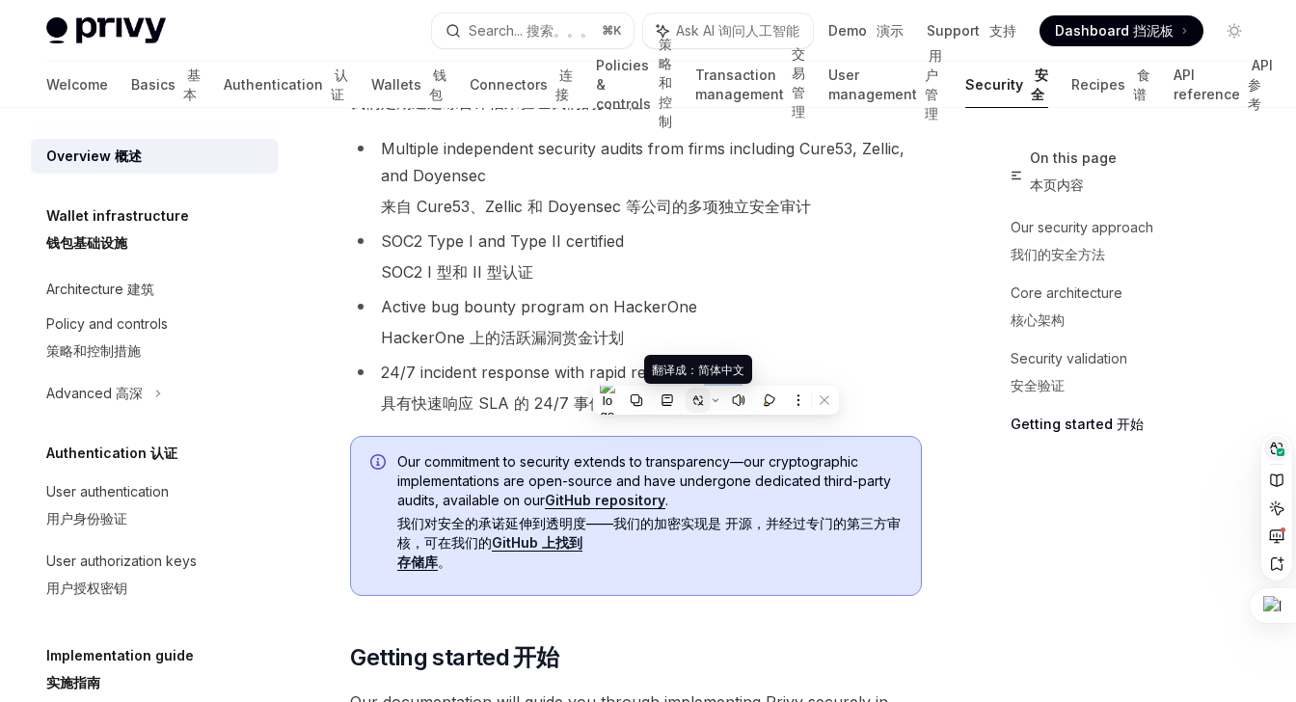
click at [693, 402] on icon at bounding box center [694, 403] width 3 height 3
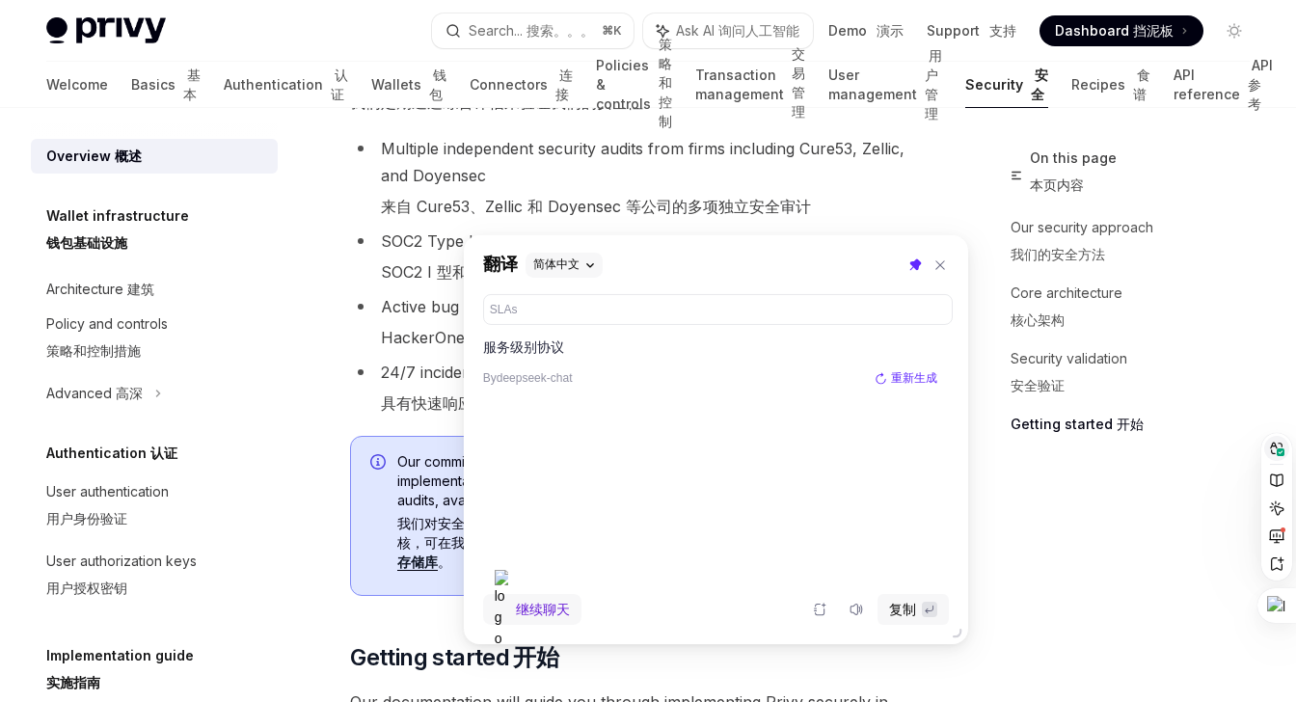
click at [428, 371] on li "24/7 incident response with rapid response SLAs 具有快速响应 SLA 的 24/7 事件响应" at bounding box center [636, 388] width 572 height 58
click at [941, 263] on icon at bounding box center [939, 264] width 9 height 9
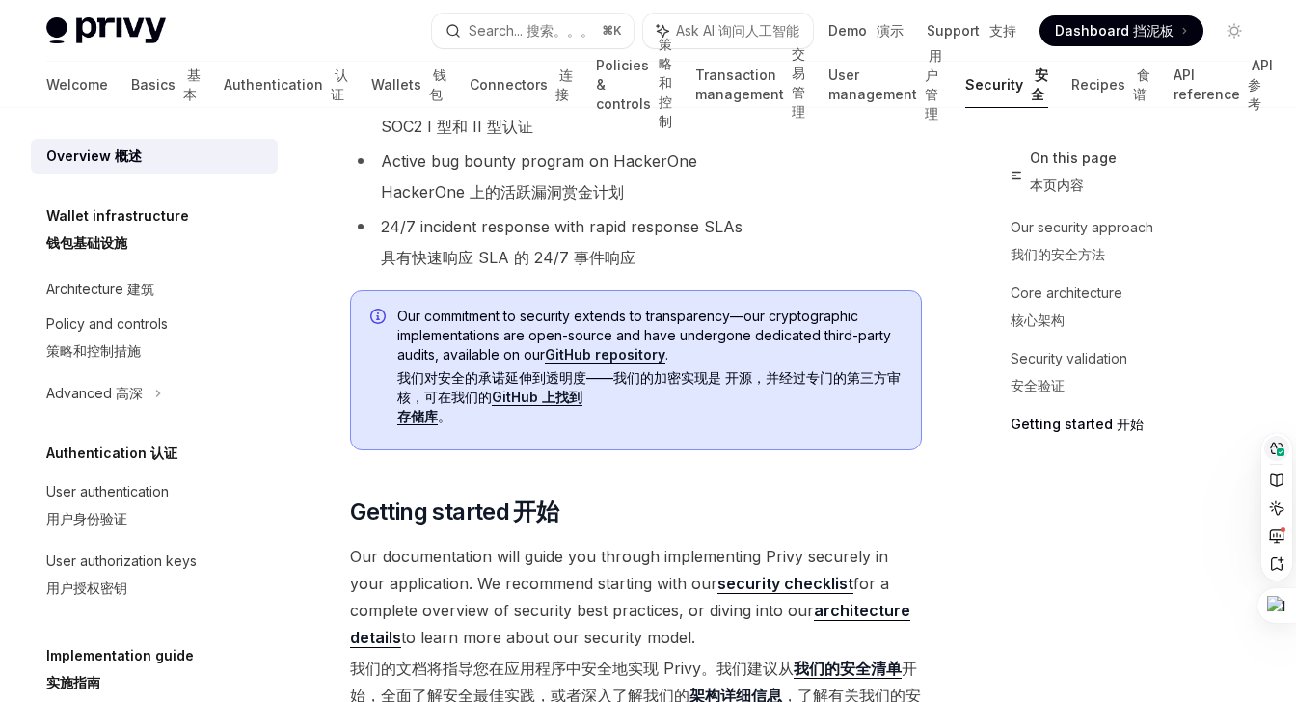
scroll to position [2216, 0]
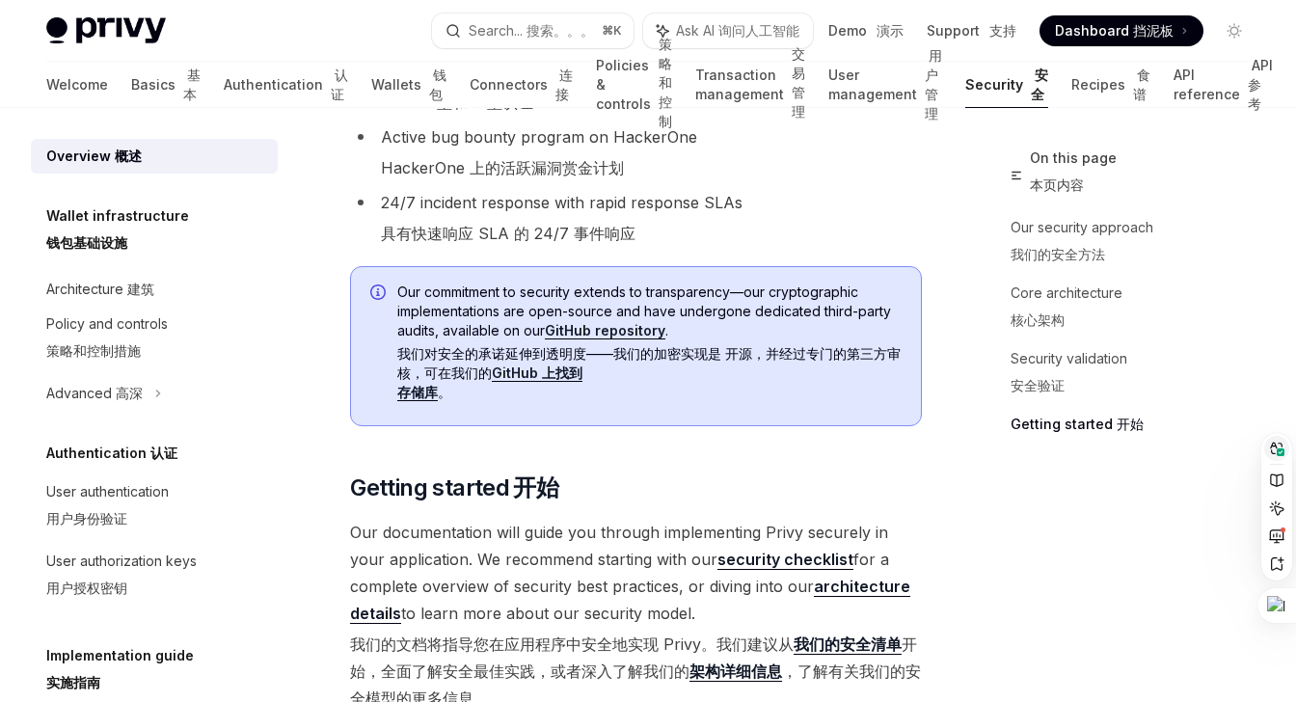
click at [617, 332] on link "GitHub repository" at bounding box center [605, 330] width 121 height 17
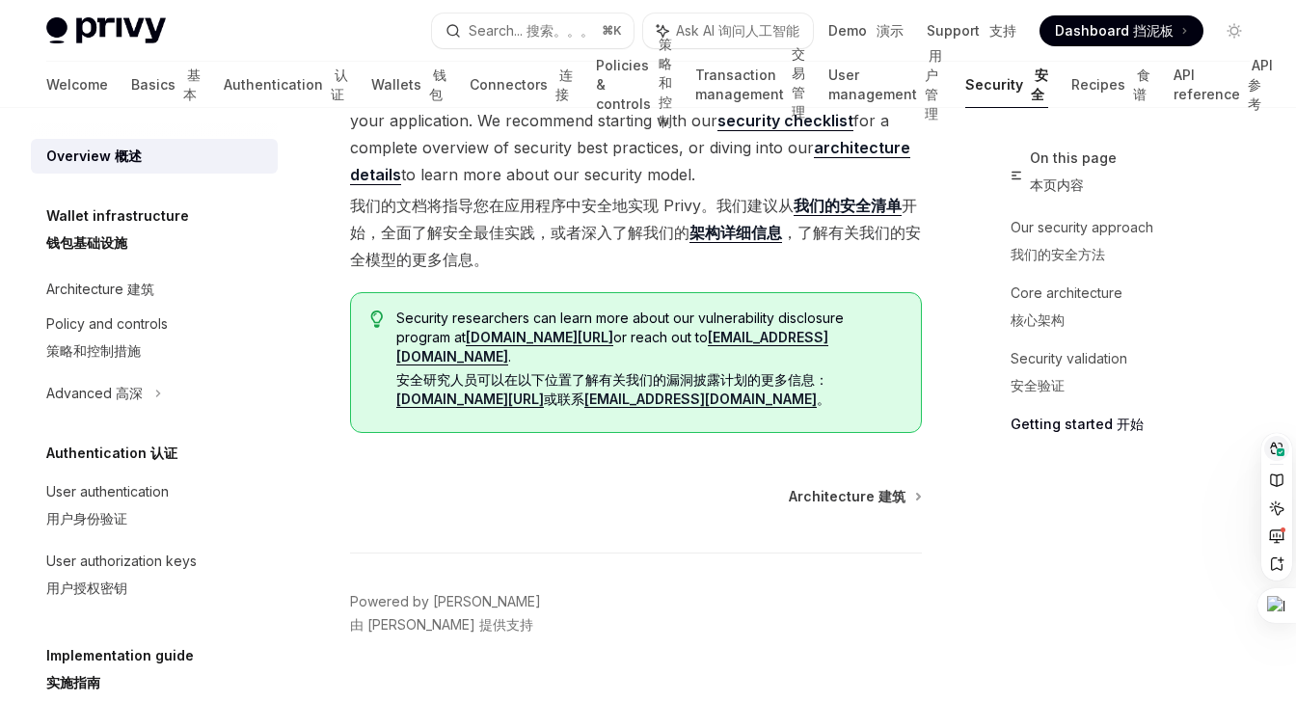
scroll to position [2684, 0]
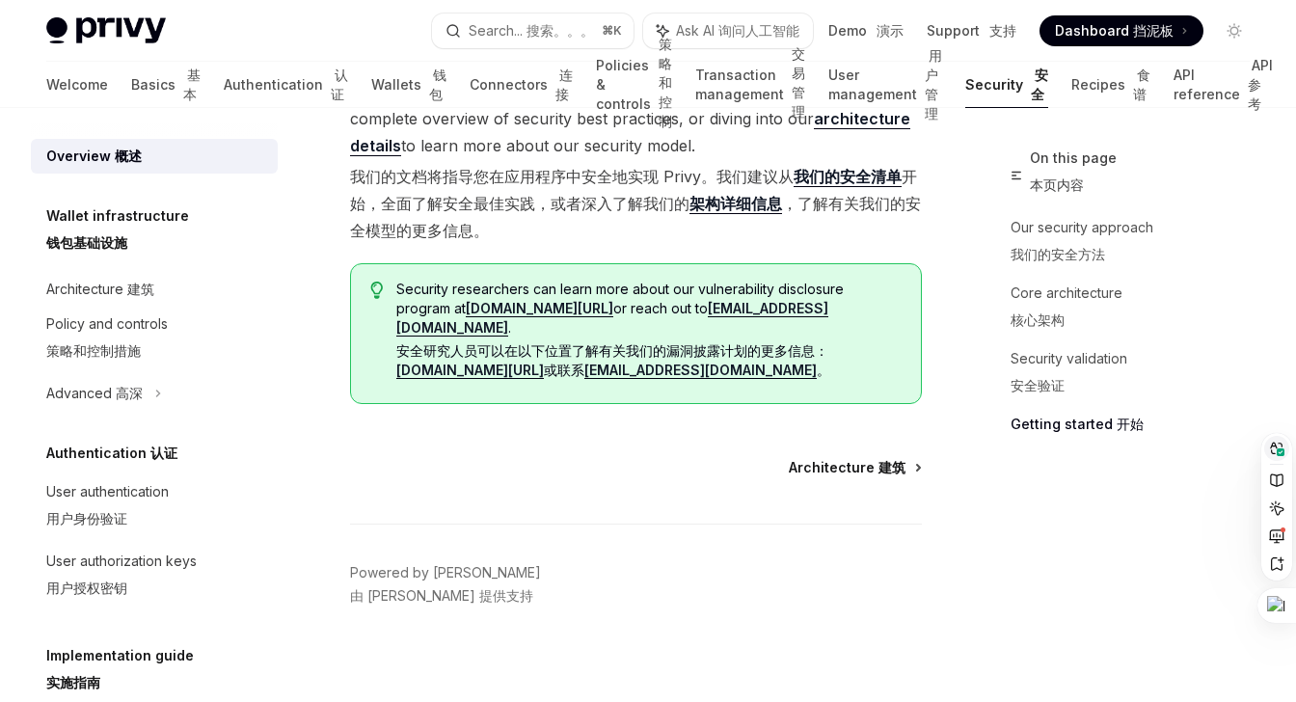
click at [852, 458] on span "Architecture 建筑" at bounding box center [847, 467] width 117 height 19
type textarea "*"
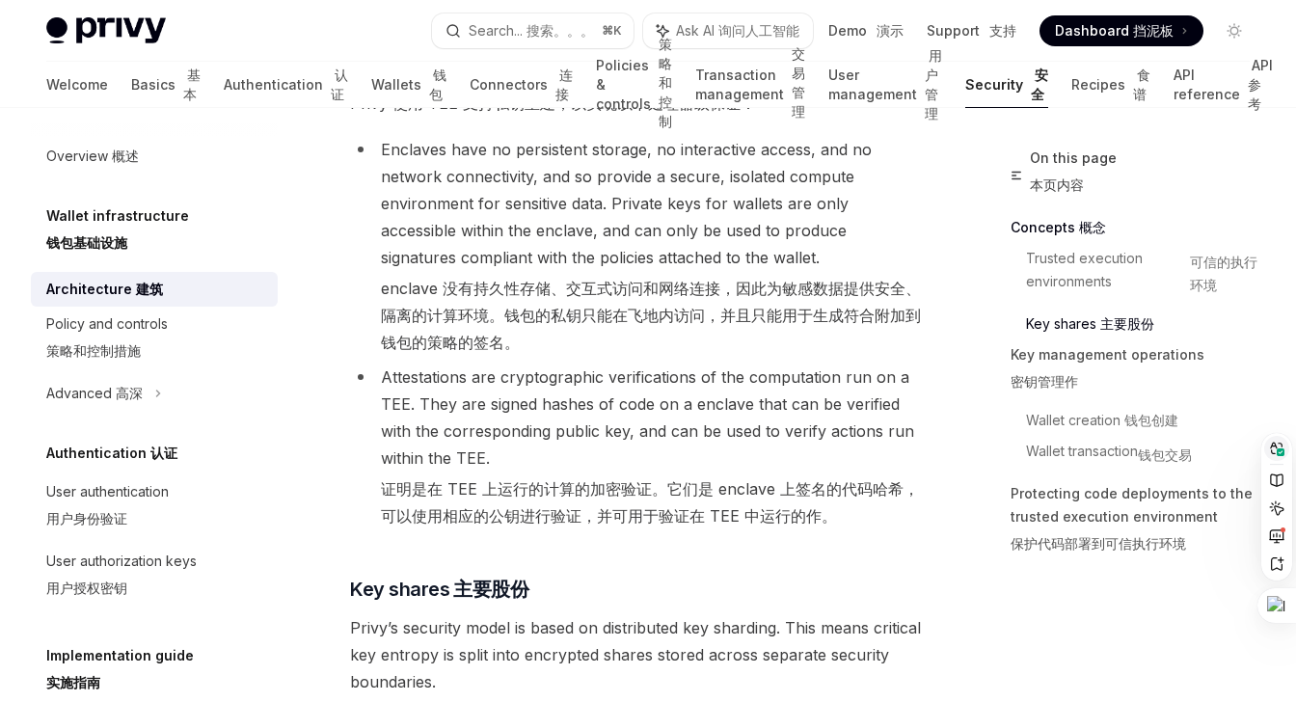
scroll to position [1114, 0]
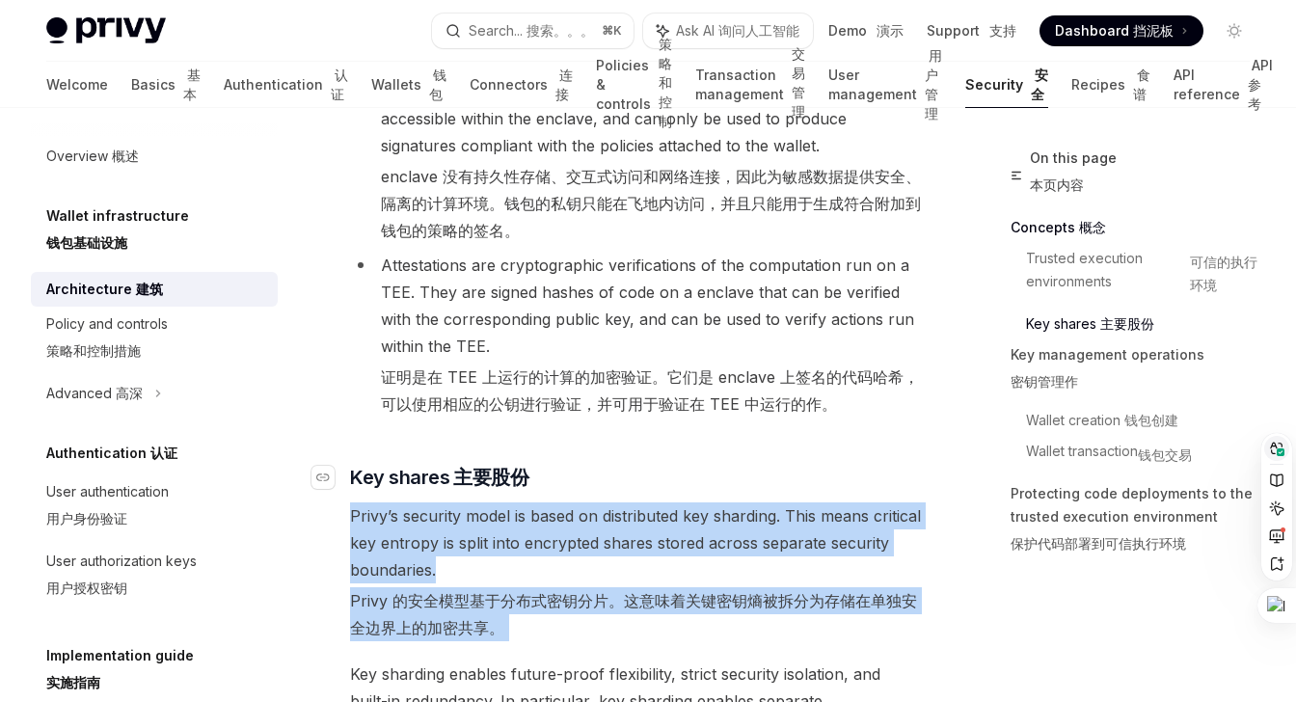
drag, startPoint x: 823, startPoint y: 609, endPoint x: 877, endPoint y: 441, distance: 177.2
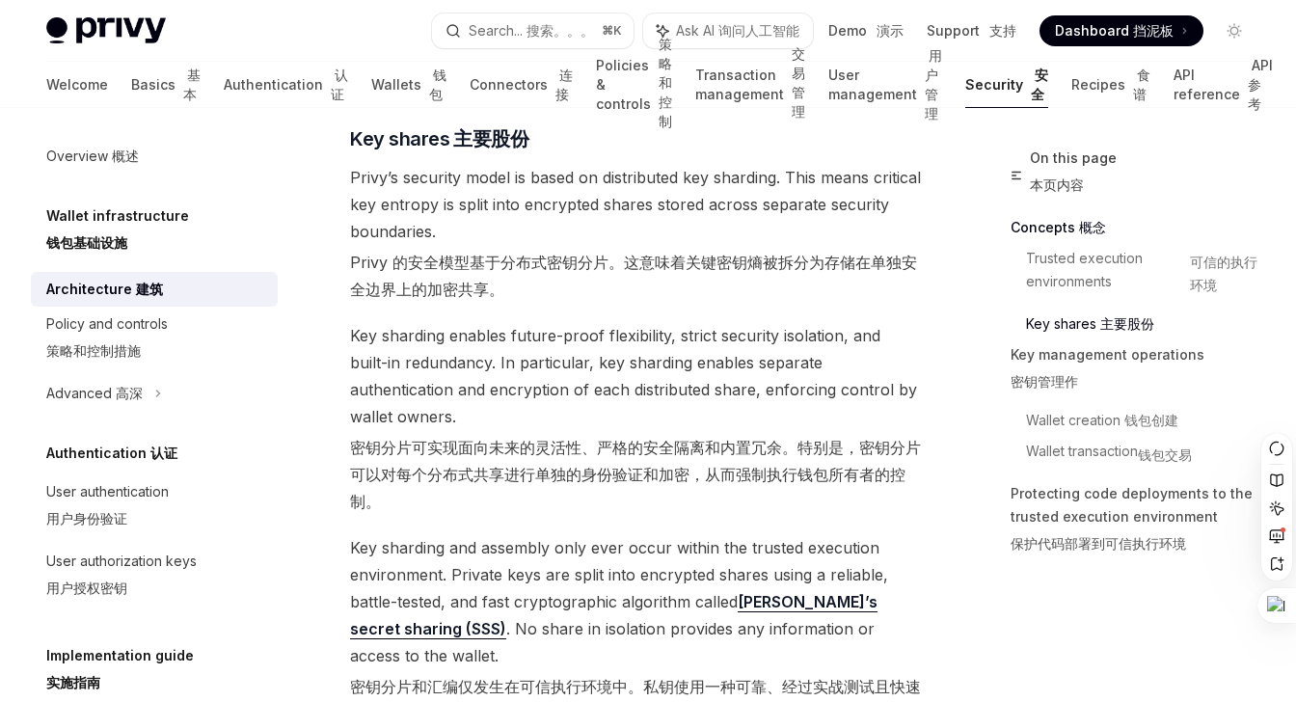
scroll to position [1453, 0]
click at [855, 676] on sider-trans-text "密钥分片和汇编仅发生在可信执行环境中。私钥使用一种可靠、经过实战测试且快速的加密算法拆分为加密共享，称为 Shamir 秘密共享 （SSS）。 没有单独的共享…" at bounding box center [635, 712] width 571 height 73
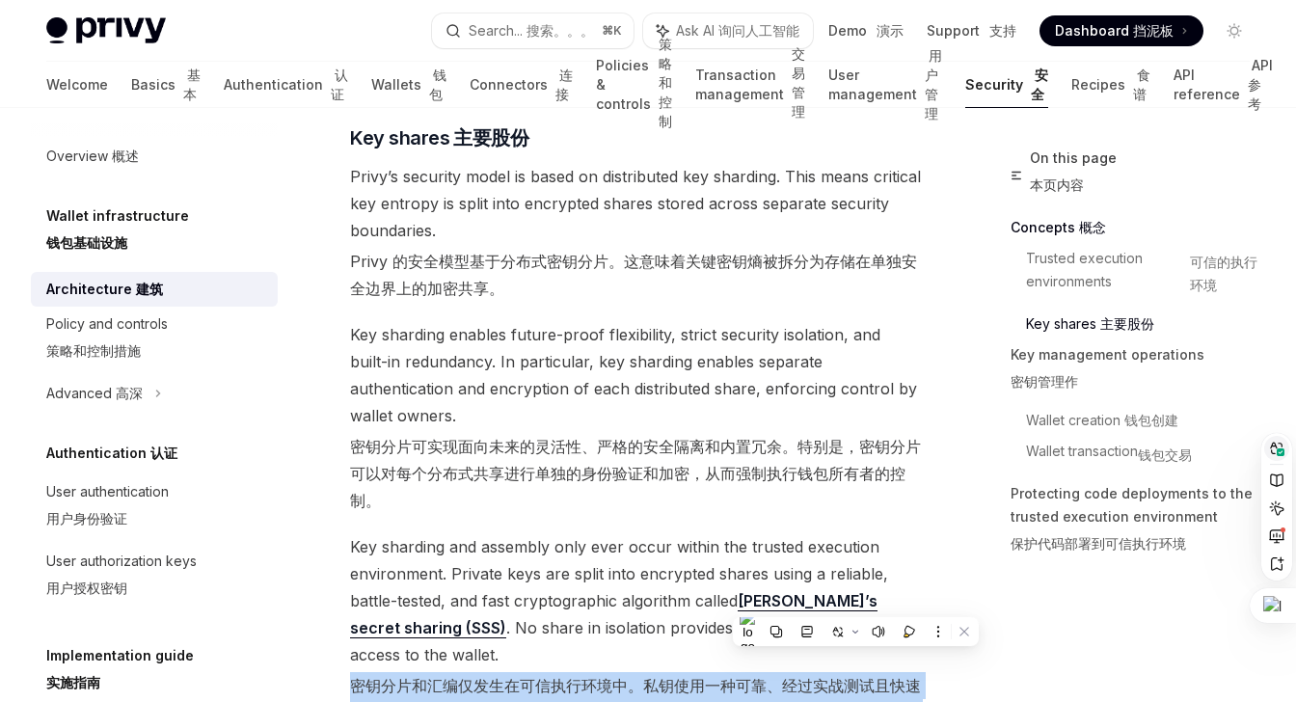
click at [869, 676] on sider-trans-text "密钥分片和汇编仅发生在可信执行环境中。私钥使用一种可靠、经过实战测试且快速的加密算法拆分为加密共享，称为 Shamir 秘密共享 （SSS）。 没有单独的共享…" at bounding box center [635, 712] width 571 height 73
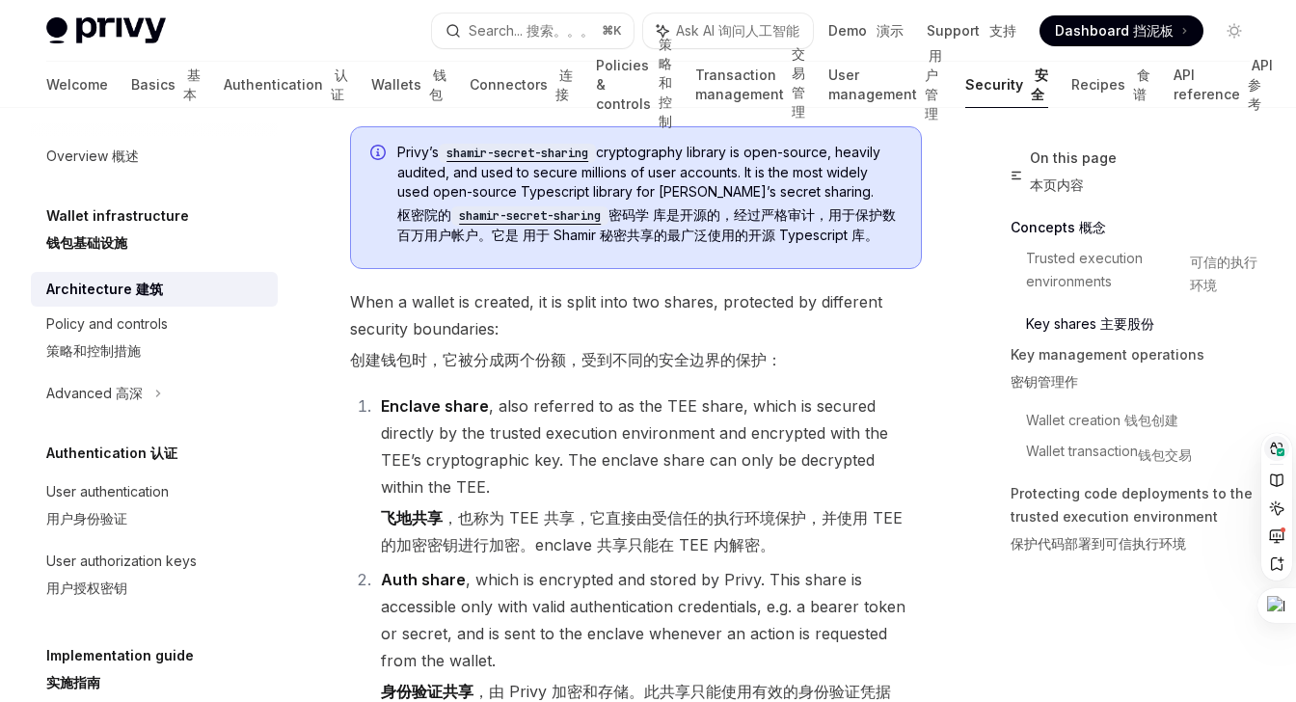
scroll to position [2102, 0]
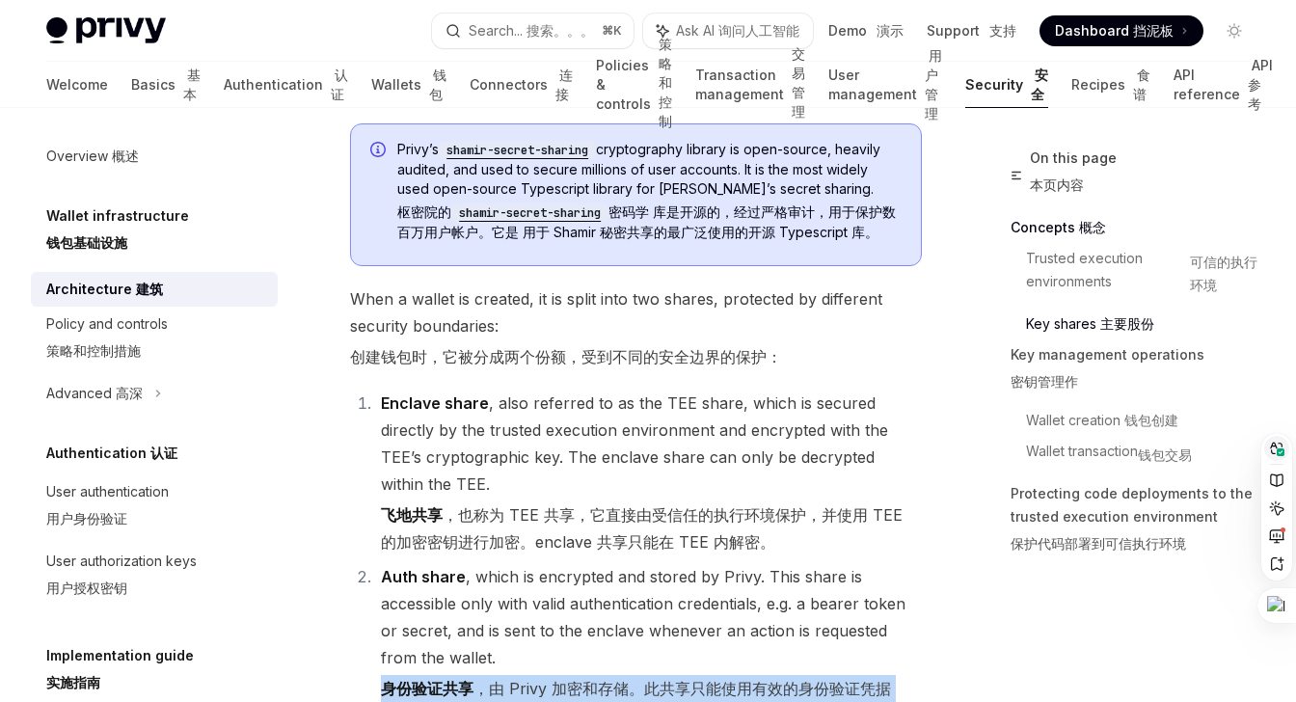
drag, startPoint x: 883, startPoint y: 638, endPoint x: 883, endPoint y: 572, distance: 66.5
click at [884, 572] on li "Auth share , which is encrypted and stored by Privy. This share is accessible o…" at bounding box center [648, 646] width 547 height 166
click at [880, 563] on li "Auth share , which is encrypted and stored by Privy. This share is accessible o…" at bounding box center [648, 646] width 547 height 166
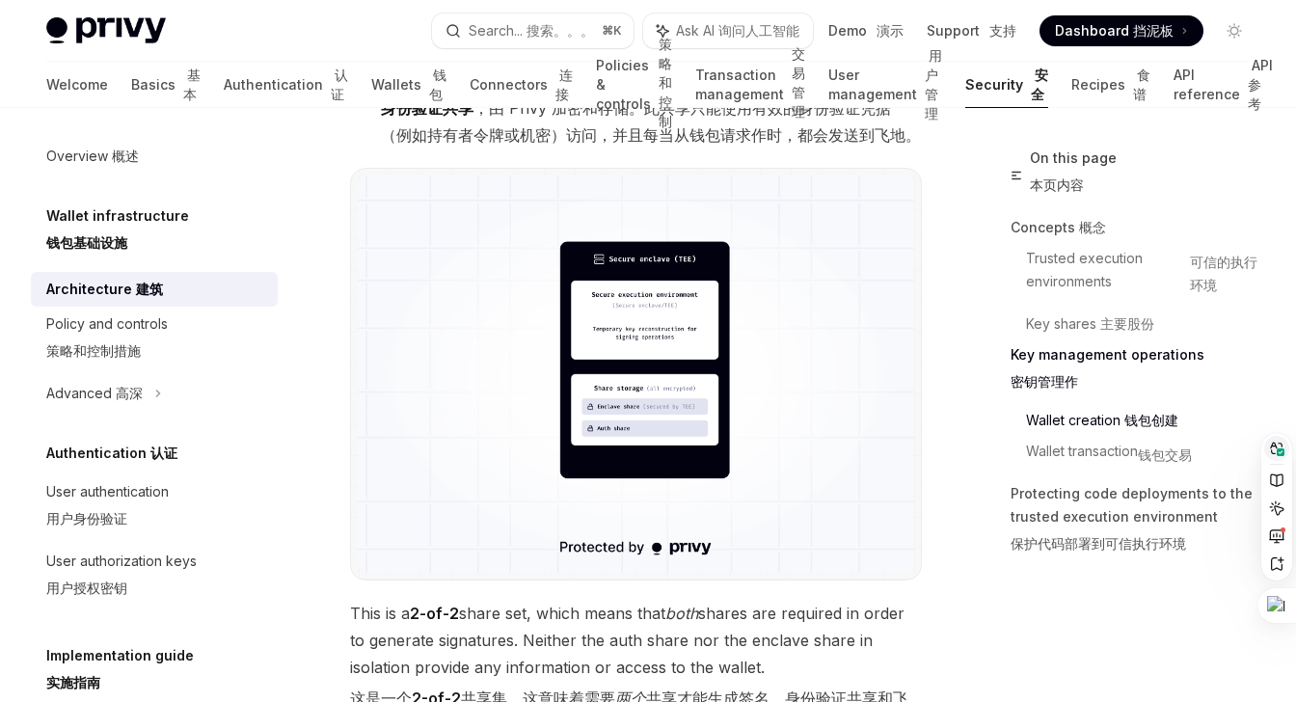
scroll to position [2690, 0]
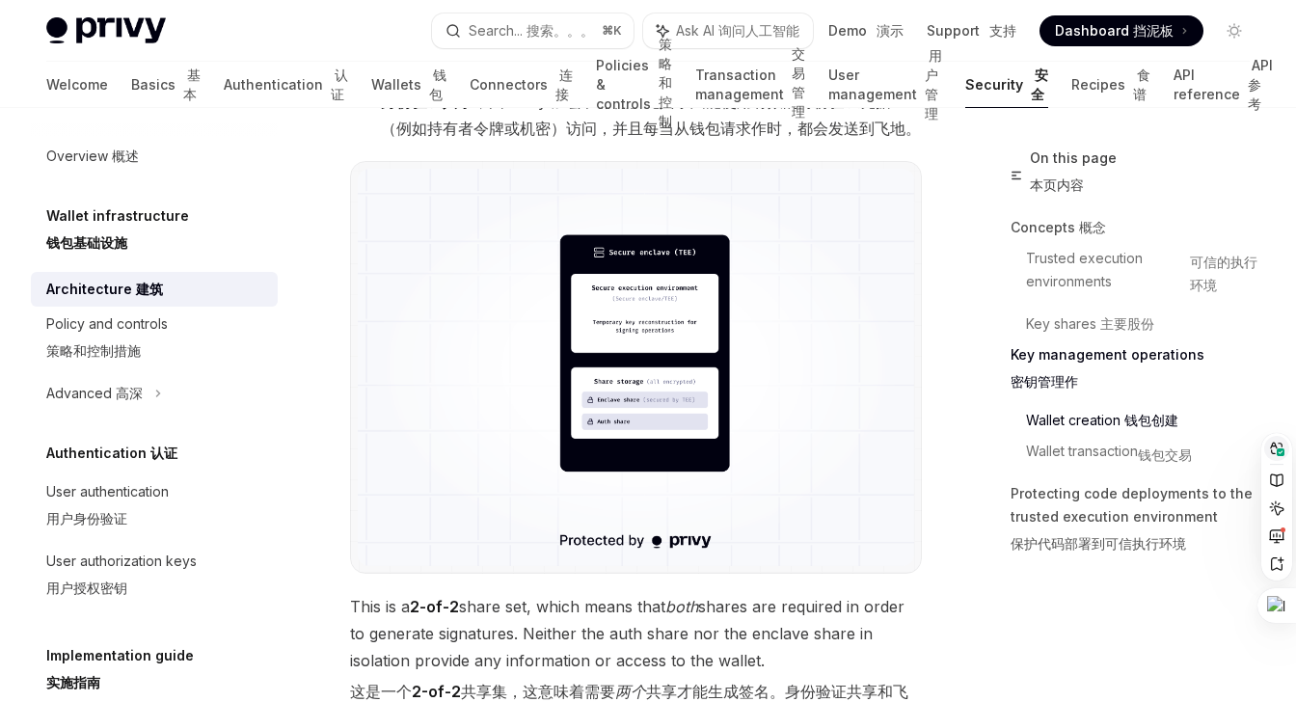
click at [826, 682] on sider-trans-text "这是一个 2-of-2 共享集，这意味着需要 两个 共享才能生成签名。身份验证共享和飞地共享都不会单独提供任何信息或对钱包的访问。" at bounding box center [629, 705] width 558 height 46
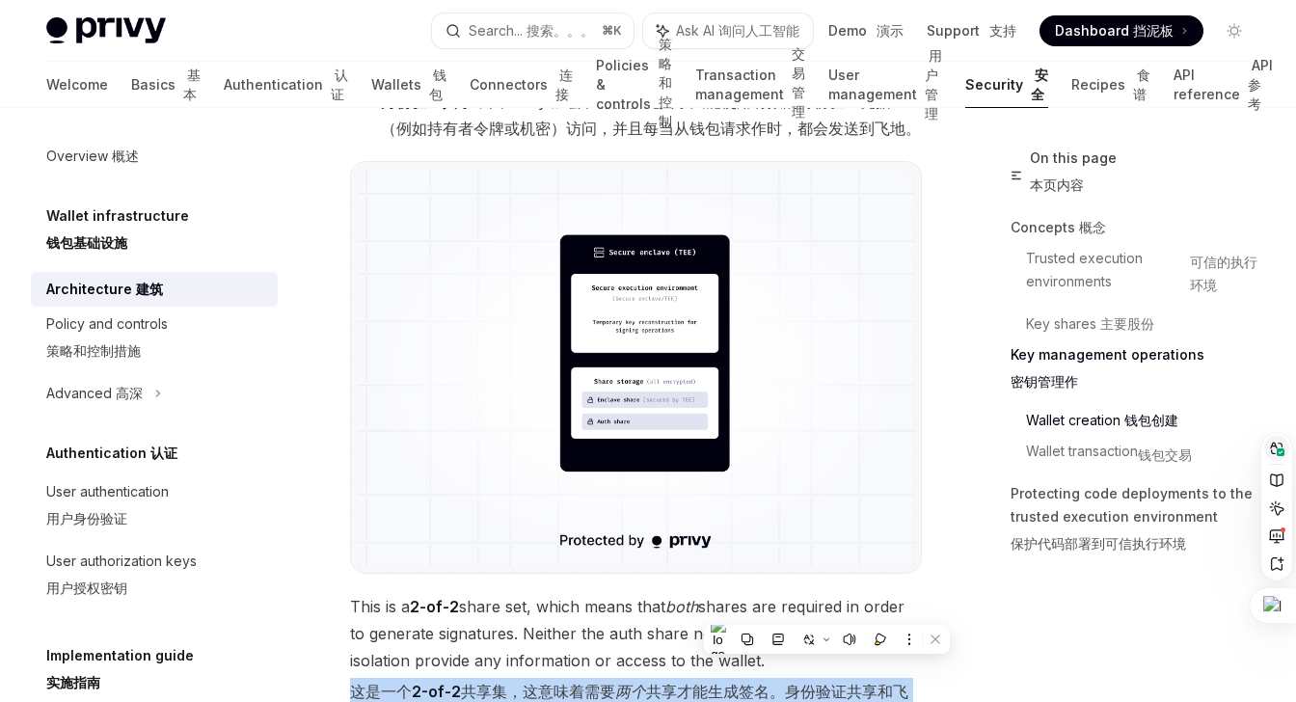
click at [822, 682] on sider-trans-text "这是一个 2-of-2 共享集，这意味着需要 两个 共享才能生成签名。身份验证共享和飞地共享都不会单独提供任何信息或对钱包的访问。" at bounding box center [629, 705] width 558 height 46
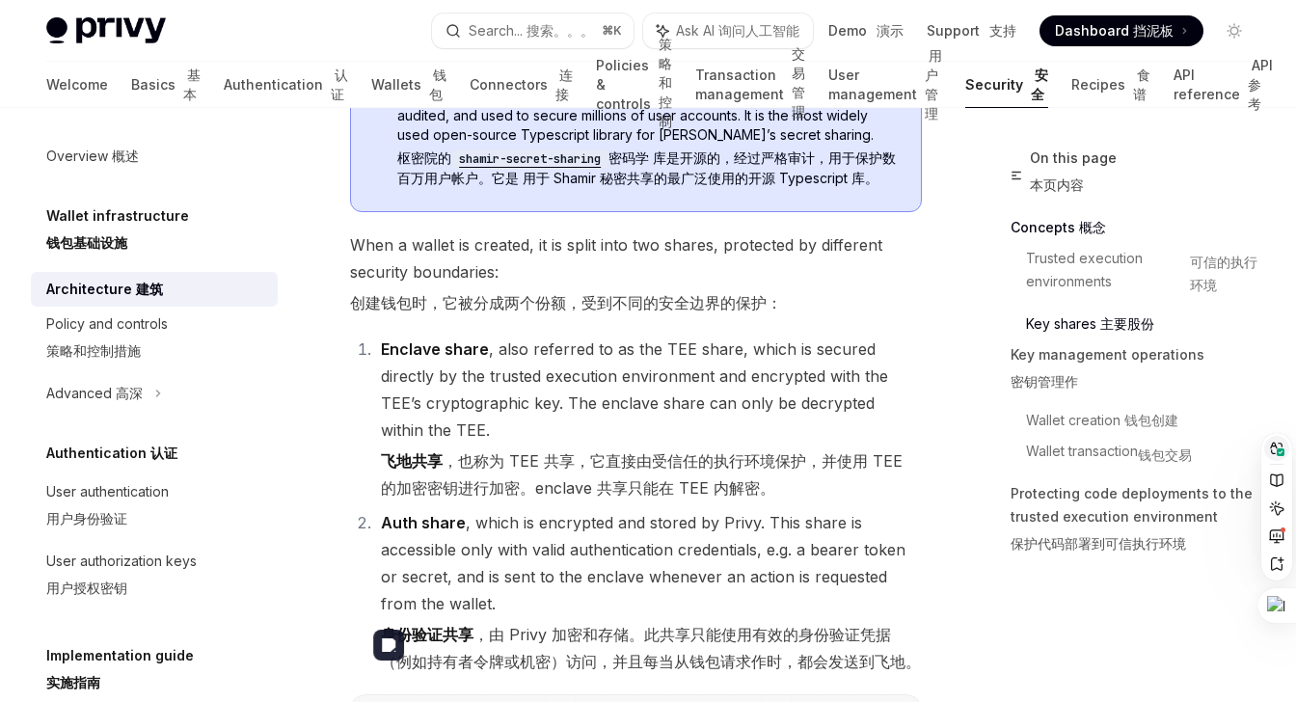
scroll to position [2153, 0]
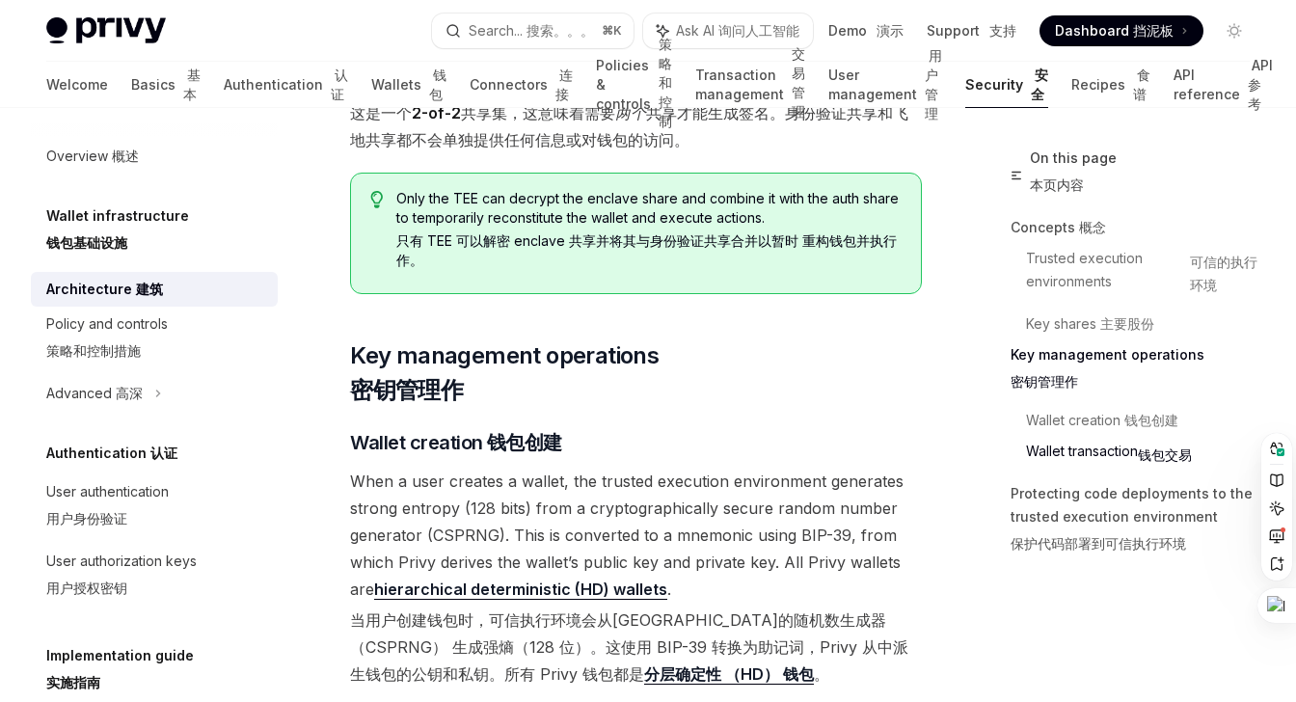
scroll to position [3242, 0]
click at [834, 609] on sider-trans-text "当用户创建钱包时，可信执行环境会从[GEOGRAPHIC_DATA]的随机数生成器 （CSPRNG） 生成强熵（128 位）。这使用 BIP-39 转换为助记…" at bounding box center [629, 646] width 558 height 74
click at [834, 609] on sider-trans-text "当用户创建钱包时，可信执行环境会从加密安全的随机数生成器 （CSPRNG） 生成强熵（128 位）。这使用 BIP-39 转换为助记词，Privy 从中派生钱…" at bounding box center [629, 646] width 558 height 74
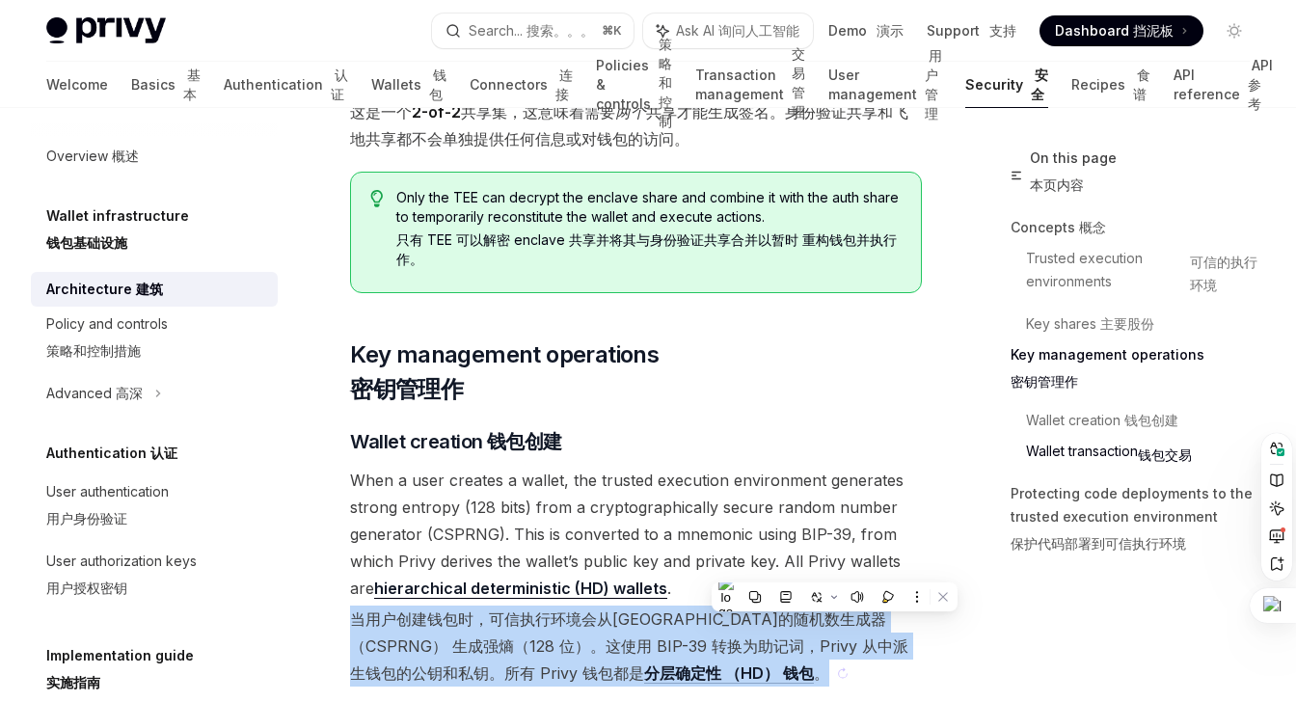
click at [834, 609] on sider-trans-text "当用户创建钱包时，可信执行环境会从加密安全的随机数生成器 （CSPRNG） 生成强熵（128 位）。这使用 BIP-39 转换为助记词，Privy 从中派生钱…" at bounding box center [629, 646] width 558 height 74
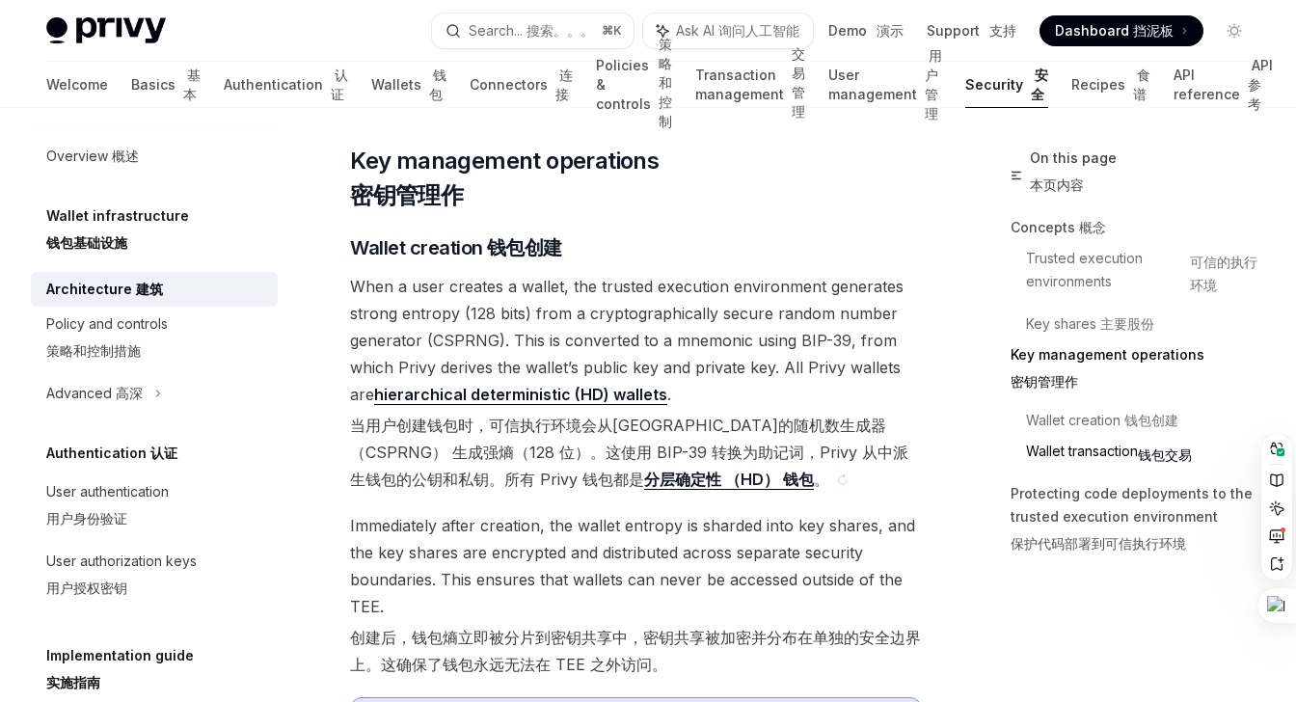
scroll to position [3445, 0]
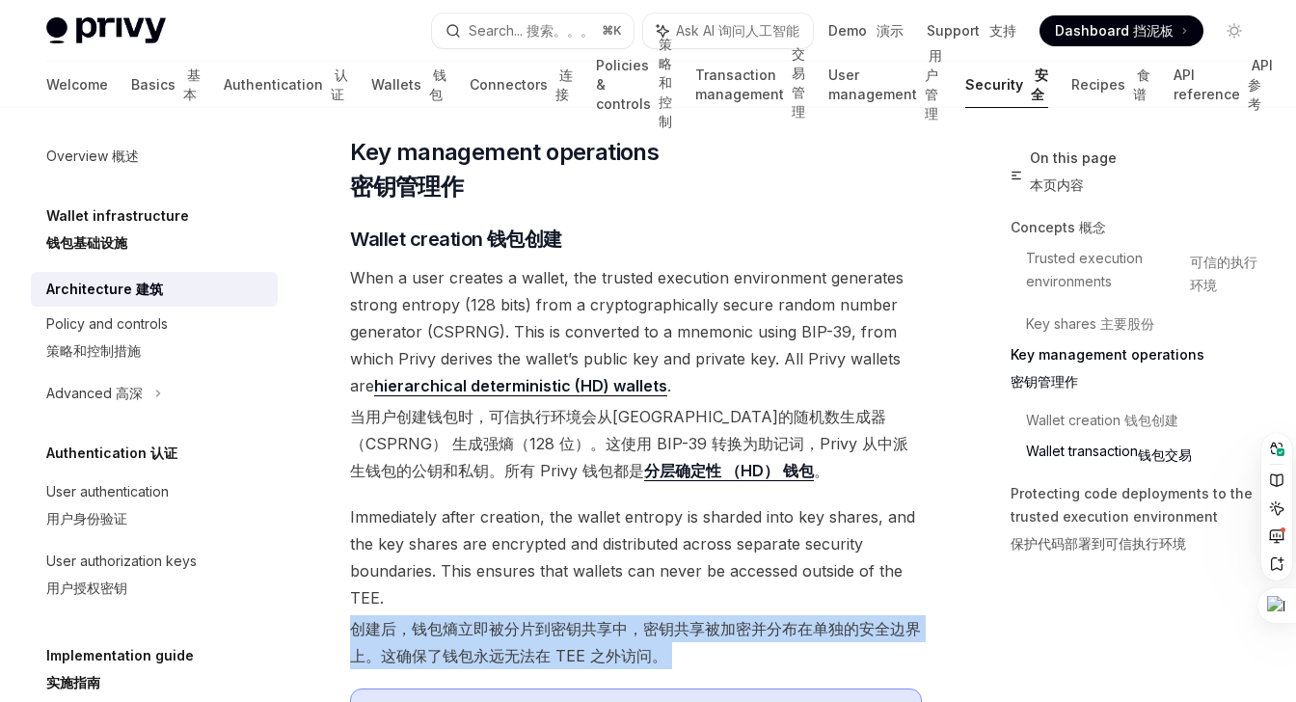
drag, startPoint x: 823, startPoint y: 607, endPoint x: 834, endPoint y: 548, distance: 60.0
click at [834, 548] on span "Immediately after creation, the wallet entropy is sharded into key shares, and …" at bounding box center [636, 586] width 572 height 166
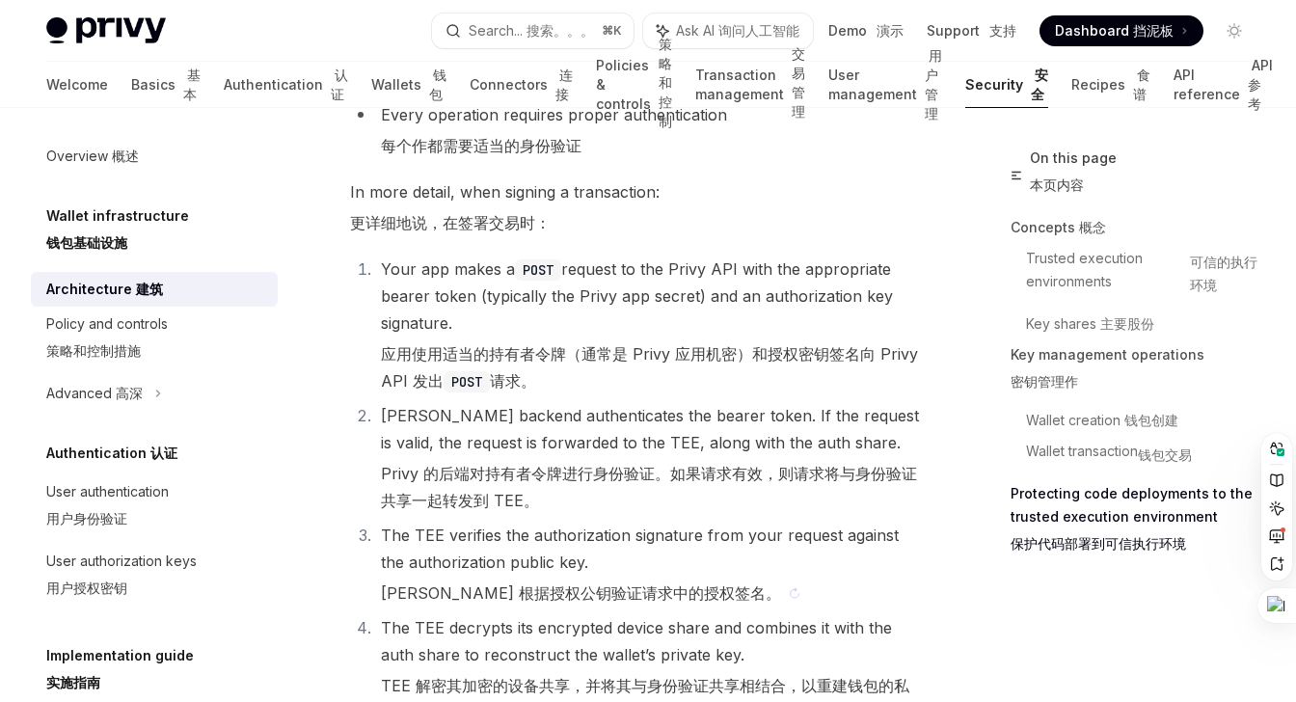
scroll to position [4866, 0]
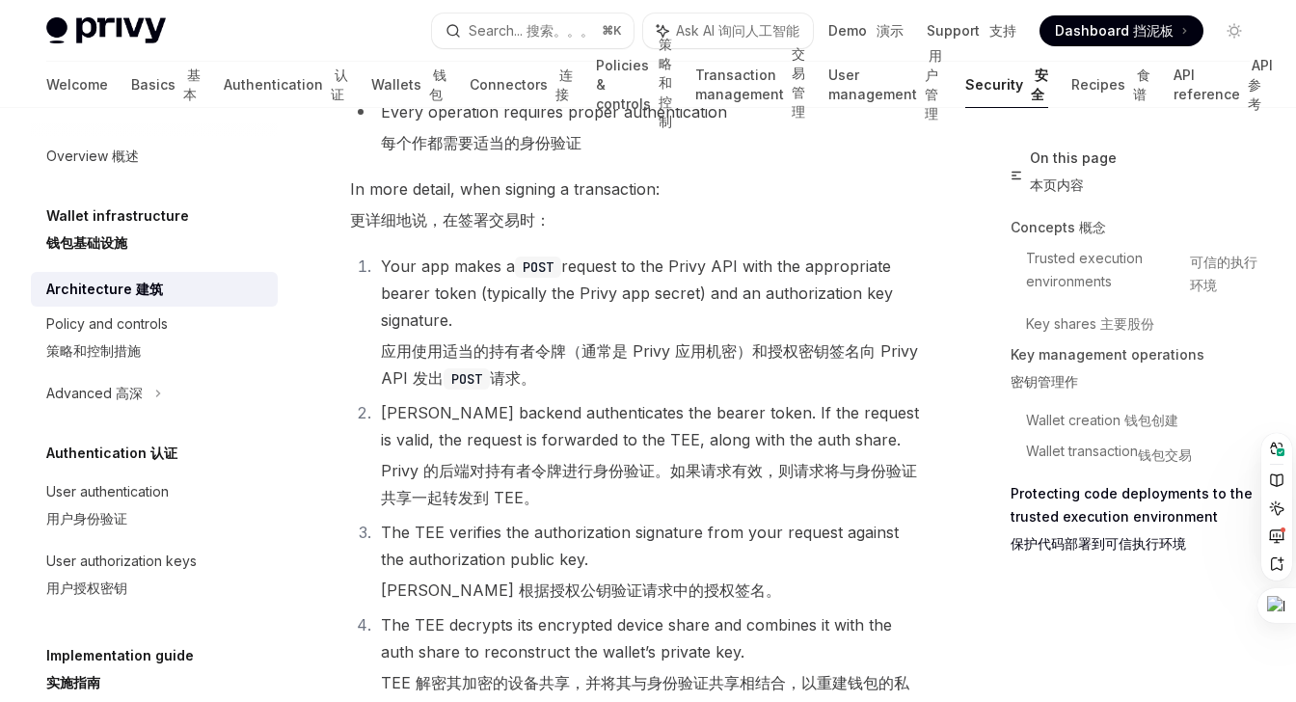
click at [637, 673] on sider-trans-text "TEE 解密其加密的设备共享，并将其与身份验证共享相结合，以重建钱包的私钥。" at bounding box center [645, 696] width 528 height 46
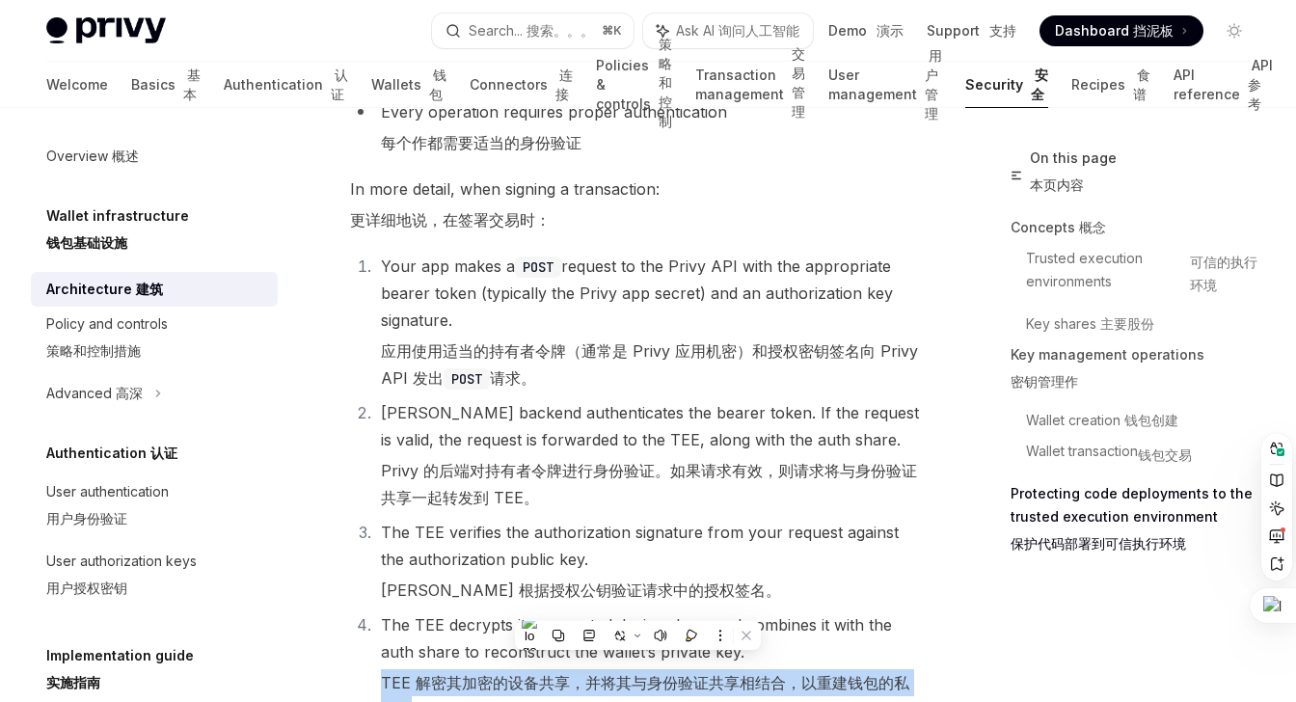
click at [637, 673] on sider-trans-text "TEE 解密其加密的设备共享，并将其与身份验证共享相结合，以重建钱包的私钥。" at bounding box center [645, 696] width 528 height 46
click at [643, 673] on sider-trans-text "TEE 解密其加密的设备共享，并将其与身份验证共享相结合，以重建钱包的私钥。" at bounding box center [645, 696] width 528 height 46
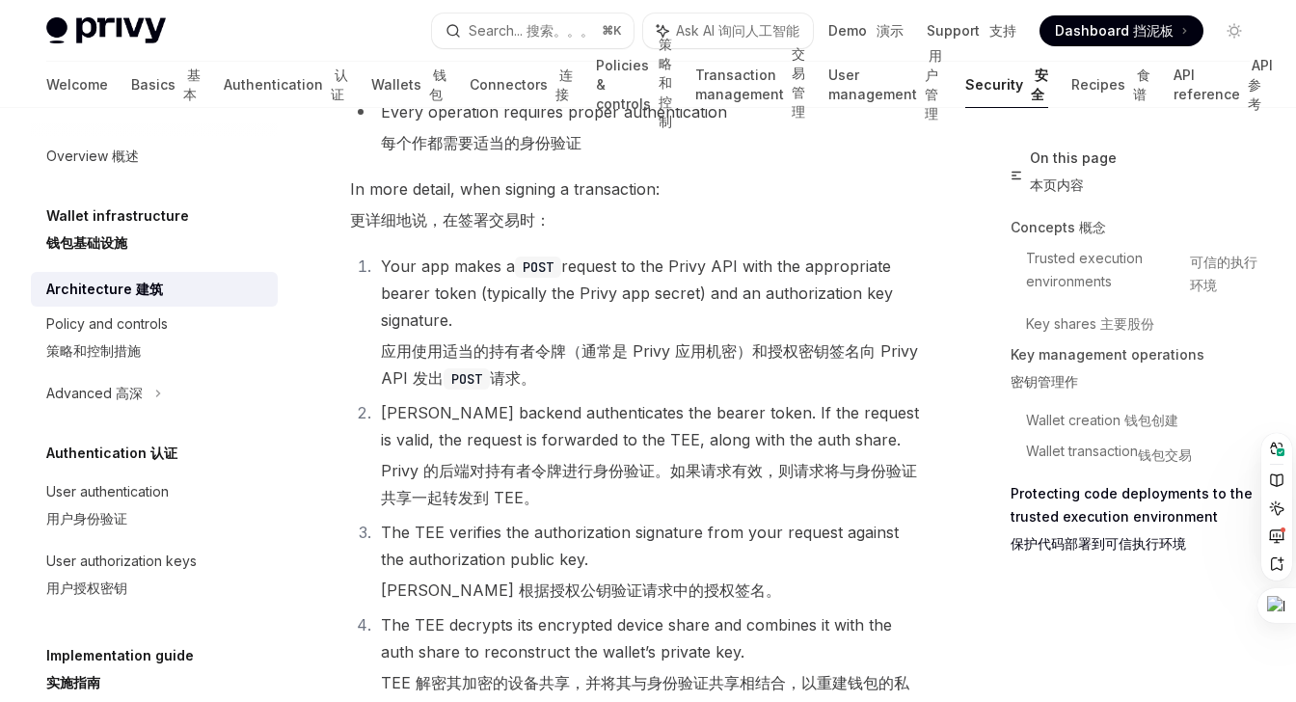
click at [643, 673] on sider-trans-text "TEE 解密其加密的设备共享，并将其与身份验证共享相结合，以重建钱包的私钥。" at bounding box center [645, 696] width 528 height 46
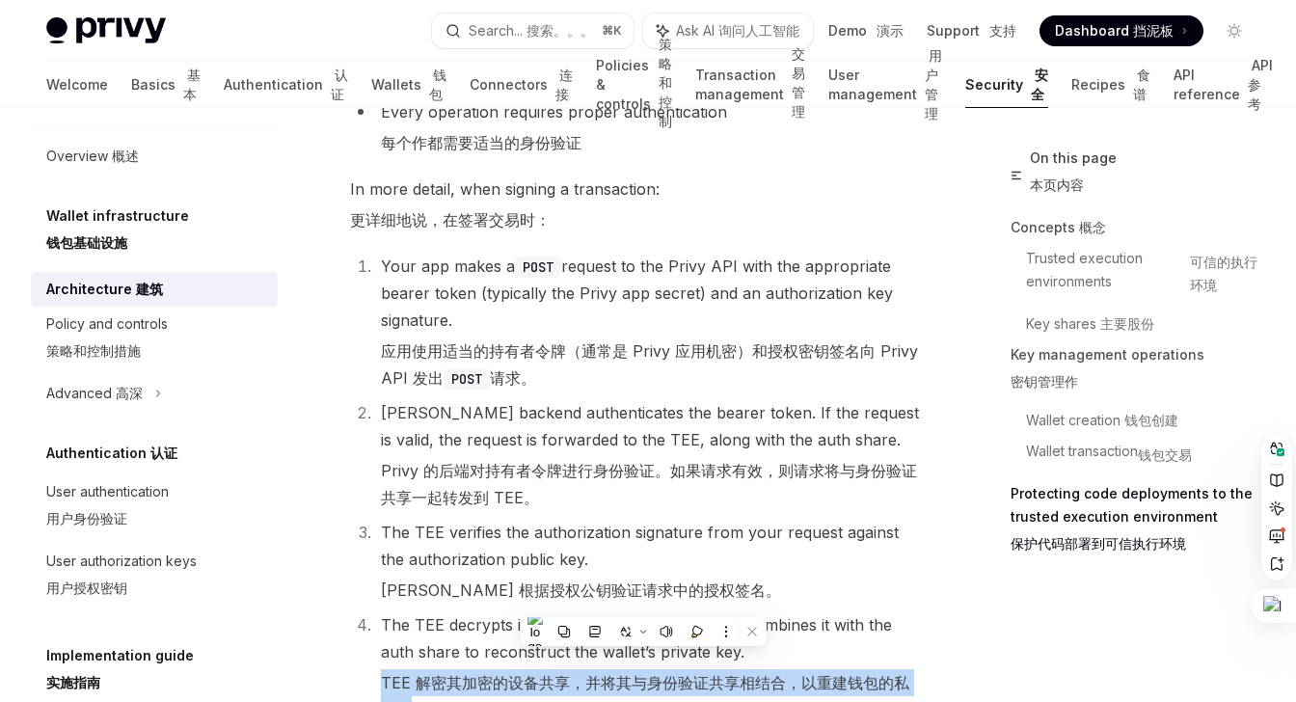
click at [643, 673] on sider-trans-text "TEE 解密其加密的设备共享，并将其与身份验证共享相结合，以重建钱包的私钥。" at bounding box center [645, 696] width 528 height 46
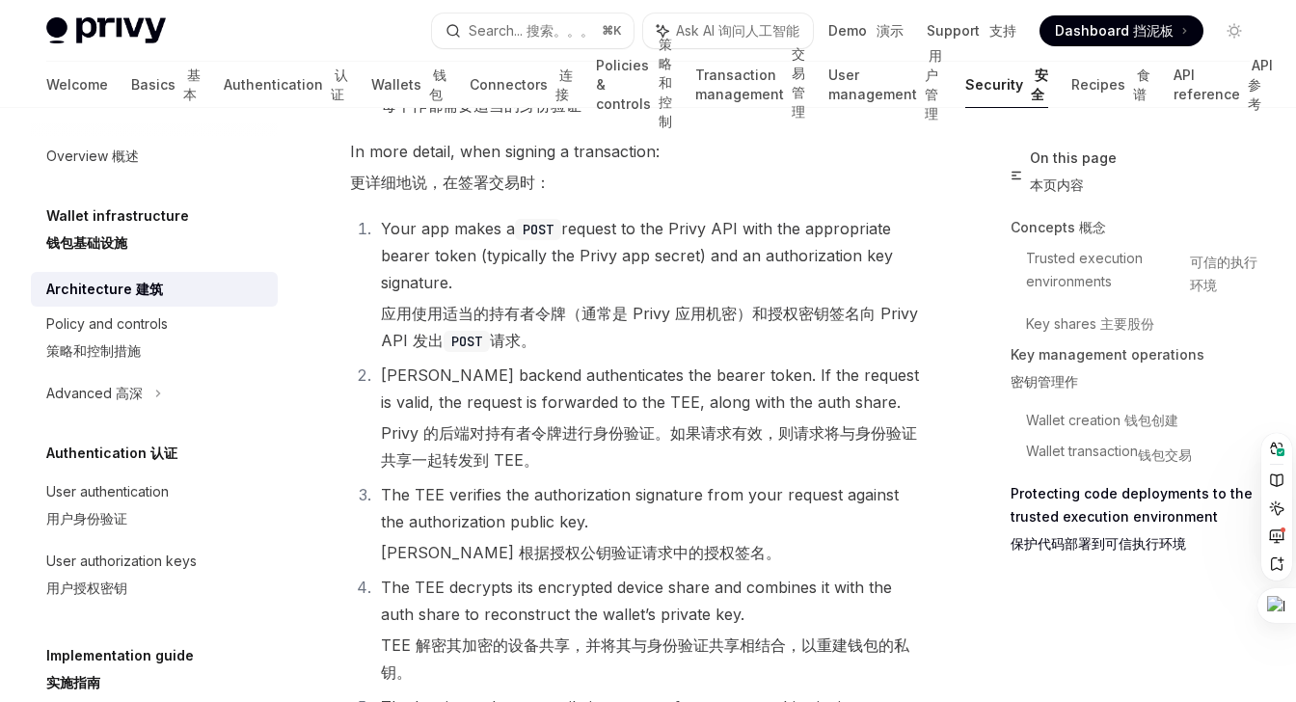
scroll to position [4902, 0]
drag, startPoint x: 728, startPoint y: 327, endPoint x: 805, endPoint y: 329, distance: 77.2
click at [805, 364] on li "Privy’s backend authenticates the bearer token. If the request is valid, the re…" at bounding box center [648, 420] width 547 height 112
click at [751, 364] on li "Privy’s backend authenticates the bearer token. If the request is valid, the re…" at bounding box center [648, 420] width 547 height 112
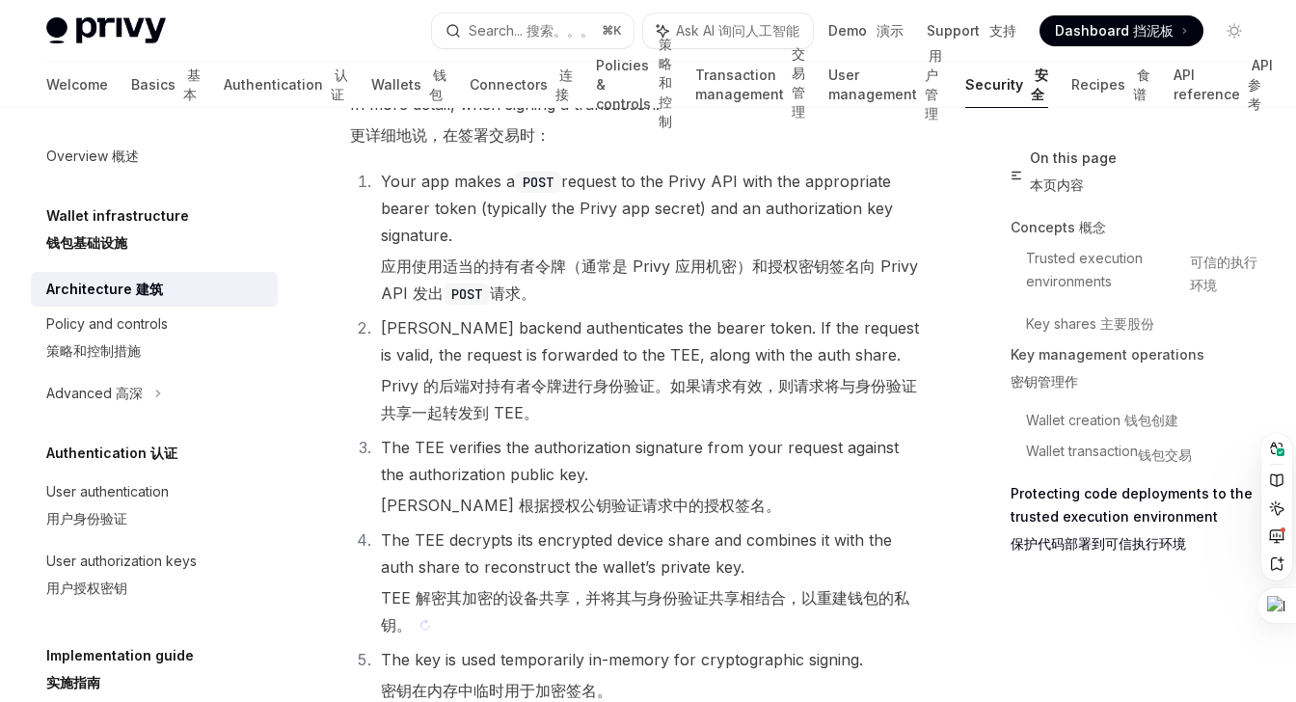
scroll to position [4957, 0]
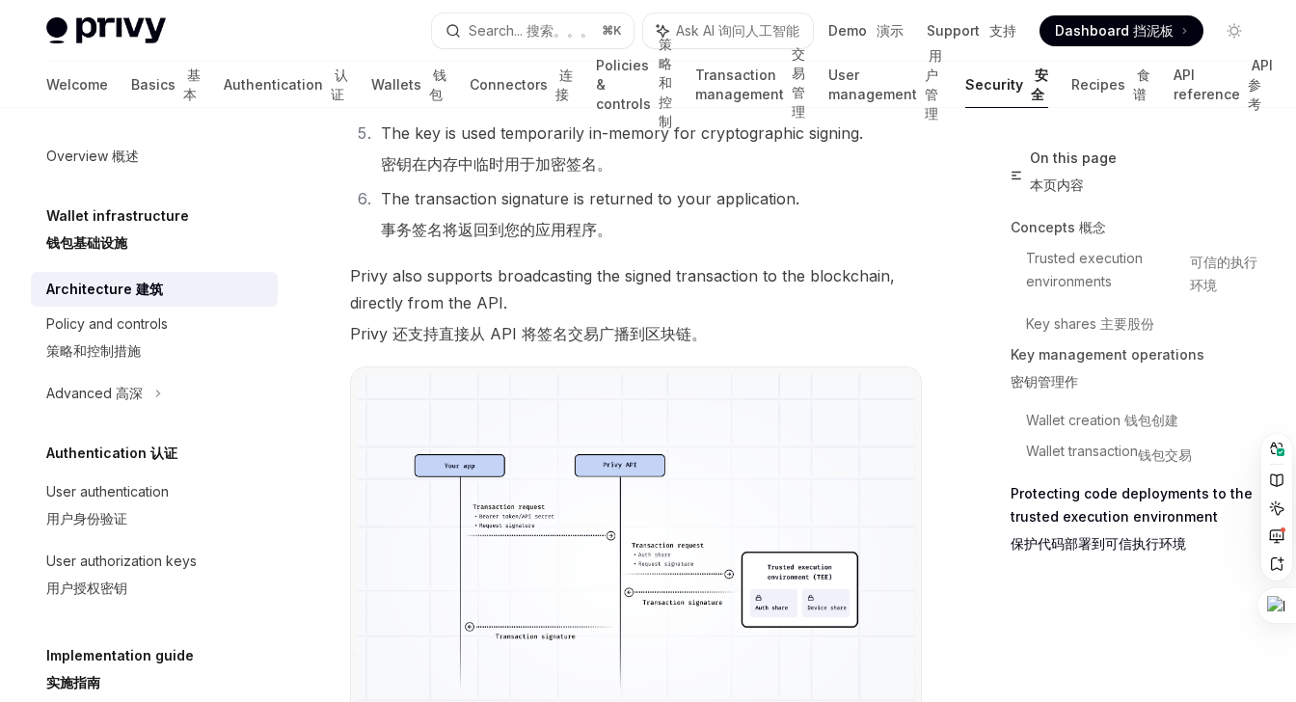
scroll to position [5524, 0]
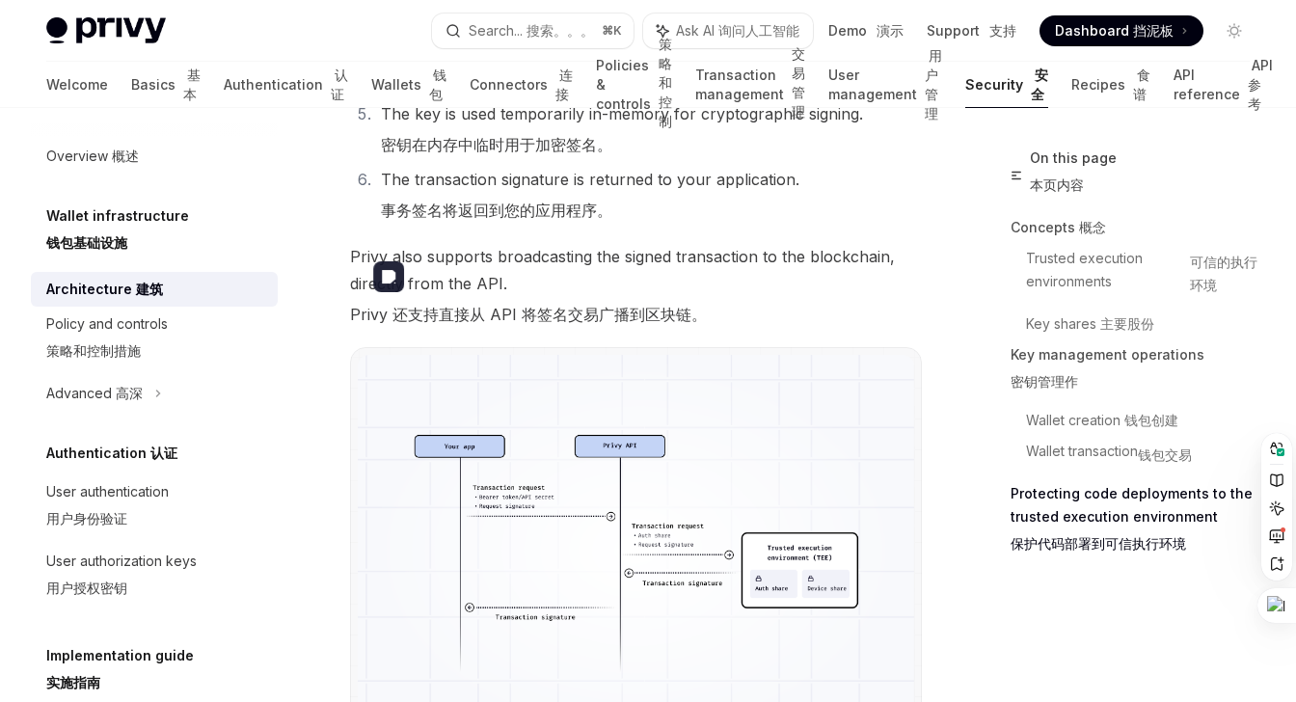
click at [598, 458] on img at bounding box center [636, 553] width 556 height 397
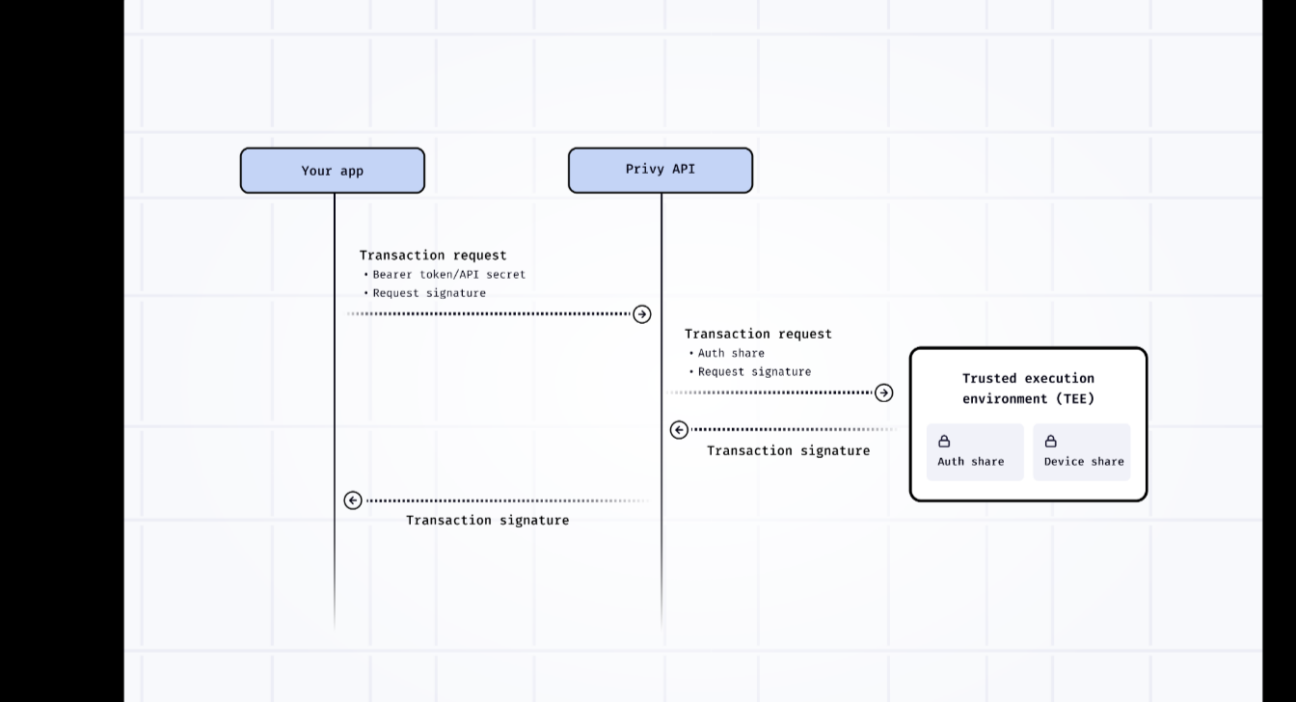
click at [515, 235] on img at bounding box center [648, 351] width 848 height 606
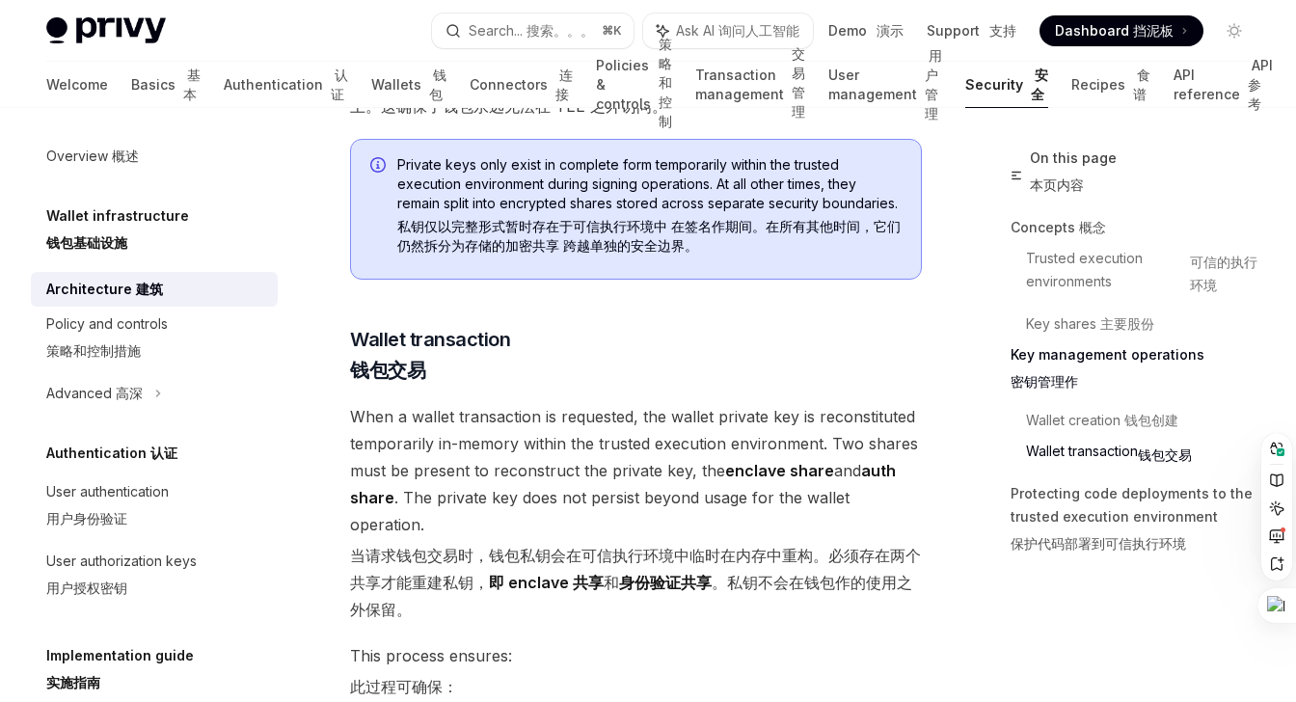
scroll to position [3935, 0]
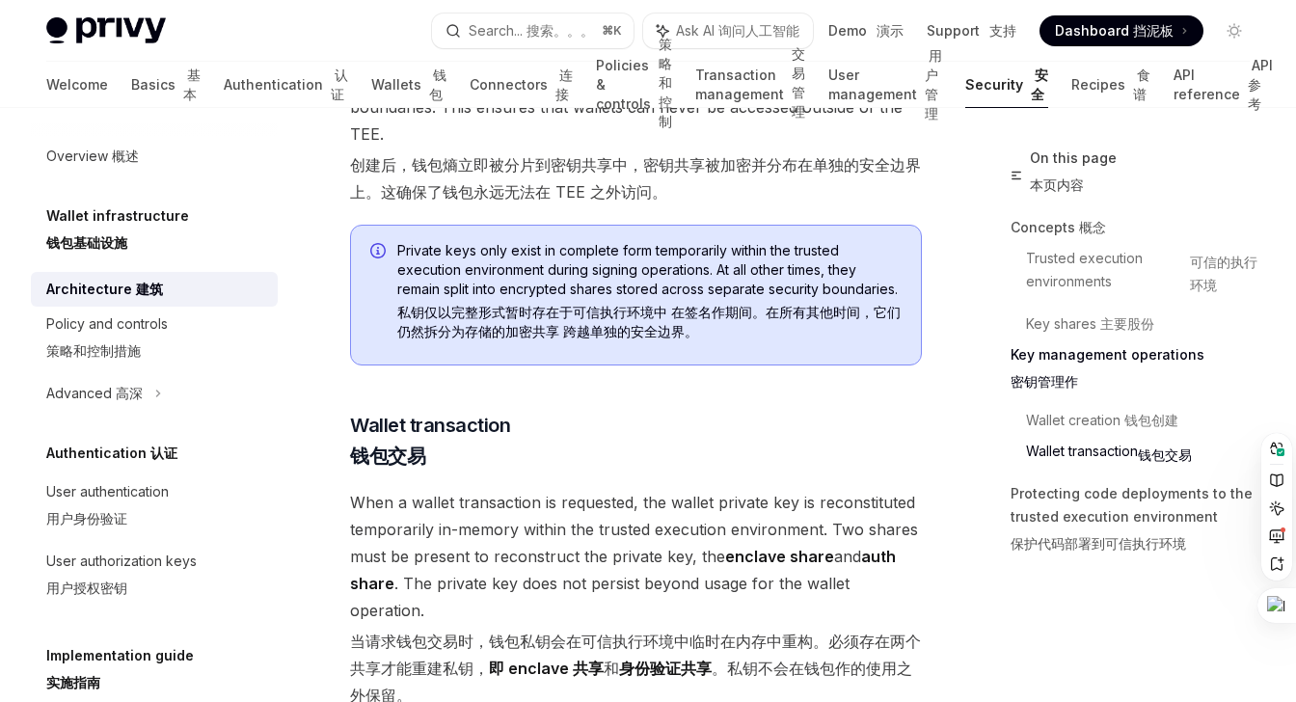
click at [68, 208] on h5 "Wallet infrastructure 钱包基础设施" at bounding box center [117, 233] width 143 height 58
click at [96, 149] on div "Overview 概述" at bounding box center [92, 156] width 93 height 23
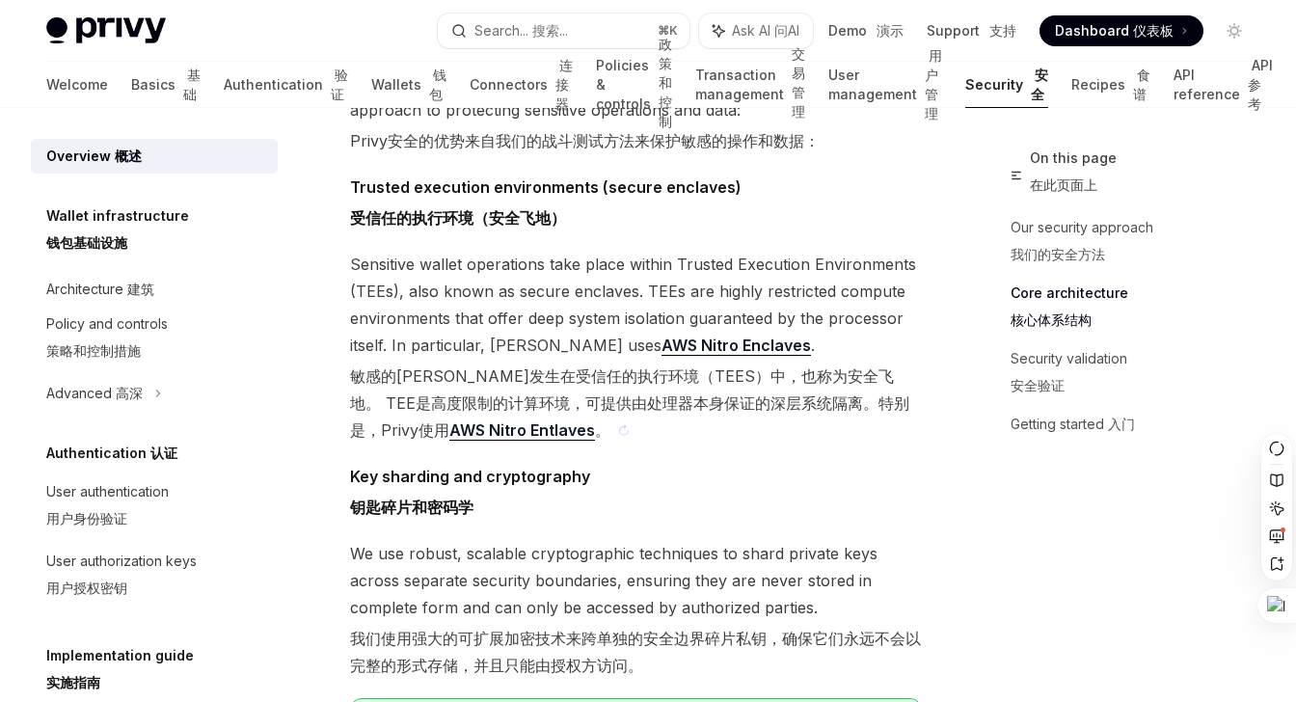
scroll to position [1223, 0]
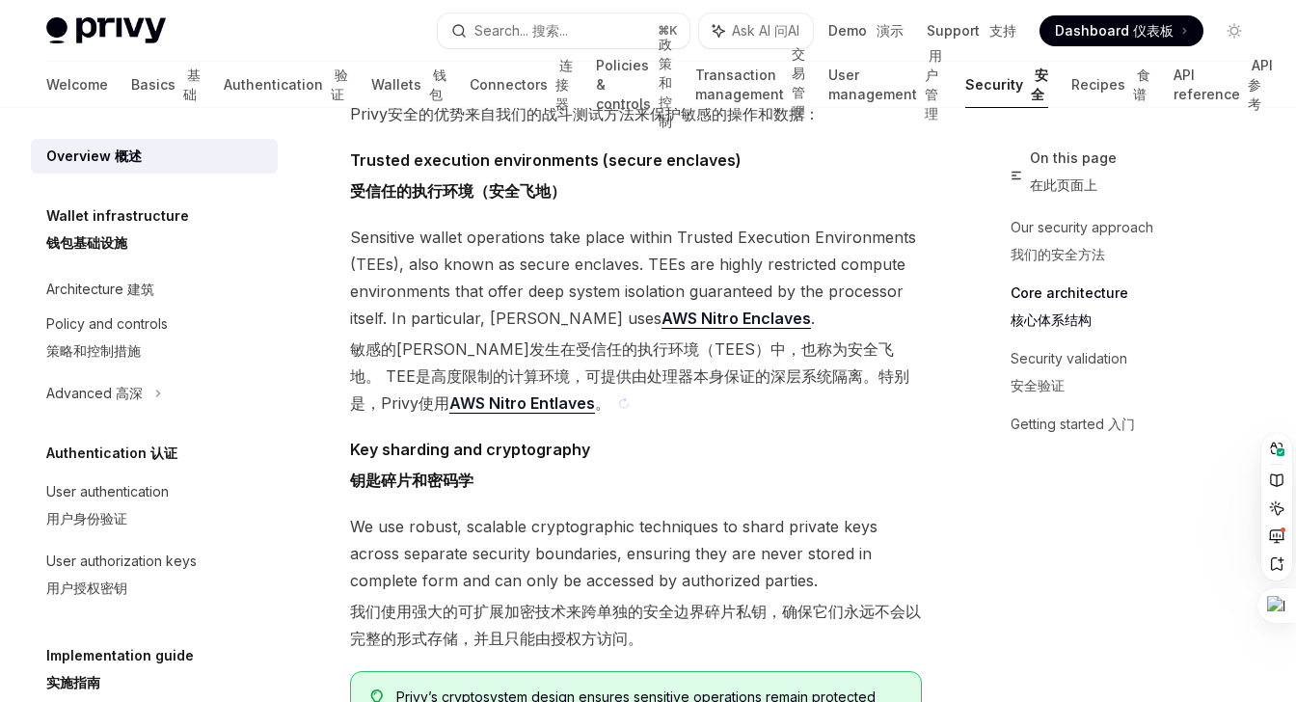
click at [637, 372] on sider-trans-text "敏感的钱包操作发生在受信任的执行环境（TEES）中，也称为安全飞地。 TEE是高度限制的计算环境，可提供由处理器本身保证的深层系统隔离。特别是，Privy使用…" at bounding box center [629, 376] width 559 height 74
click at [662, 317] on link "AWS Nitro Enclaves" at bounding box center [736, 319] width 149 height 20
type textarea "*"
